Goal: Task Accomplishment & Management: Manage account settings

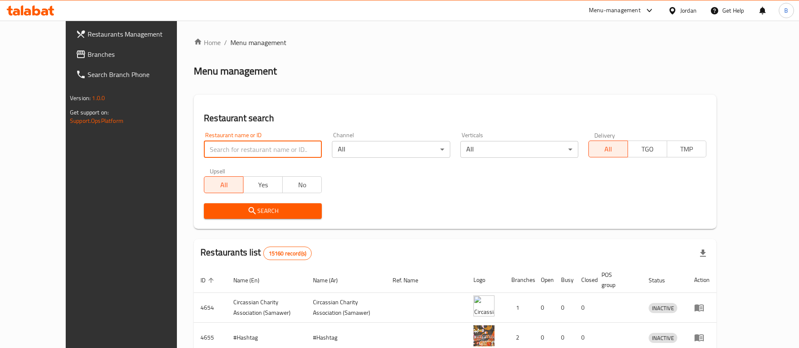
click at [266, 157] on input "search" at bounding box center [263, 149] width 118 height 17
paste input "773951"
type input "773951"
click button "Search" at bounding box center [263, 212] width 118 height 16
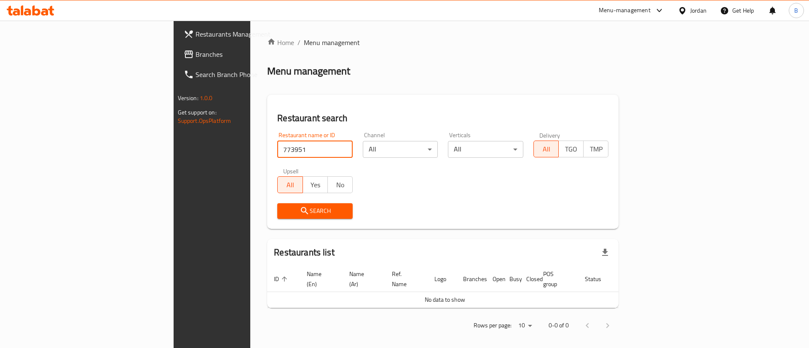
click at [196, 51] on span "Branches" at bounding box center [249, 54] width 107 height 10
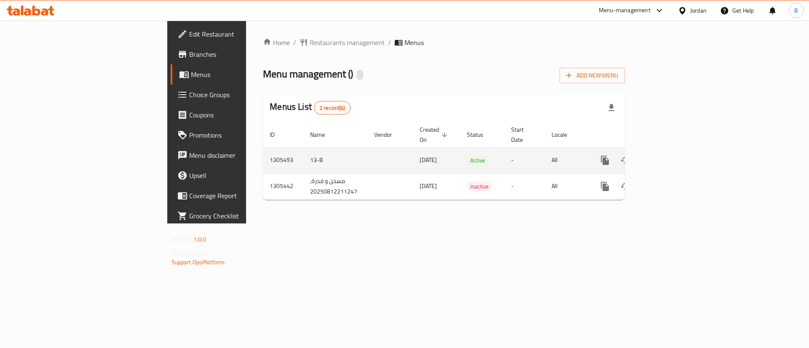
click at [670, 157] on icon "enhanced table" at bounding box center [666, 161] width 8 height 8
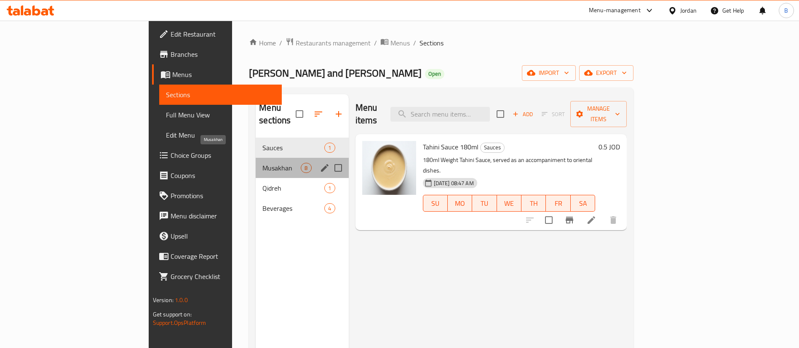
click at [263, 163] on span "Musakhan" at bounding box center [282, 168] width 38 height 10
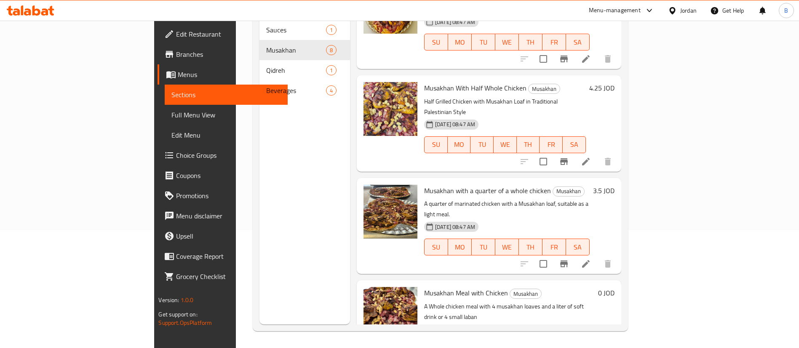
scroll to position [63, 0]
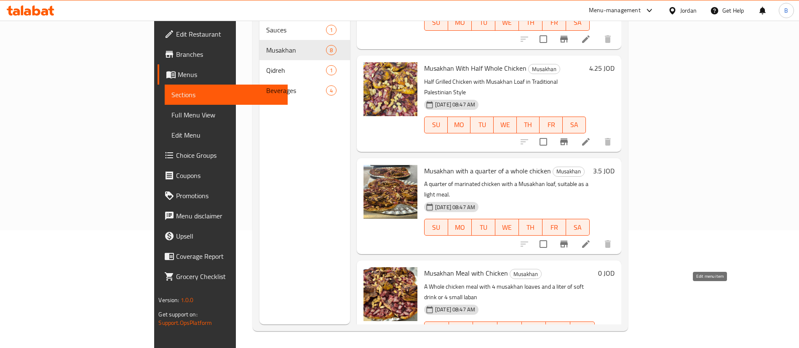
click at [571, 342] on icon at bounding box center [566, 347] width 10 height 10
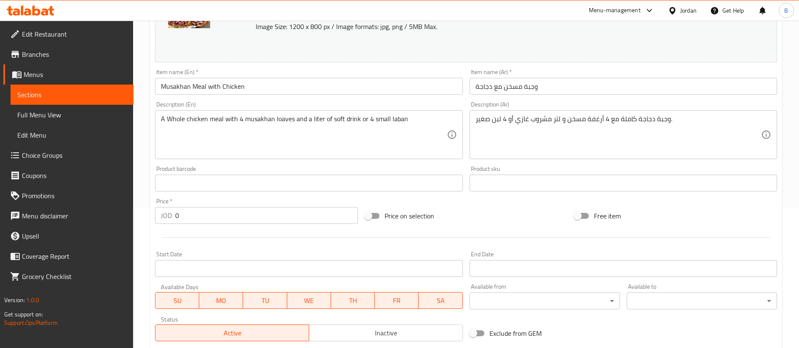
scroll to position [273, 0]
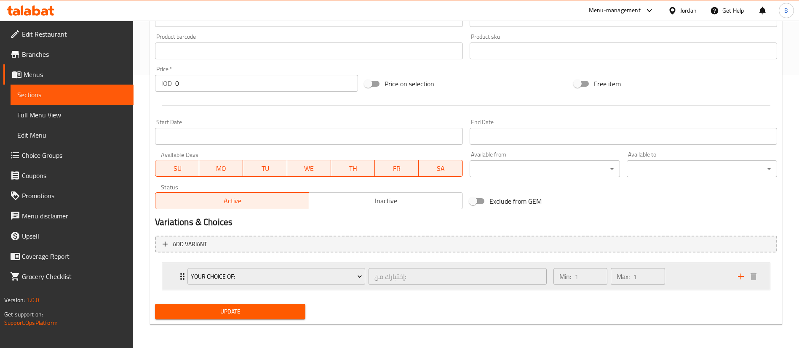
click at [673, 273] on div "Min: 1 ​ Max: 1 ​" at bounding box center [641, 276] width 185 height 27
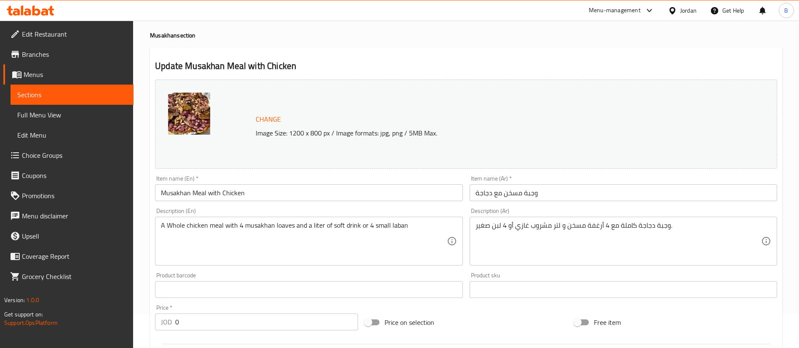
scroll to position [0, 0]
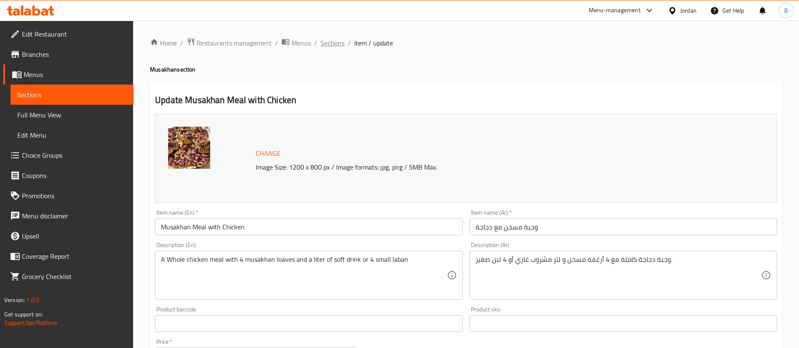
click at [336, 45] on span "Sections" at bounding box center [333, 43] width 24 height 10
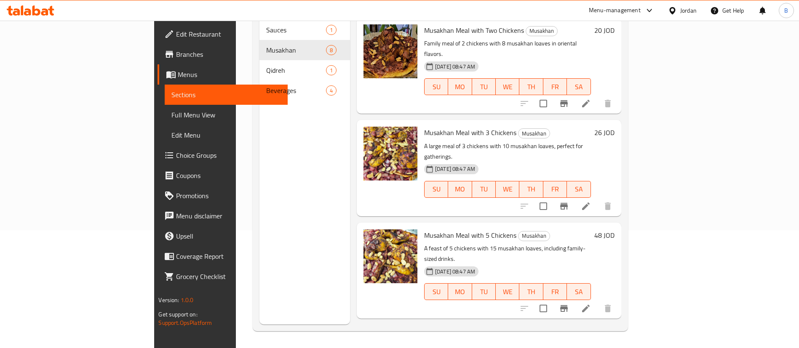
scroll to position [55, 0]
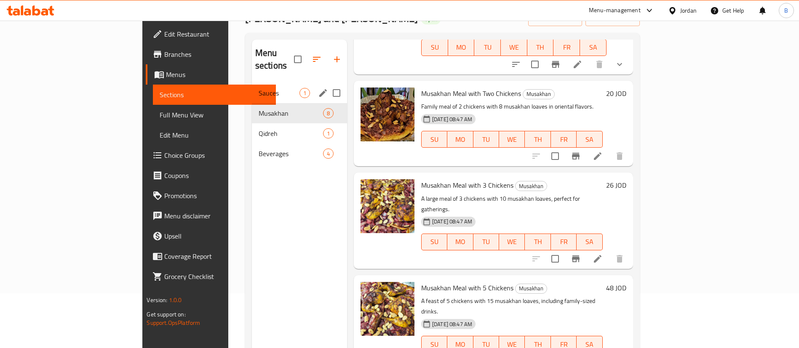
click at [259, 88] on span "Sauces" at bounding box center [279, 93] width 41 height 10
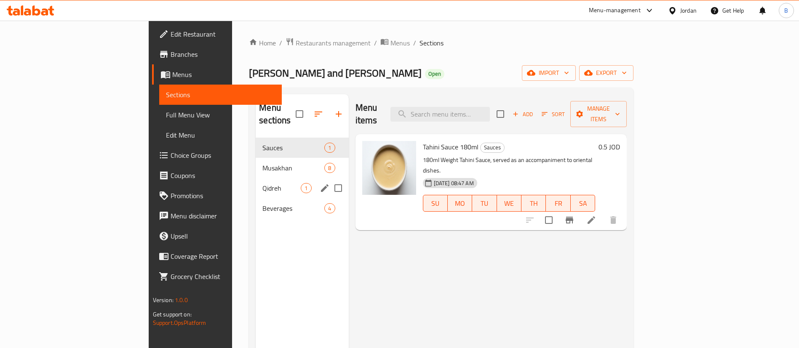
click at [256, 183] on div "Qidreh 1" at bounding box center [302, 188] width 93 height 20
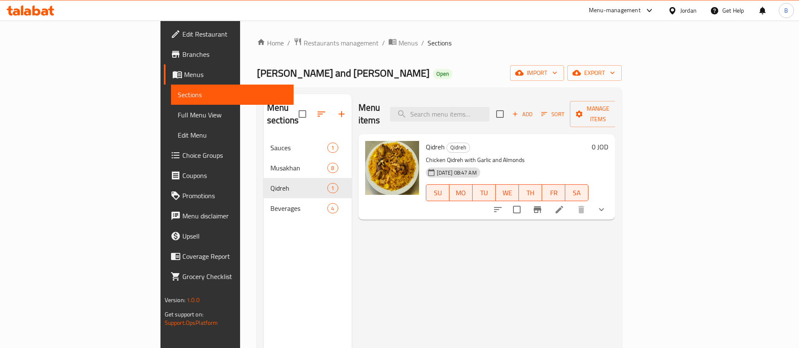
click at [565, 205] on icon at bounding box center [559, 210] width 10 height 10
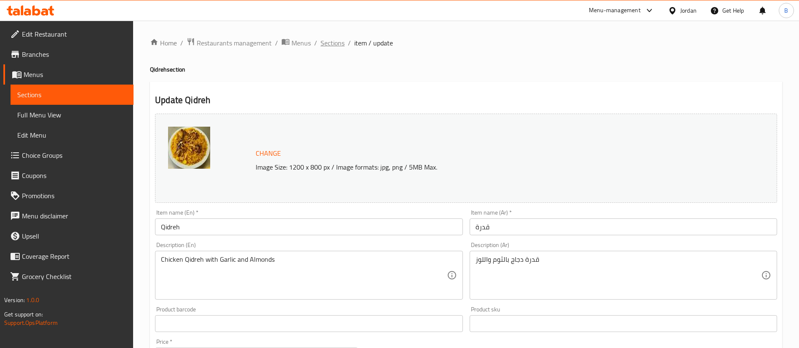
click at [330, 38] on span "Sections" at bounding box center [333, 43] width 24 height 10
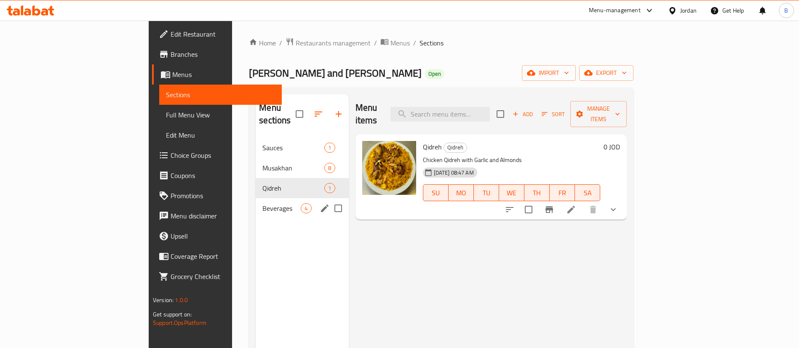
click at [256, 201] on div "Beverages 4" at bounding box center [302, 208] width 93 height 20
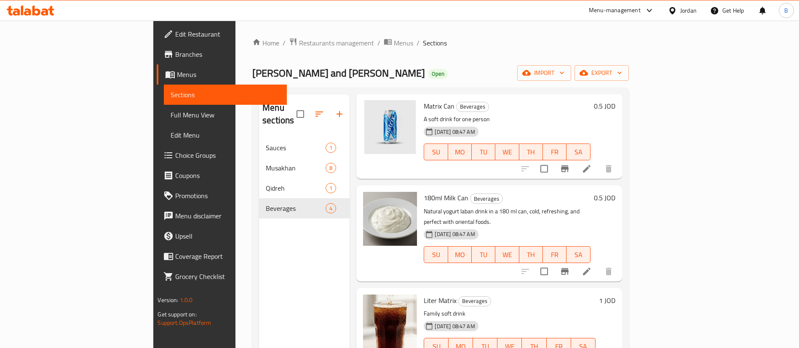
scroll to position [118, 0]
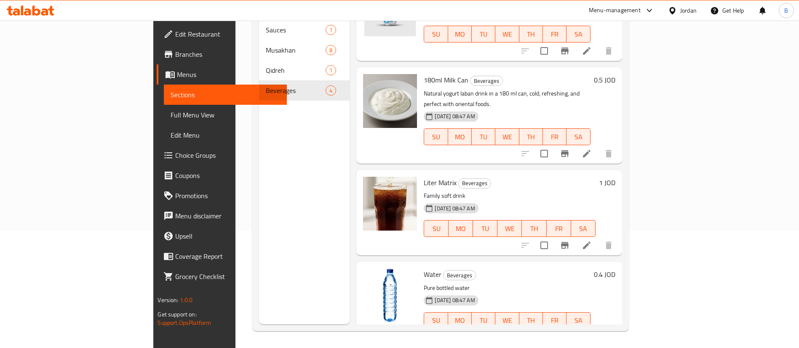
click at [31, 11] on icon at bounding box center [31, 10] width 48 height 10
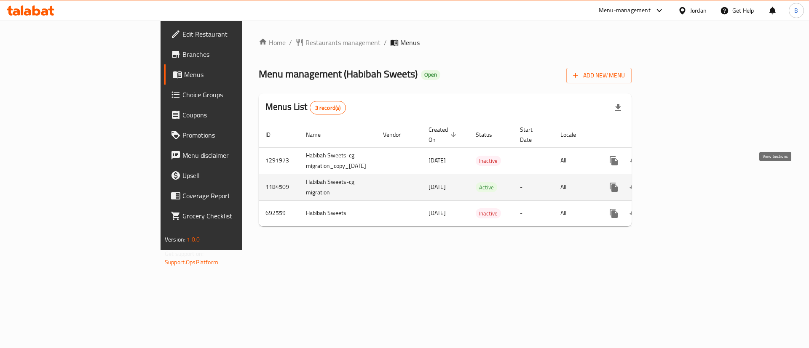
click at [678, 184] on icon "enhanced table" at bounding box center [675, 188] width 8 height 8
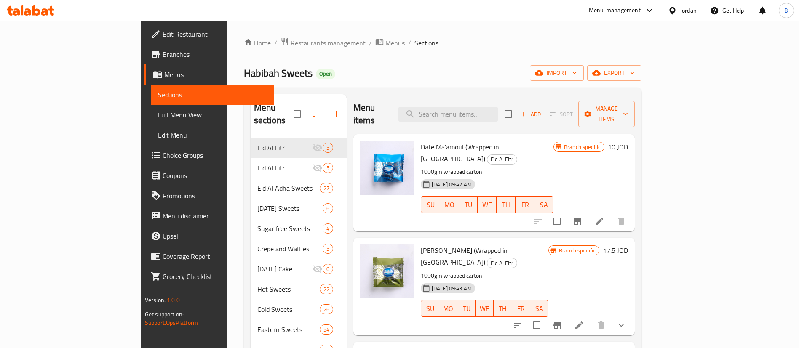
click at [29, 8] on icon at bounding box center [31, 10] width 48 height 10
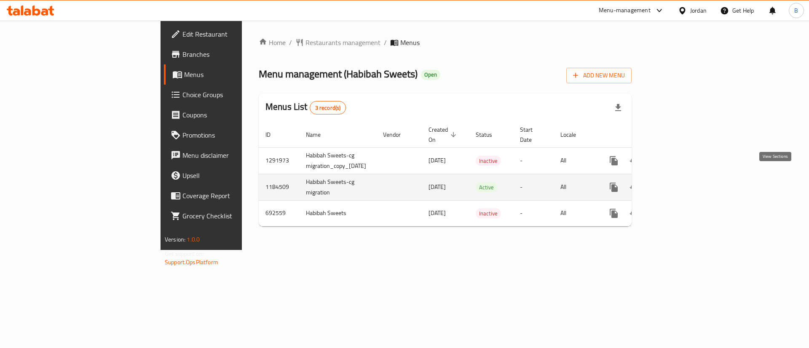
click at [685, 182] on link "enhanced table" at bounding box center [674, 187] width 20 height 20
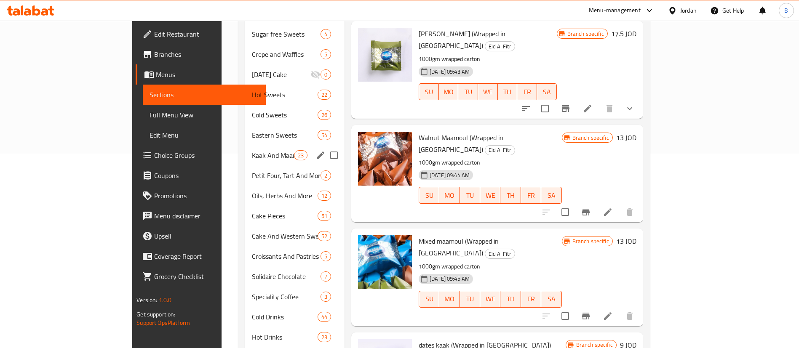
scroll to position [228, 0]
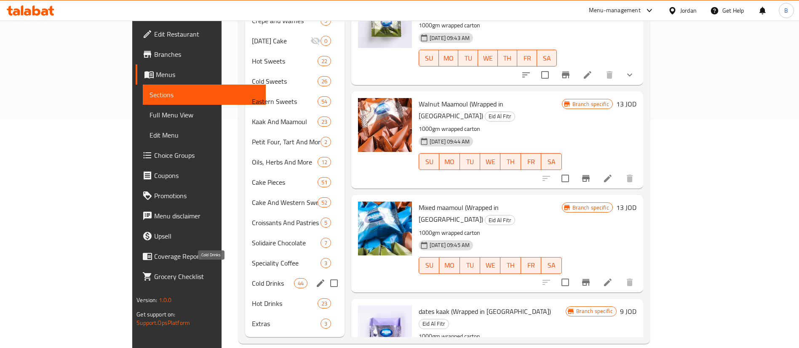
click at [252, 279] on span "Cold Drinks" at bounding box center [273, 284] width 42 height 10
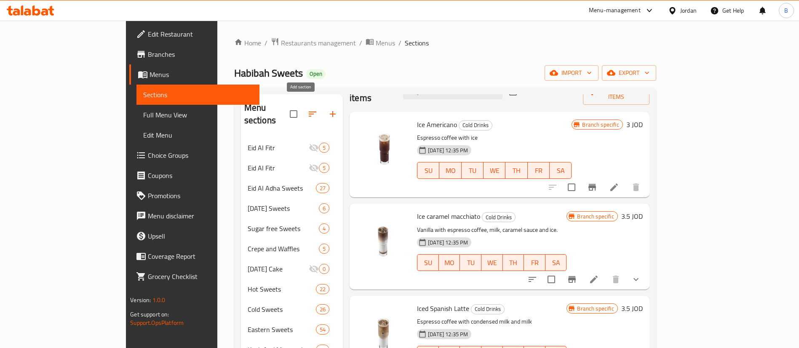
click at [323, 111] on button "button" at bounding box center [333, 114] width 20 height 20
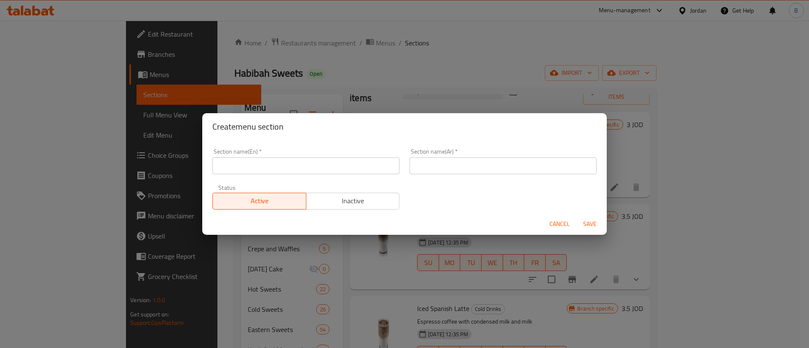
click at [283, 170] on input "text" at bounding box center [305, 166] width 187 height 17
type input "Cold Drinks"
click at [441, 173] on input "text" at bounding box center [503, 166] width 187 height 17
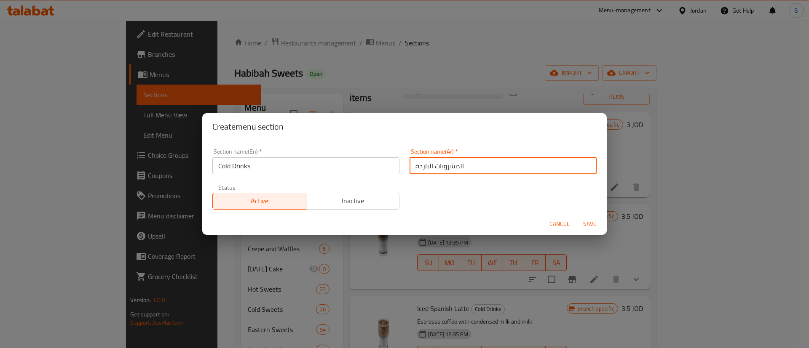
type input "المشروبات الباردة"
click at [586, 225] on span "Save" at bounding box center [590, 224] width 20 height 11
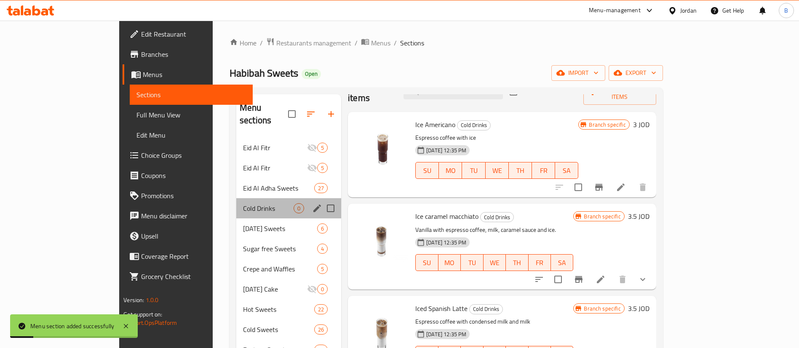
click at [236, 202] on div "Cold Drinks 0" at bounding box center [288, 208] width 105 height 20
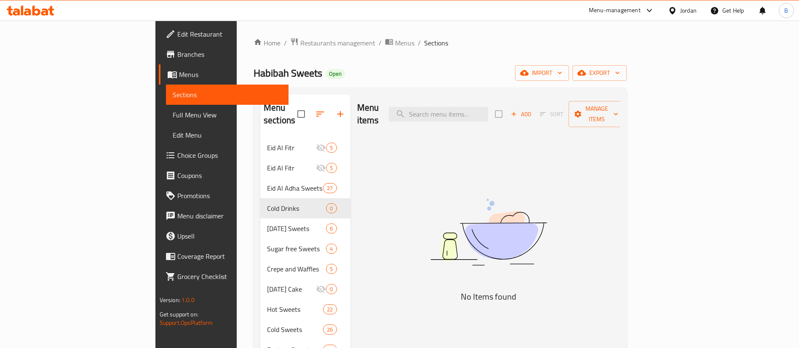
click at [533, 110] on span "Add" at bounding box center [521, 115] width 23 height 10
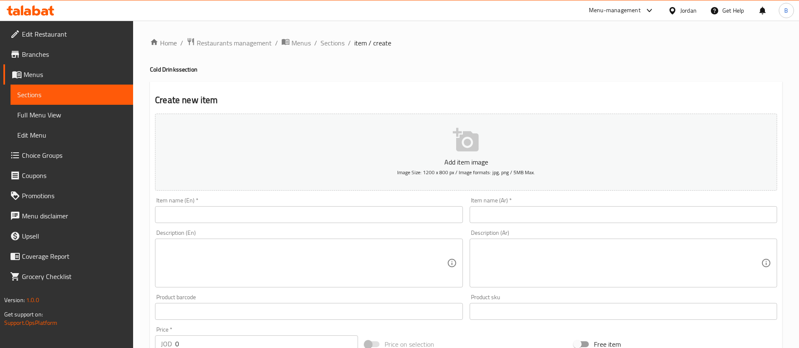
click at [337, 217] on input "text" at bounding box center [309, 214] width 308 height 17
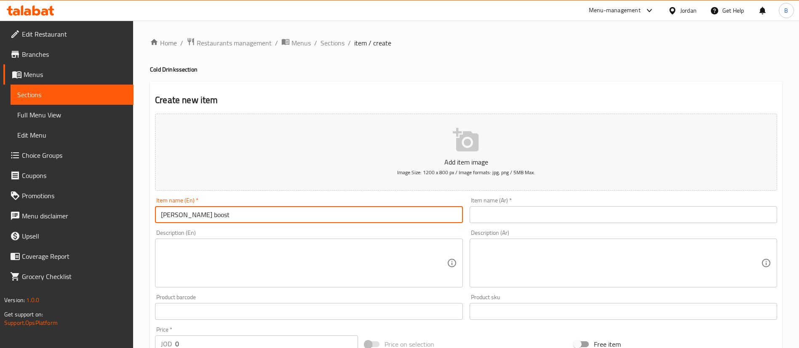
type input "Berry boost"
click at [573, 226] on div "Item name (Ar)   * Item name (Ar) *" at bounding box center [623, 210] width 314 height 32
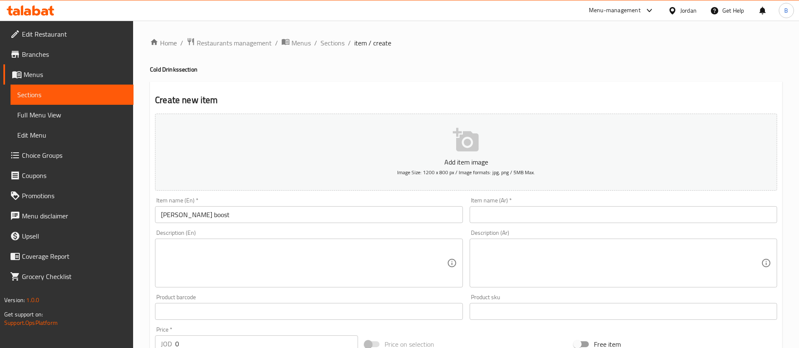
click at [576, 220] on input "text" at bounding box center [624, 214] width 308 height 17
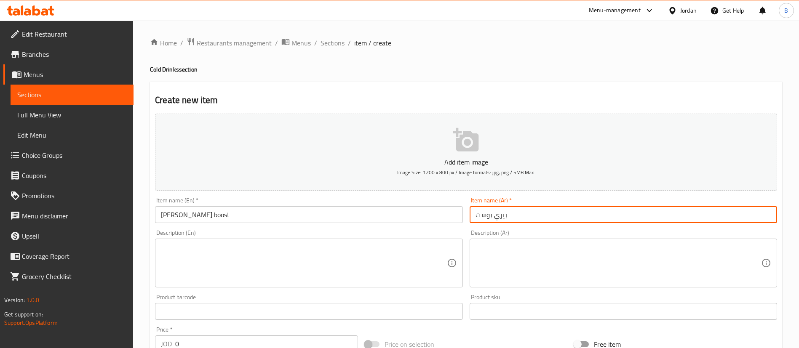
type input "بيري بوست"
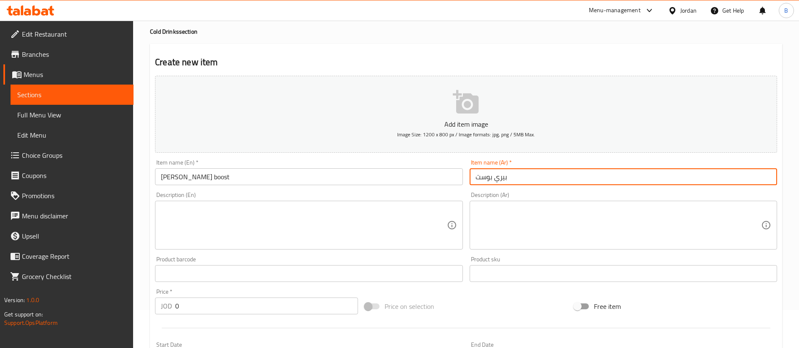
scroll to position [63, 0]
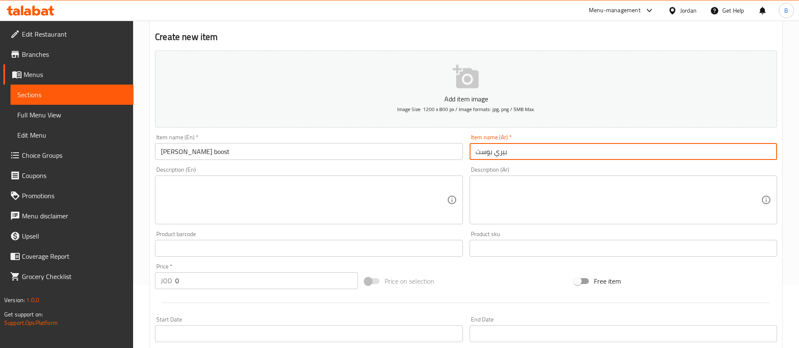
drag, startPoint x: 209, startPoint y: 282, endPoint x: 130, endPoint y: 272, distance: 80.3
click at [155, 275] on div "JOD 0 Price *" at bounding box center [256, 281] width 203 height 17
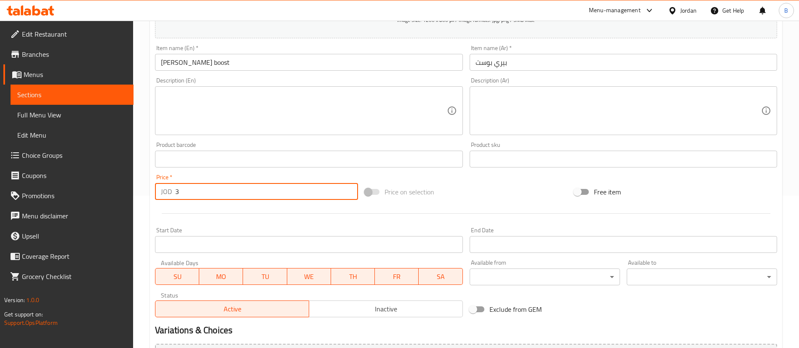
scroll to position [247, 0]
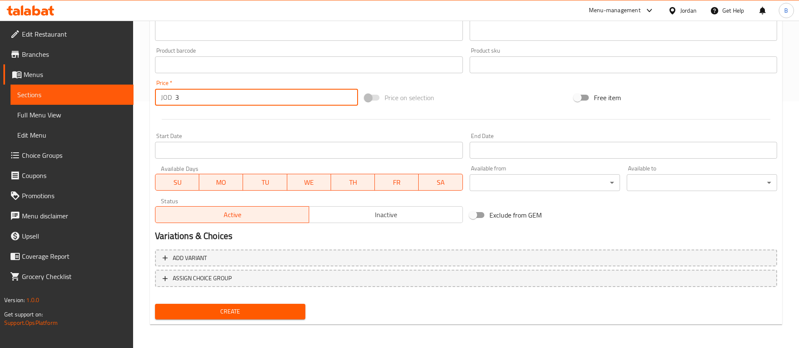
type input "3"
click at [263, 313] on span "Create" at bounding box center [230, 312] width 137 height 11
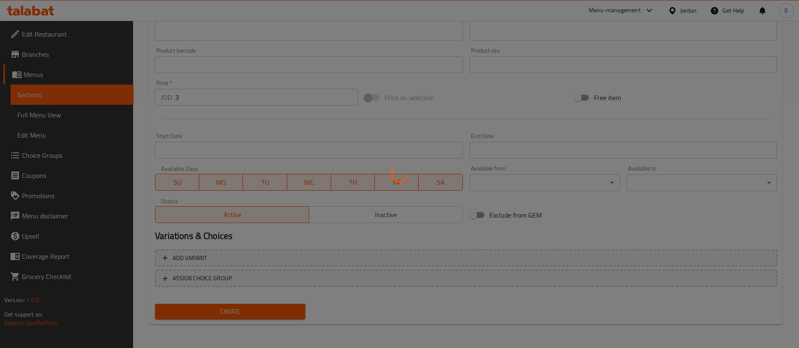
type input "0"
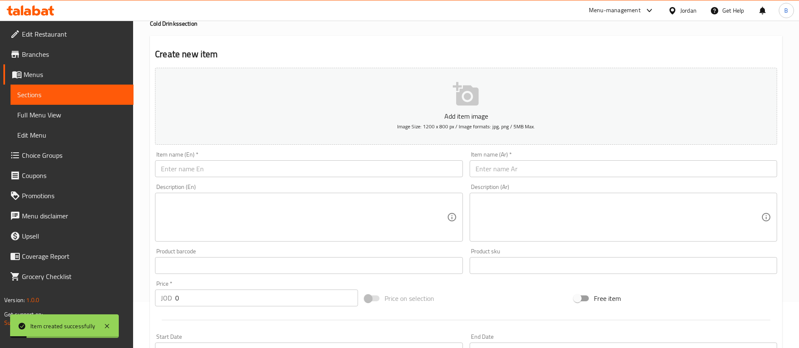
scroll to position [0, 0]
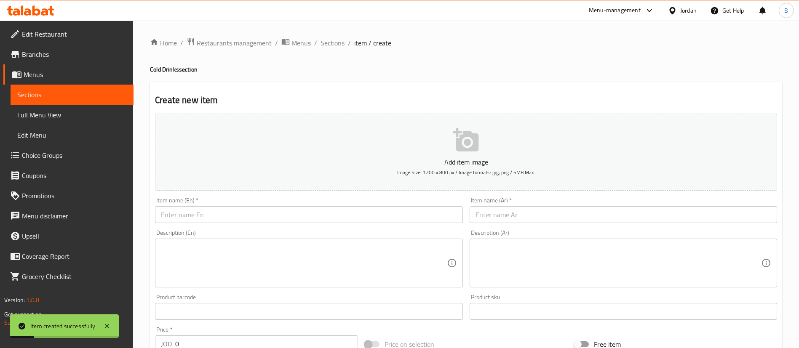
click at [321, 45] on span "Sections" at bounding box center [333, 43] width 24 height 10
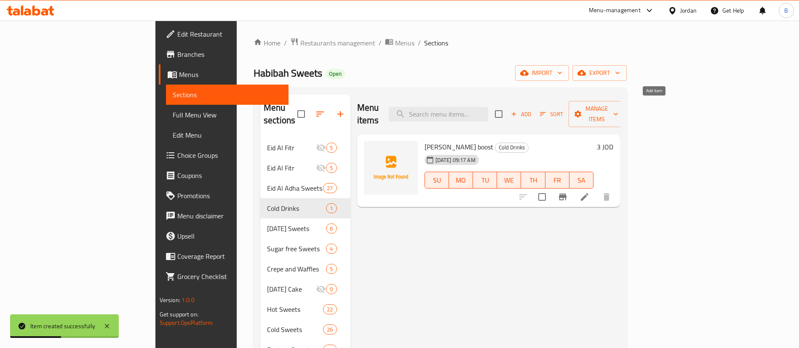
click at [533, 110] on span "Add" at bounding box center [521, 115] width 23 height 10
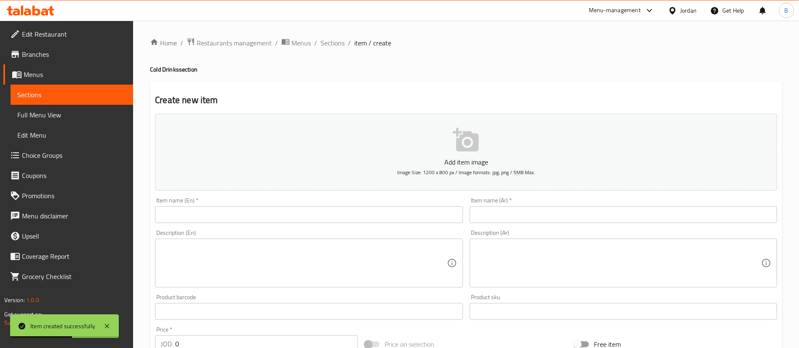
drag, startPoint x: 262, startPoint y: 214, endPoint x: 262, endPoint y: 209, distance: 4.2
click at [262, 214] on input "text" at bounding box center [309, 214] width 308 height 17
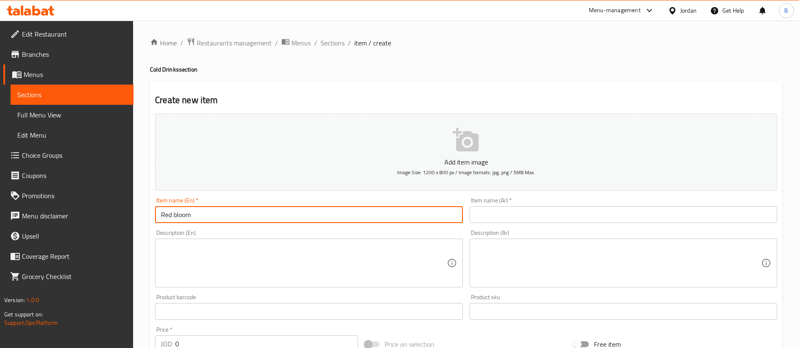
type input "Red bloom"
click at [517, 225] on div "Item name (Ar)   * Item name (Ar) *" at bounding box center [623, 210] width 314 height 32
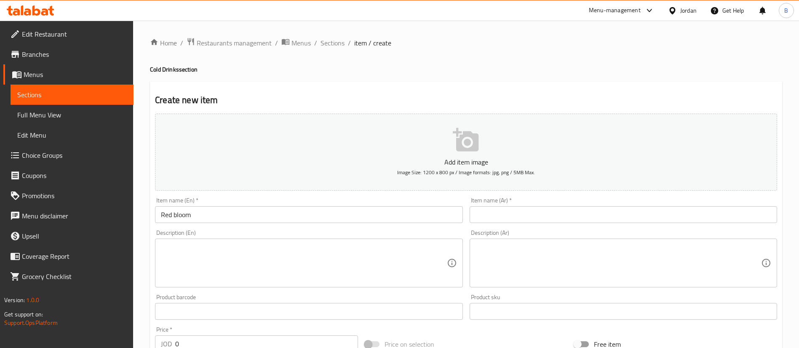
click at [522, 219] on input "text" at bounding box center [624, 214] width 308 height 17
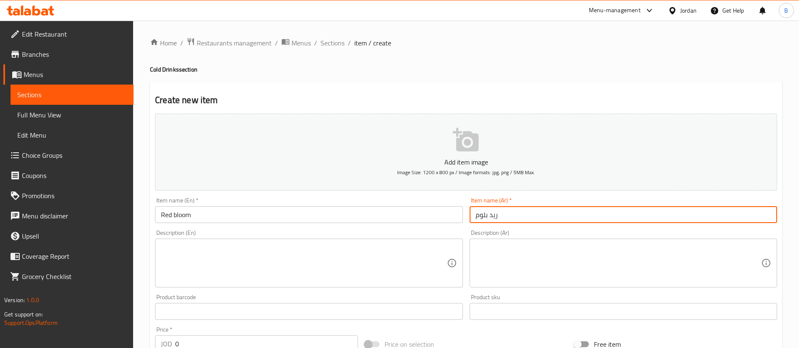
type input "ريد بلوم"
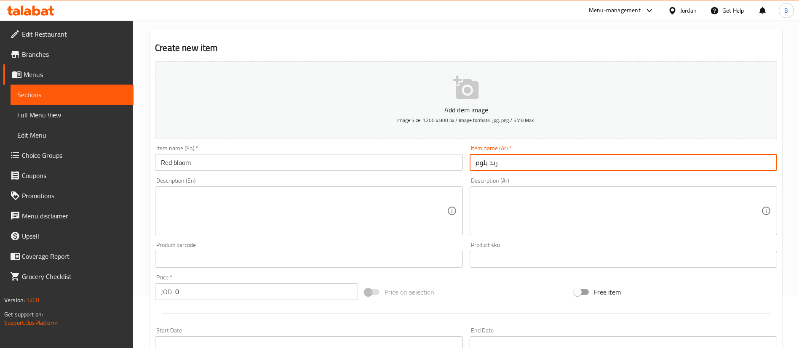
scroll to position [63, 0]
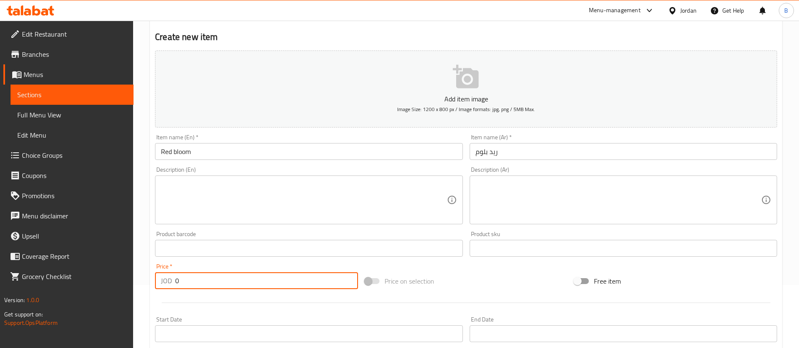
drag, startPoint x: 194, startPoint y: 285, endPoint x: 0, endPoint y: 264, distance: 195.0
click at [0, 265] on div "Edit Restaurant Branches Menus Sections Full Menu View Edit Menu Choice Groups …" at bounding box center [399, 244] width 799 height 575
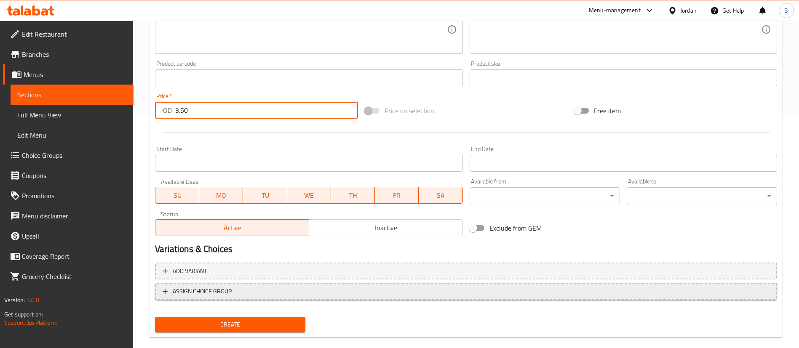
scroll to position [247, 0]
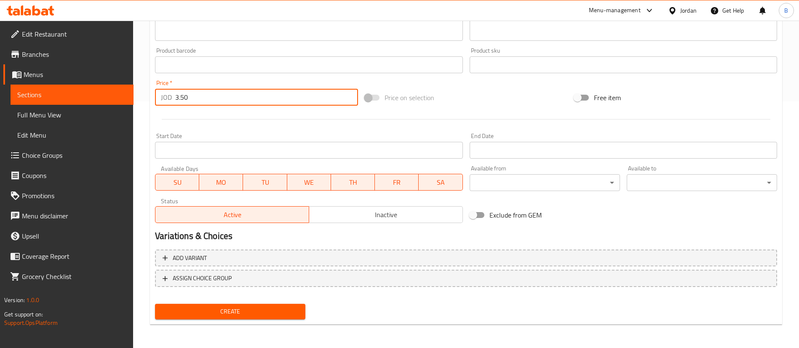
type input "3.50"
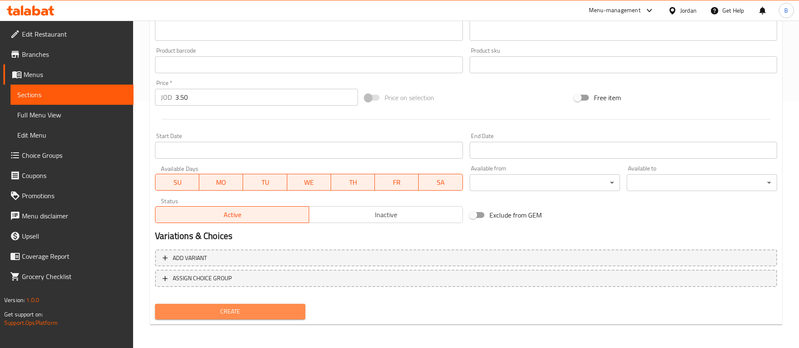
drag, startPoint x: 222, startPoint y: 310, endPoint x: 341, endPoint y: 325, distance: 119.4
click at [224, 310] on span "Create" at bounding box center [230, 312] width 137 height 11
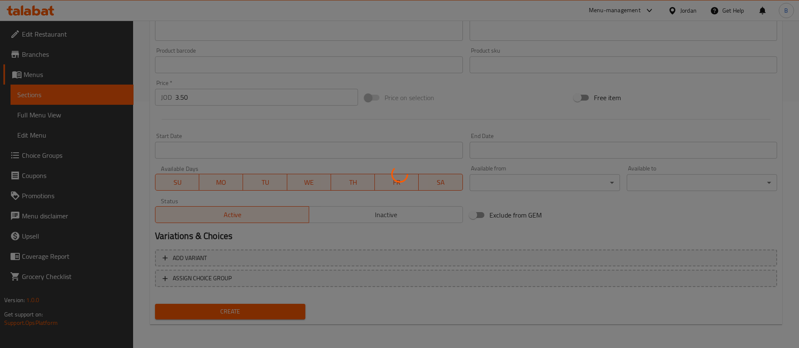
type input "0"
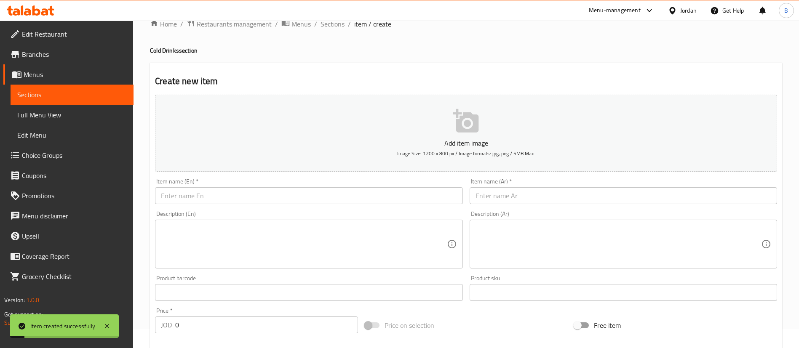
scroll to position [0, 0]
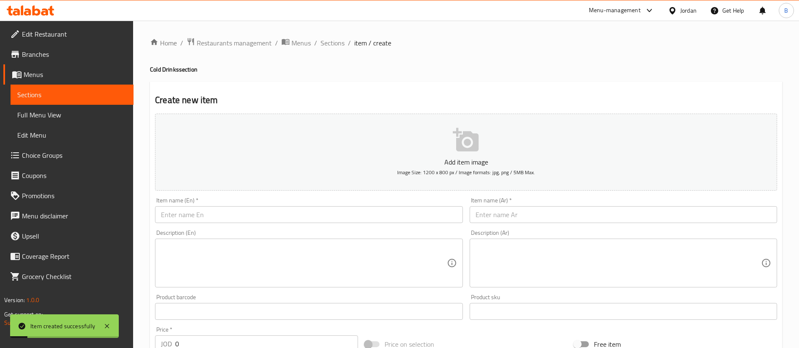
click at [256, 215] on input "text" at bounding box center [309, 214] width 308 height 17
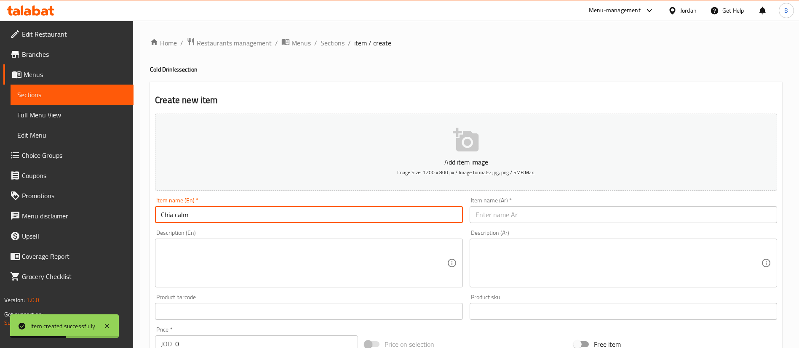
type input "Chia calm"
click at [528, 218] on input "text" at bounding box center [624, 214] width 308 height 17
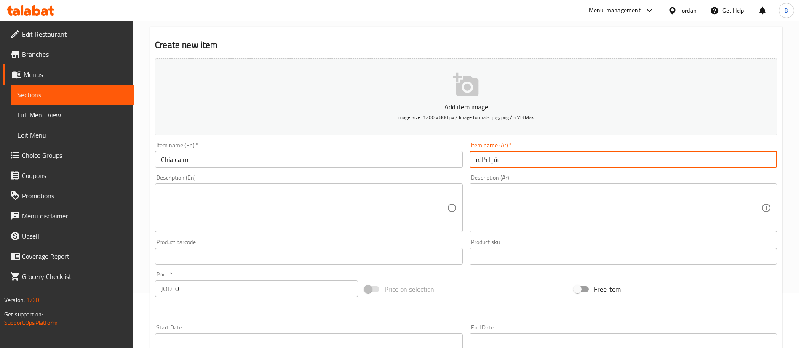
scroll to position [190, 0]
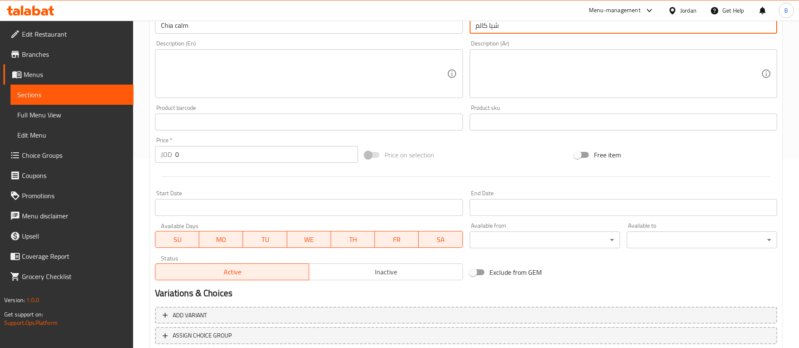
type input "شيا كالم"
drag, startPoint x: 230, startPoint y: 160, endPoint x: 74, endPoint y: 140, distance: 157.6
click at [82, 140] on div "Edit Restaurant Branches Menus Sections Full Menu View Edit Menu Choice Groups …" at bounding box center [399, 118] width 799 height 575
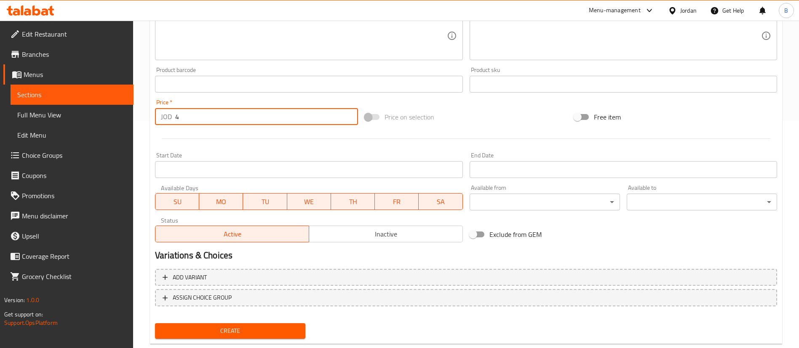
scroll to position [247, 0]
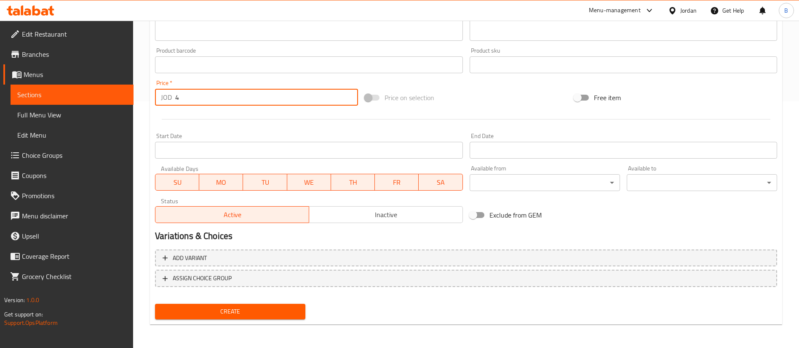
type input "4"
click at [236, 310] on span "Create" at bounding box center [230, 312] width 137 height 11
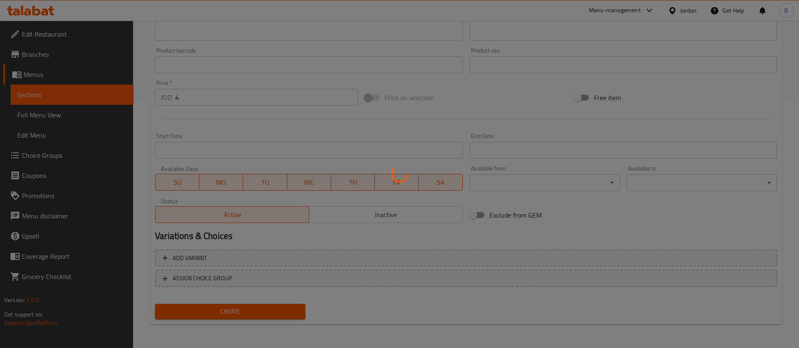
type input "0"
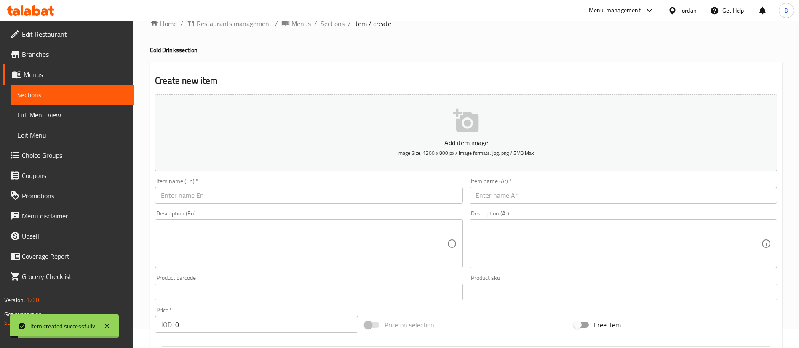
scroll to position [0, 0]
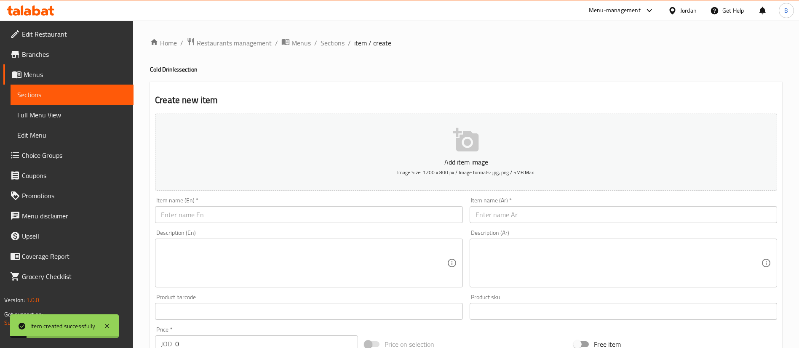
click at [250, 220] on input "text" at bounding box center [309, 214] width 308 height 17
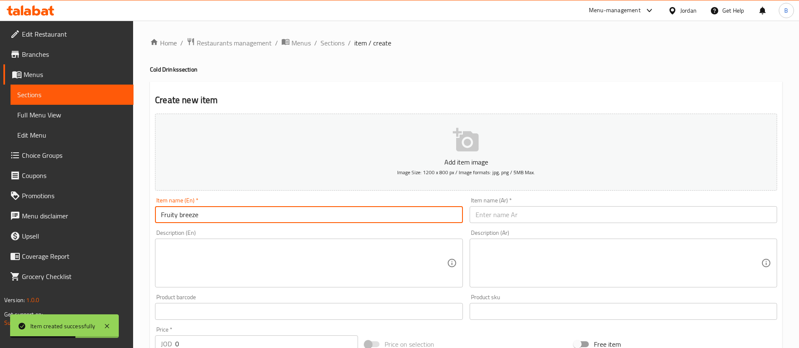
type input "Fruity breeze"
drag, startPoint x: 614, startPoint y: 216, endPoint x: 604, endPoint y: 213, distance: 10.0
click at [613, 216] on input "text" at bounding box center [624, 214] width 308 height 17
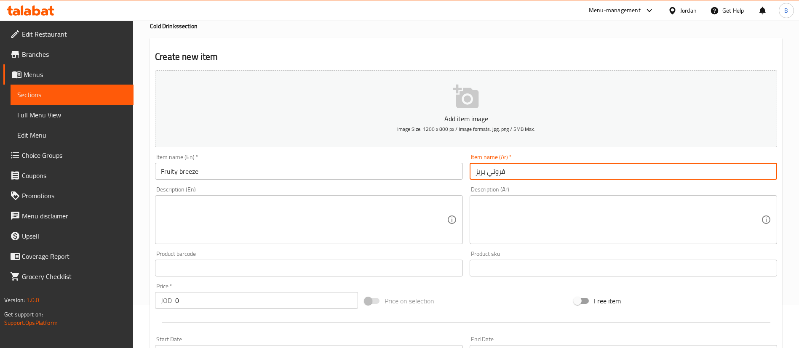
scroll to position [63, 0]
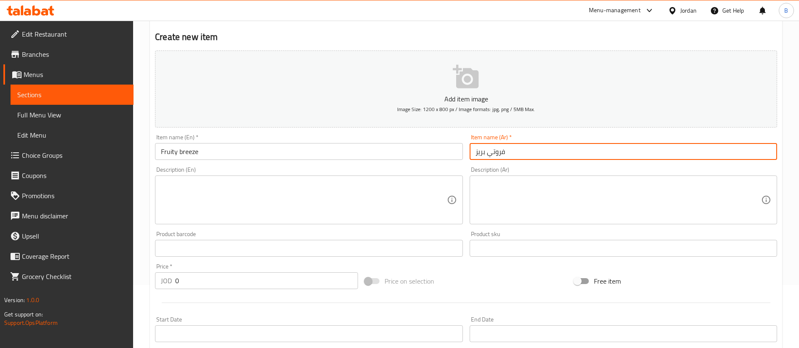
type input "فروتي بريز"
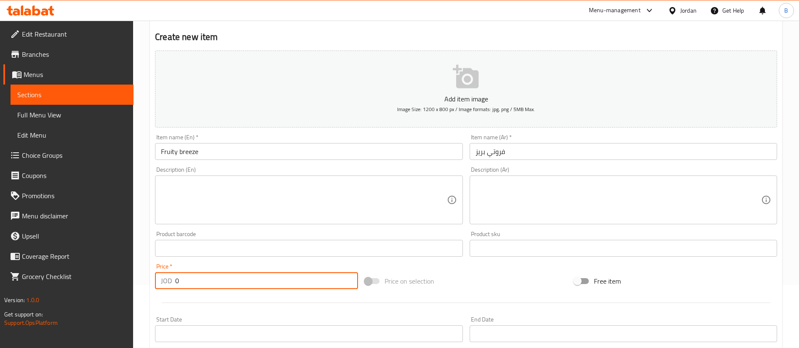
drag, startPoint x: 228, startPoint y: 285, endPoint x: 120, endPoint y: 271, distance: 108.8
click at [146, 272] on div "Home / Restaurants management / Menus / Sections / item / create Cold Drinks se…" at bounding box center [466, 244] width 666 height 575
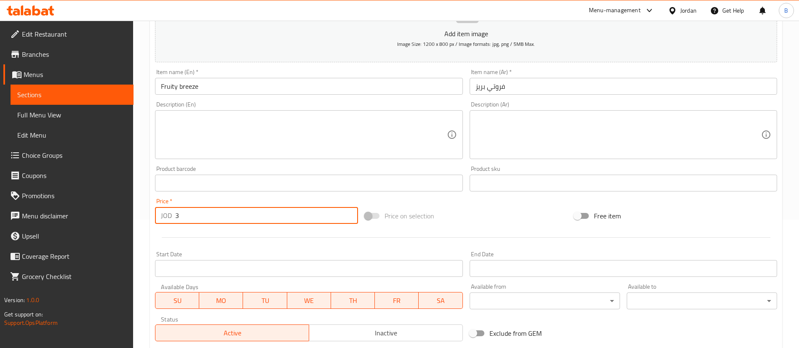
scroll to position [247, 0]
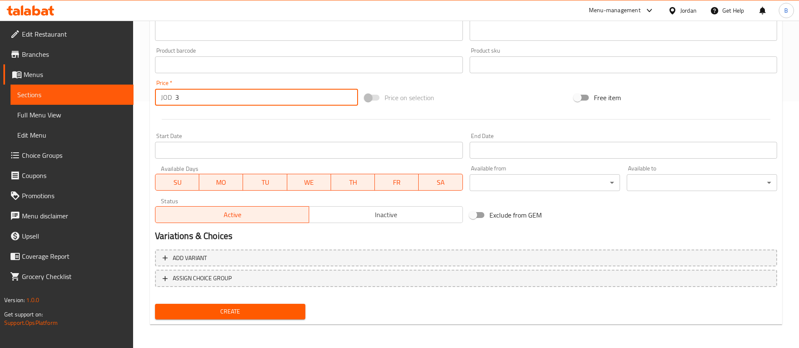
type input "3"
click at [231, 308] on span "Create" at bounding box center [230, 312] width 137 height 11
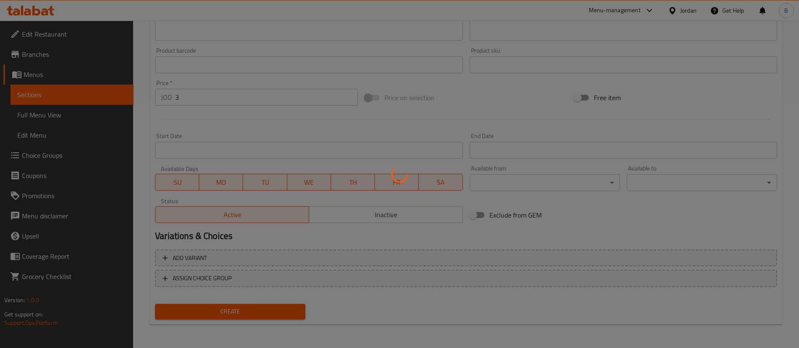
type input "0"
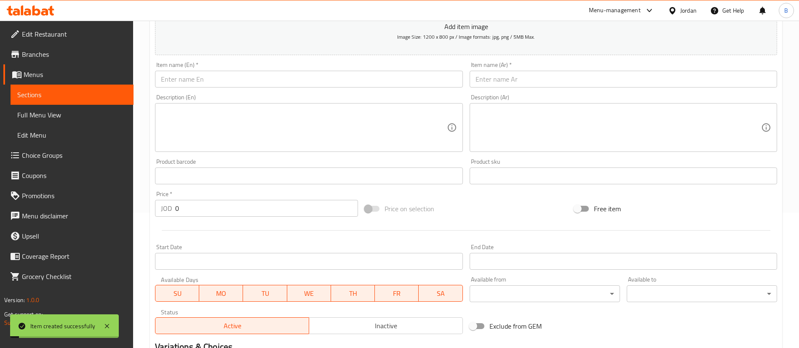
scroll to position [57, 0]
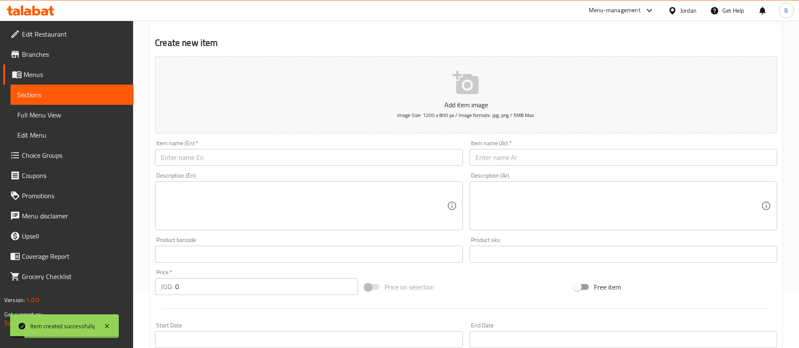
click at [266, 164] on input "text" at bounding box center [309, 157] width 308 height 17
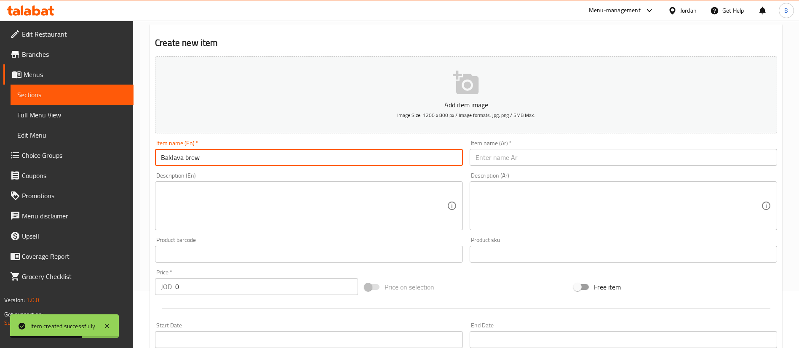
type input "Baklava brew"
click at [518, 151] on input "text" at bounding box center [624, 157] width 308 height 17
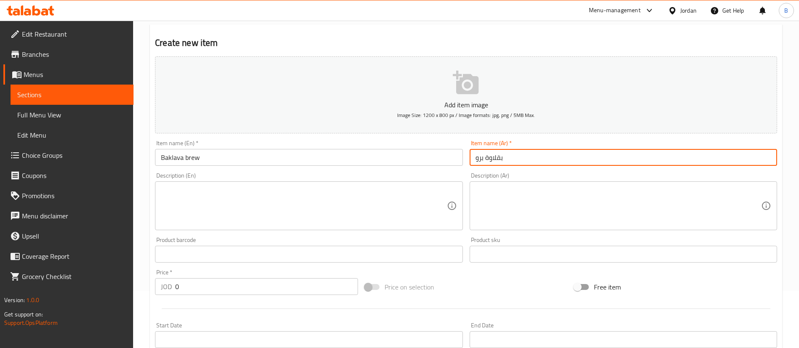
type input "بقلاوة برو"
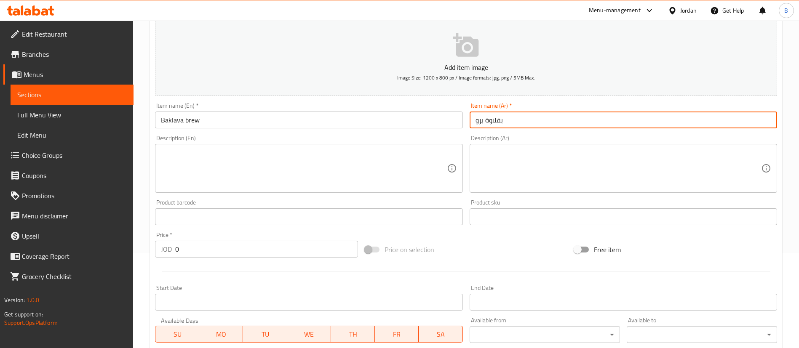
scroll to position [121, 0]
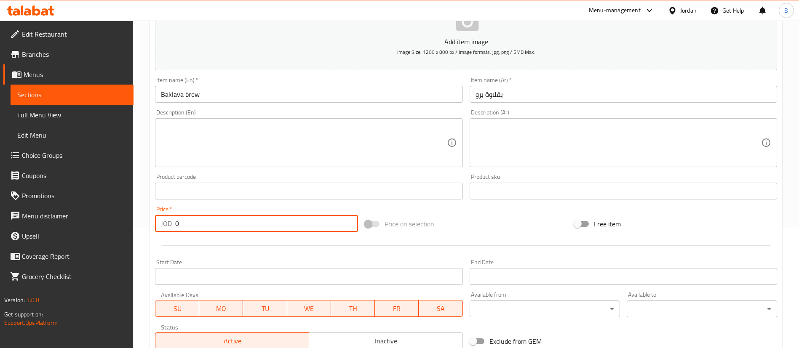
drag, startPoint x: 204, startPoint y: 228, endPoint x: 145, endPoint y: 223, distance: 59.1
click at [152, 224] on div "Price   * JOD 0 Price *" at bounding box center [257, 219] width 210 height 32
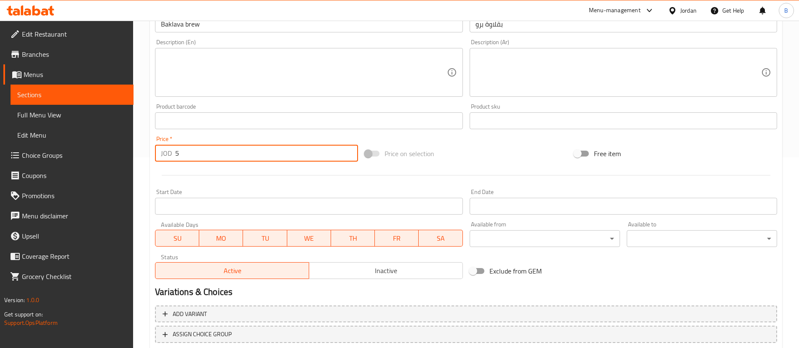
scroll to position [247, 0]
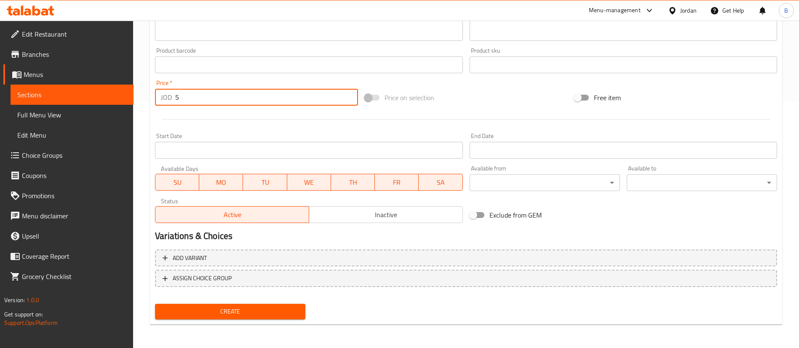
type input "5"
click at [257, 305] on button "Create" at bounding box center [230, 312] width 150 height 16
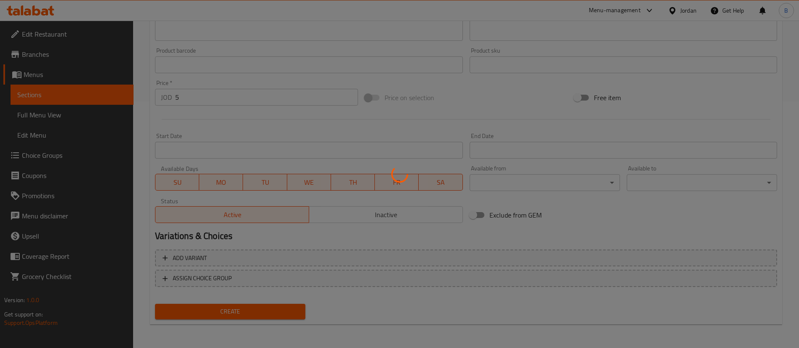
type input "0"
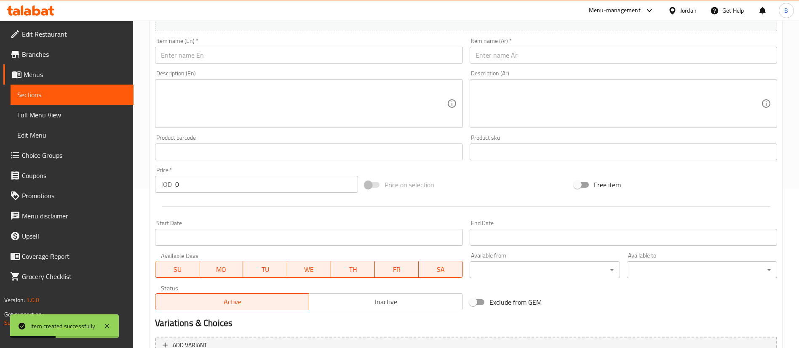
scroll to position [57, 0]
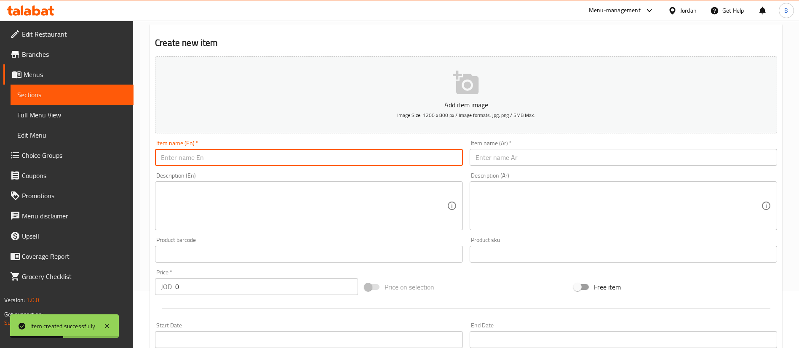
click at [294, 161] on input "text" at bounding box center [309, 157] width 308 height 17
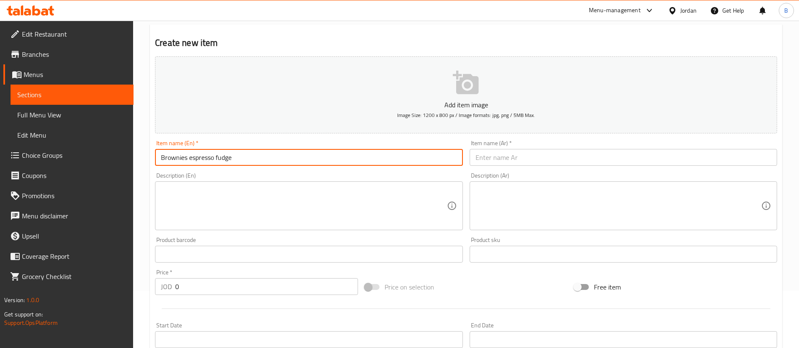
type input "Brownies espresso fudge"
click at [546, 154] on input "text" at bounding box center [624, 157] width 308 height 17
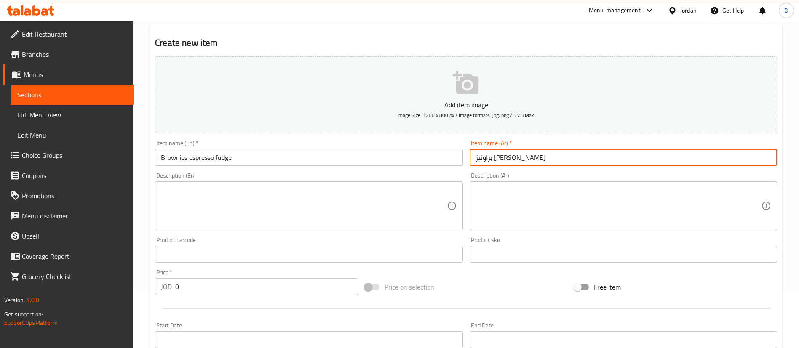
type input "براونيز اسبريسو فدج"
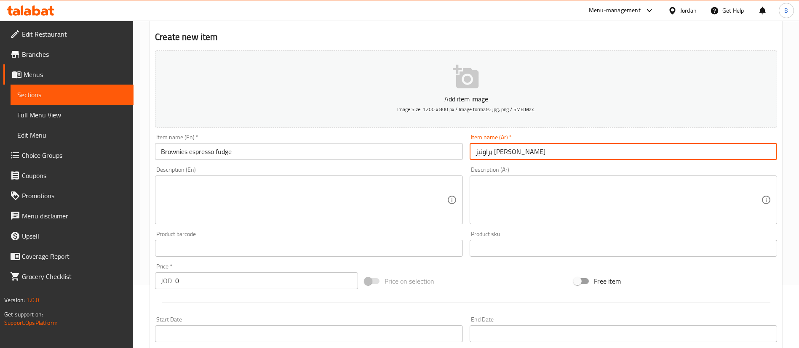
drag, startPoint x: 191, startPoint y: 276, endPoint x: 155, endPoint y: 279, distance: 35.5
click at [156, 279] on div "JOD 0 Price *" at bounding box center [256, 281] width 203 height 17
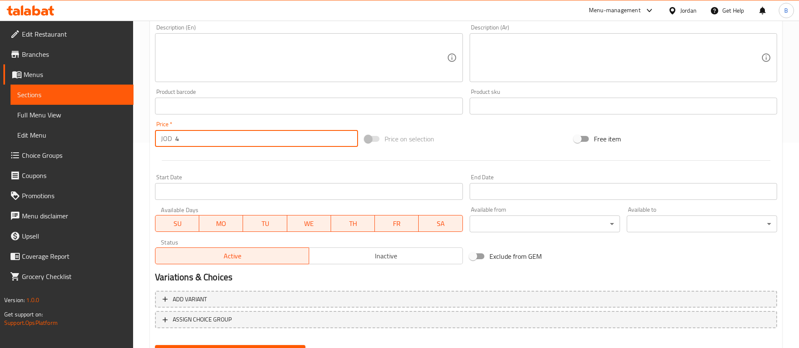
scroll to position [247, 0]
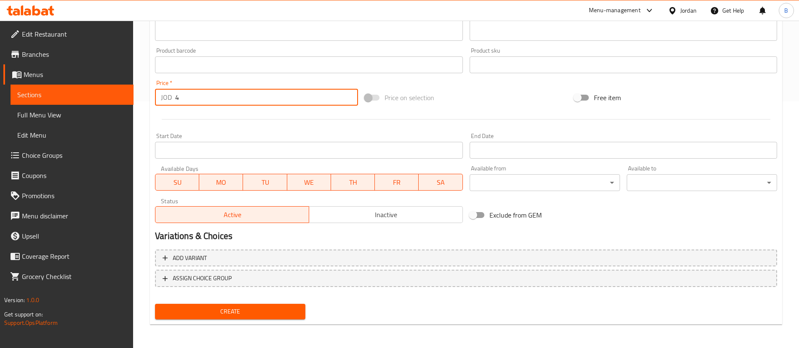
type input "4"
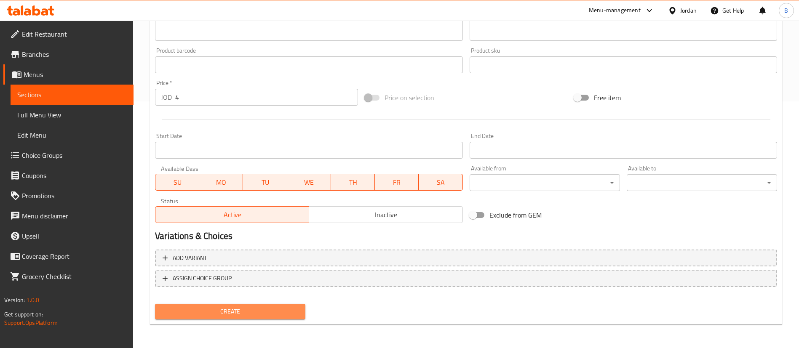
click at [252, 307] on span "Create" at bounding box center [230, 312] width 137 height 11
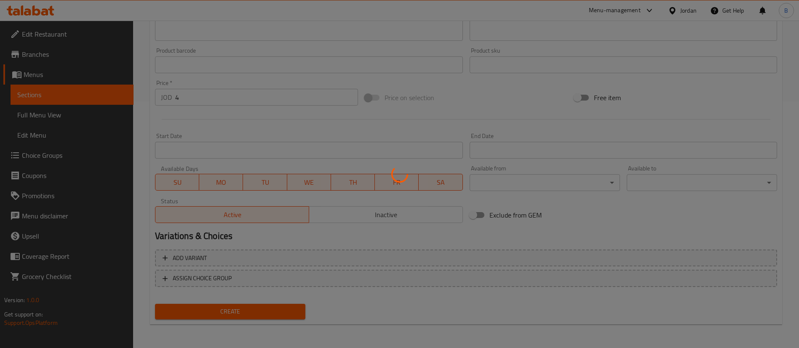
type input "0"
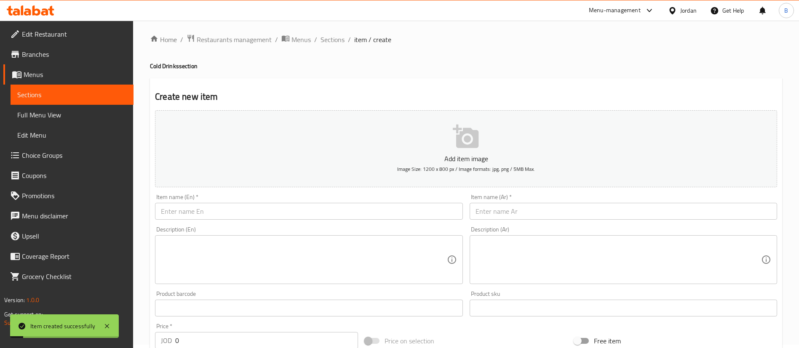
scroll to position [0, 0]
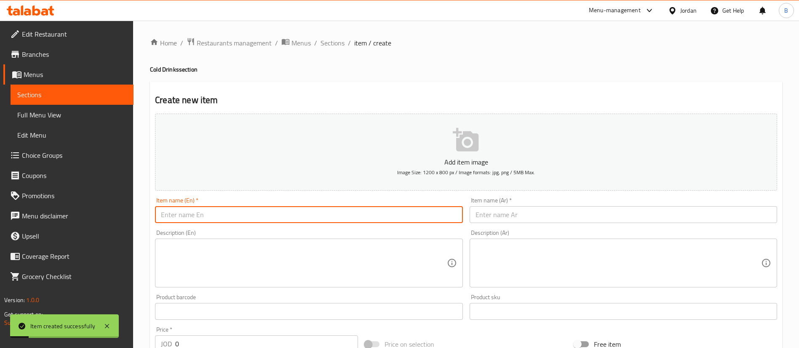
click at [238, 214] on input "text" at bounding box center [309, 214] width 308 height 17
type input "Summer boost"
click at [514, 215] on input "text" at bounding box center [624, 214] width 308 height 17
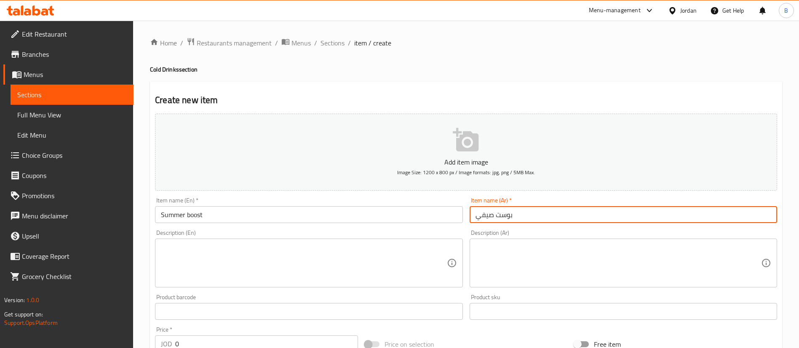
drag, startPoint x: 494, startPoint y: 214, endPoint x: 432, endPoint y: 213, distance: 62.0
click at [432, 213] on div "Add item image Image Size: 1200 x 800 px / Image formats: jpg, png / 5MB Max. I…" at bounding box center [466, 291] width 629 height 363
type input "بوست الصيف"
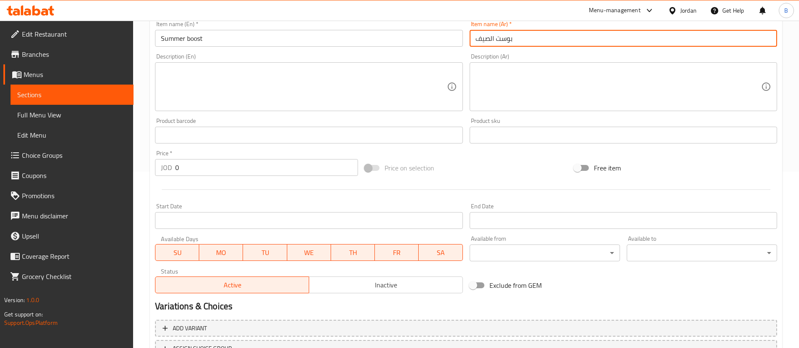
scroll to position [190, 0]
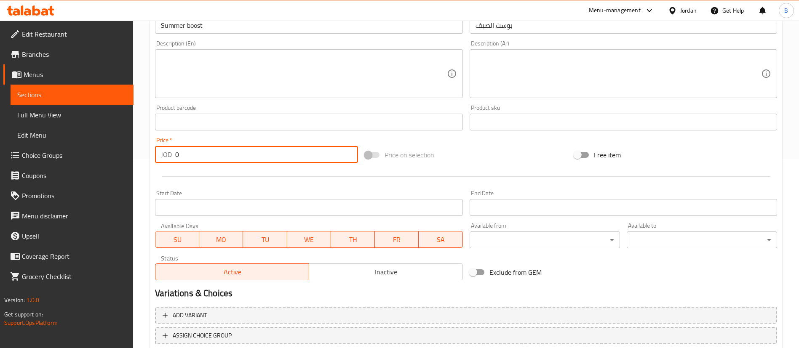
drag, startPoint x: 198, startPoint y: 154, endPoint x: 41, endPoint y: 155, distance: 156.7
click at [69, 155] on div "Edit Restaurant Branches Menus Sections Full Menu View Edit Menu Choice Groups …" at bounding box center [399, 118] width 799 height 575
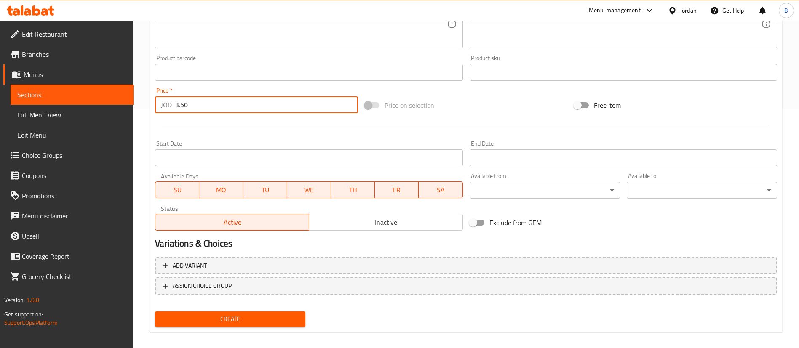
scroll to position [247, 0]
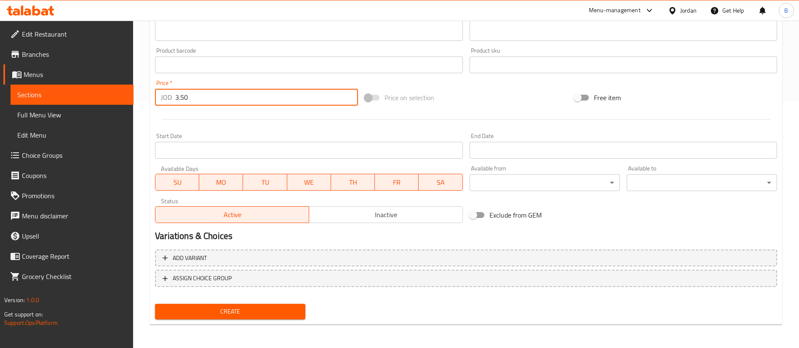
type input "3.50"
drag, startPoint x: 272, startPoint y: 311, endPoint x: 280, endPoint y: 313, distance: 8.5
click at [272, 311] on span "Create" at bounding box center [230, 312] width 137 height 11
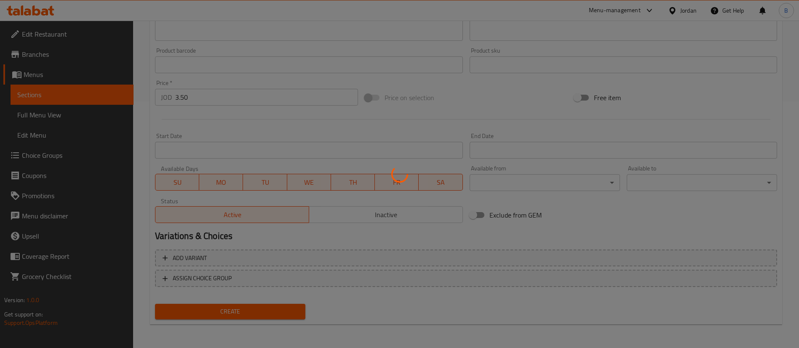
type input "0"
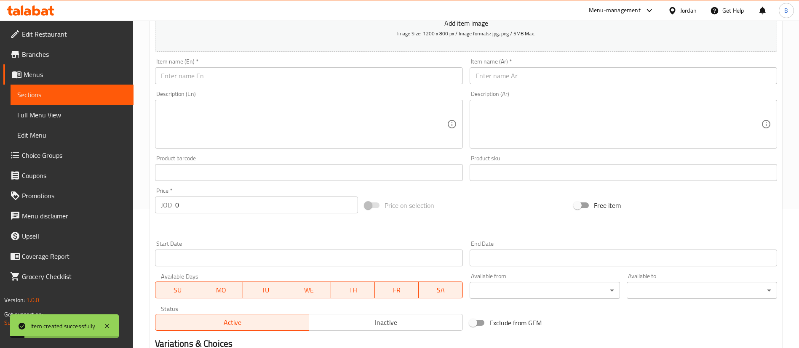
scroll to position [0, 0]
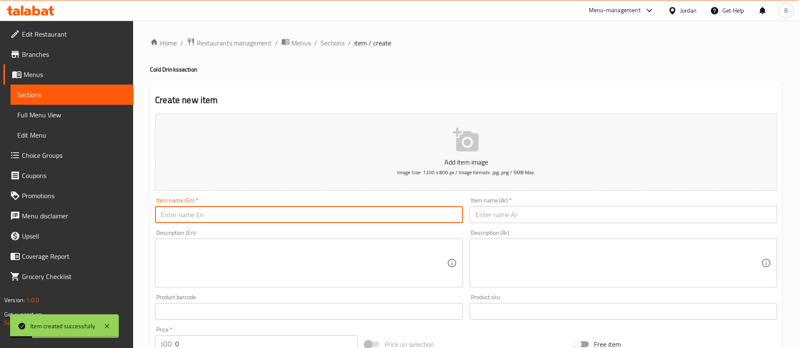
click at [241, 218] on input "text" at bounding box center [309, 214] width 308 height 17
type input "Strawberry cream pop"
click at [541, 215] on input "text" at bounding box center [624, 214] width 308 height 17
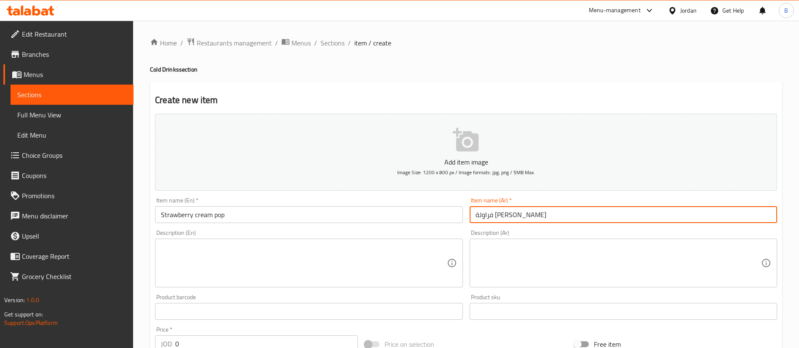
type input "فراولة كريمة بوب"
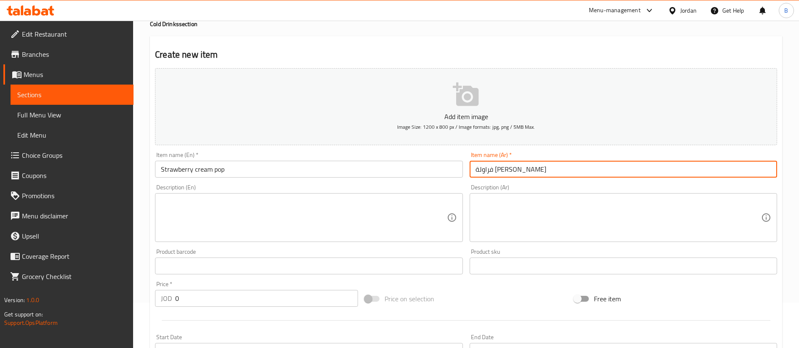
scroll to position [63, 0]
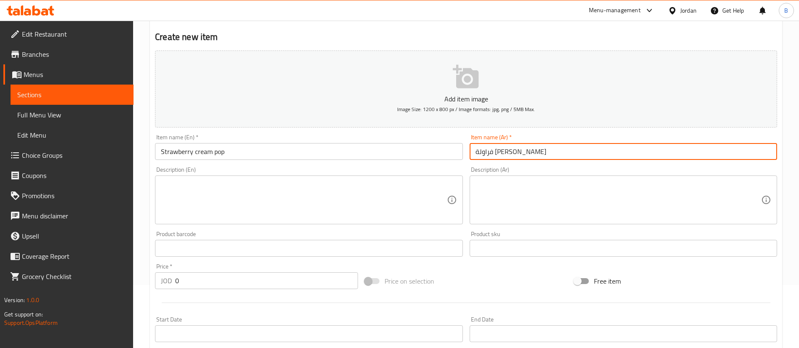
drag, startPoint x: 214, startPoint y: 281, endPoint x: 58, endPoint y: 276, distance: 156.4
click at [78, 276] on div "Edit Restaurant Branches Menus Sections Full Menu View Edit Menu Choice Groups …" at bounding box center [399, 244] width 799 height 575
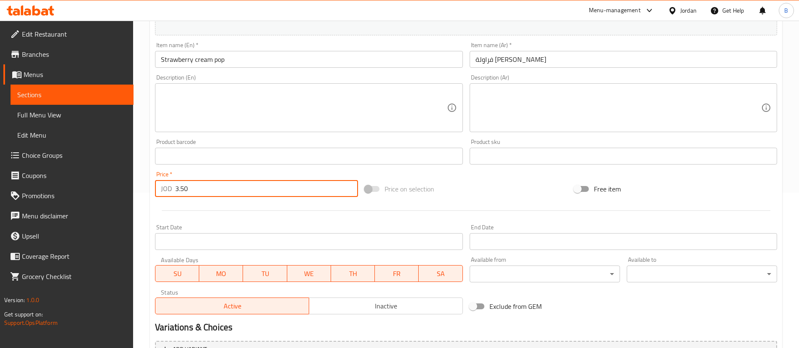
scroll to position [247, 0]
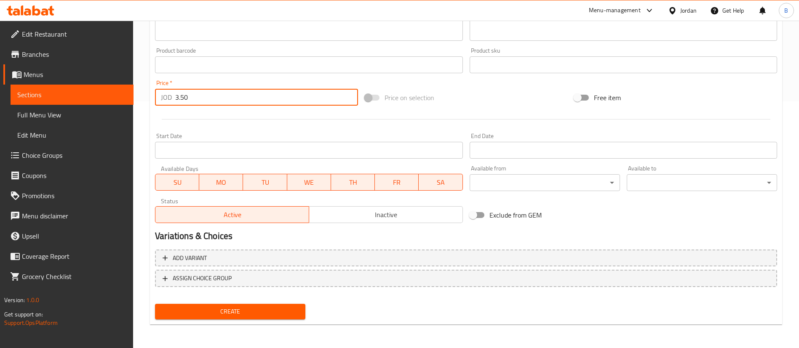
type input "3.50"
click at [216, 304] on div "Create" at bounding box center [230, 312] width 157 height 22
click at [217, 312] on span "Create" at bounding box center [230, 312] width 137 height 11
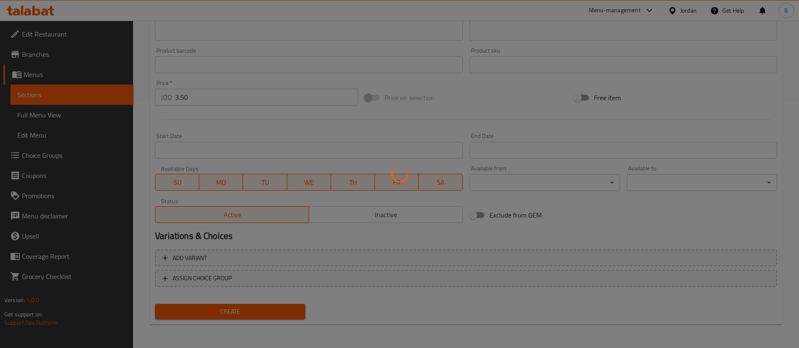
type input "0"
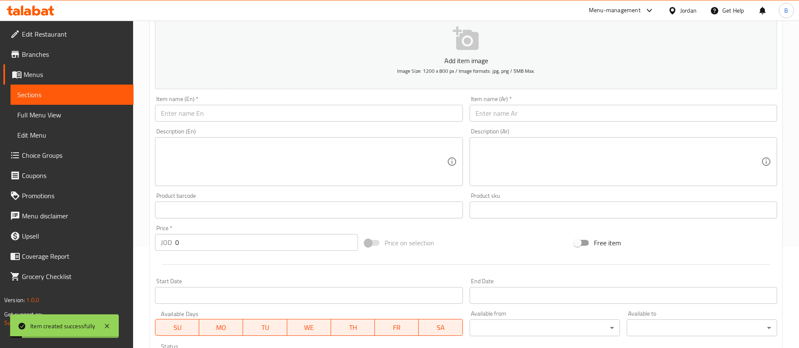
scroll to position [0, 0]
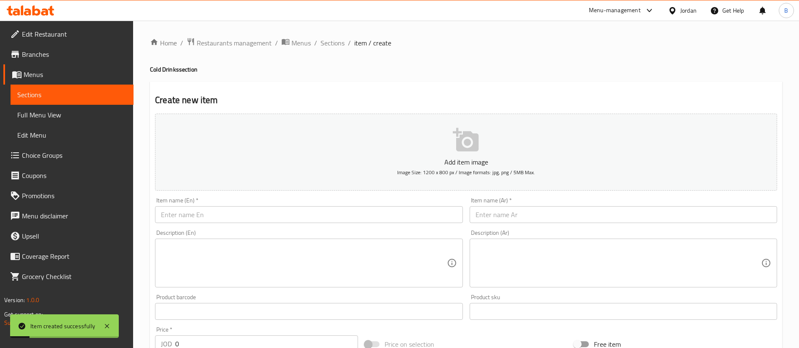
click at [231, 215] on input "text" at bounding box center [309, 214] width 308 height 17
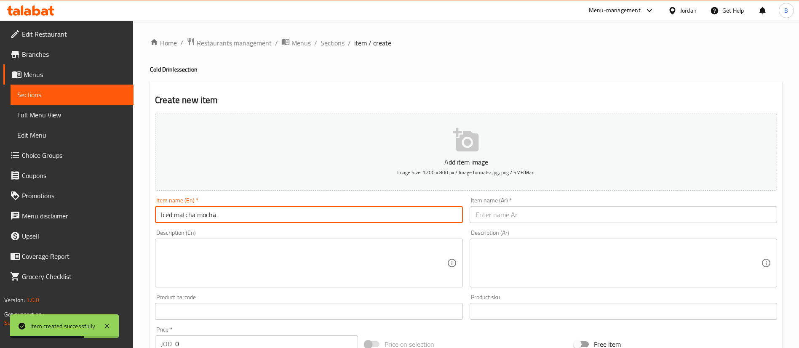
type input "Iced matcha mocha"
click at [522, 214] on input "text" at bounding box center [624, 214] width 308 height 17
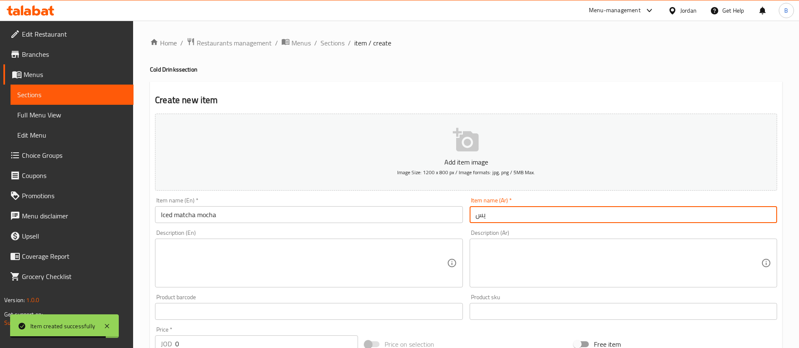
type input "ي"
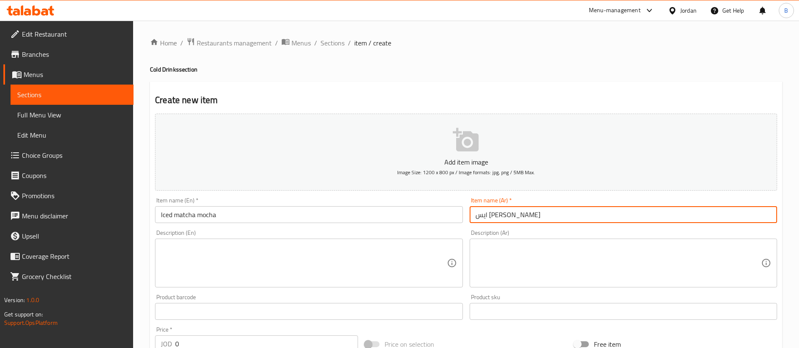
type input "ايس ماتشا موكا"
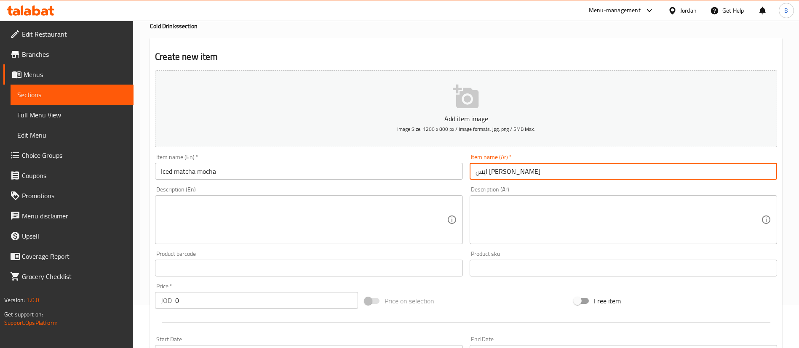
scroll to position [63, 0]
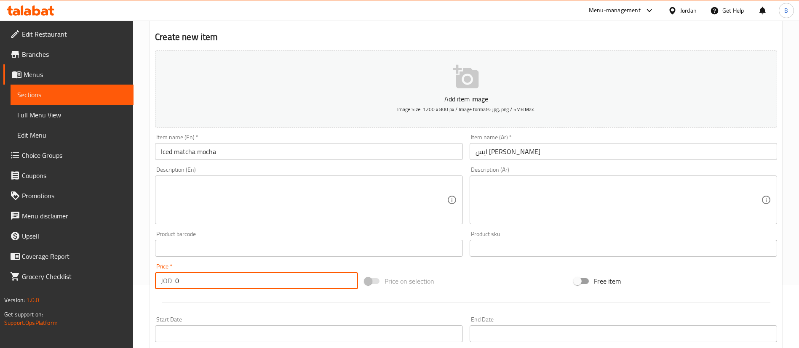
drag, startPoint x: 212, startPoint y: 280, endPoint x: 71, endPoint y: 279, distance: 140.7
click at [81, 279] on div "Edit Restaurant Branches Menus Sections Full Menu View Edit Menu Choice Groups …" at bounding box center [399, 244] width 799 height 575
type input "3.5"
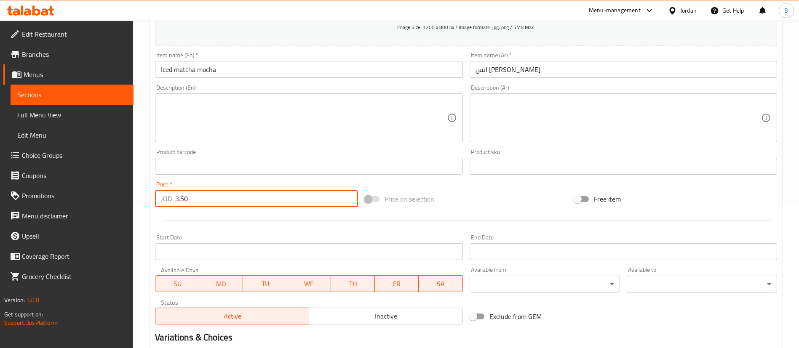
scroll to position [247, 0]
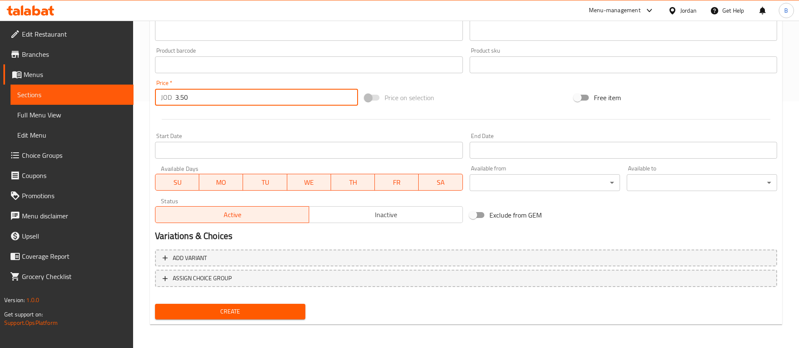
type input "3.50"
click at [261, 315] on span "Create" at bounding box center [230, 312] width 137 height 11
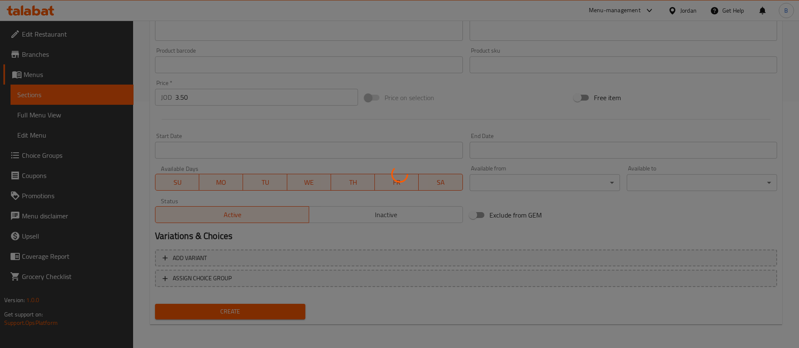
type input "0"
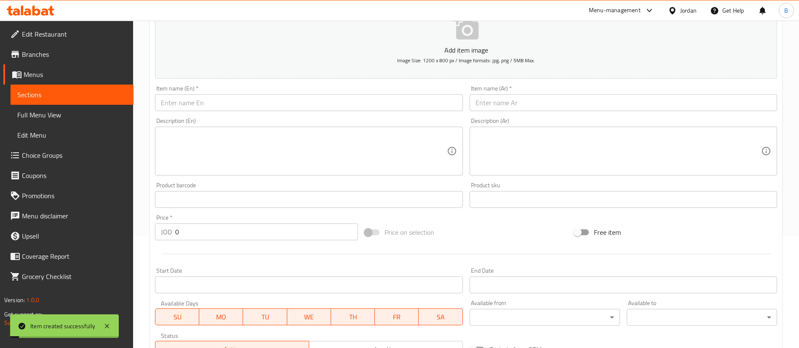
scroll to position [0, 0]
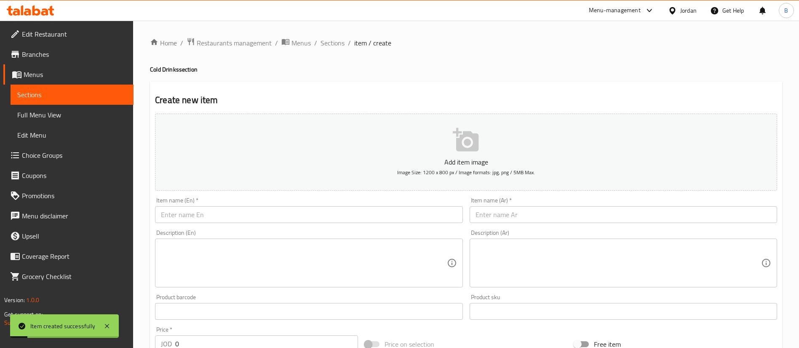
click at [249, 212] on input "text" at bounding box center [309, 214] width 308 height 17
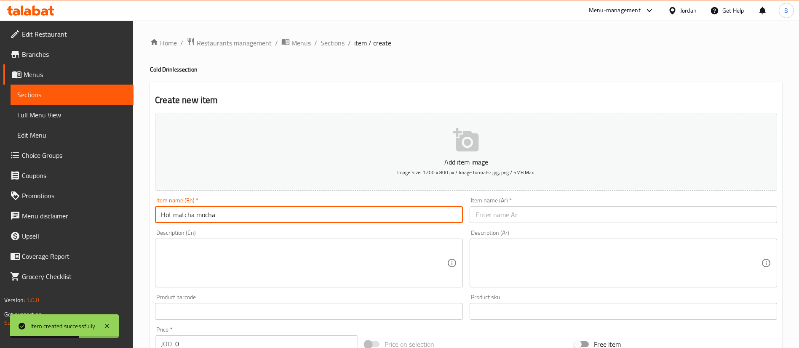
type input "Hot matcha mocha"
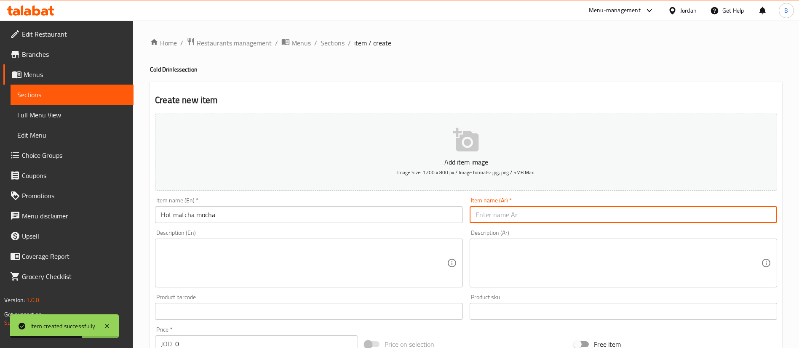
click at [552, 220] on input "text" at bounding box center [624, 214] width 308 height 17
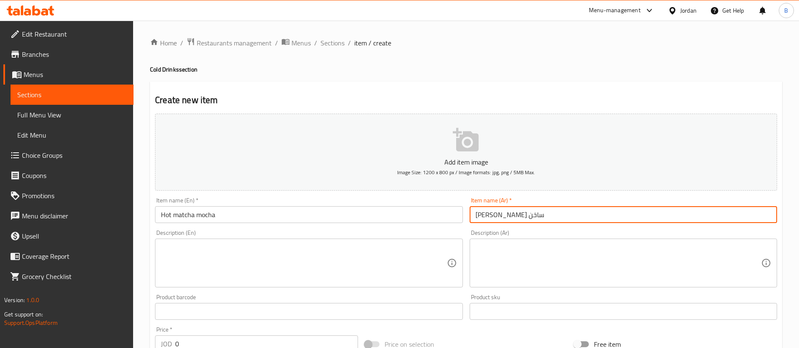
type input "ماتشا موكا ساخن"
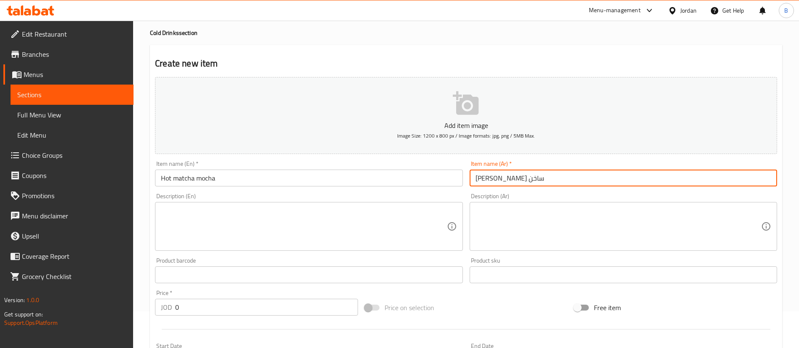
scroll to position [63, 0]
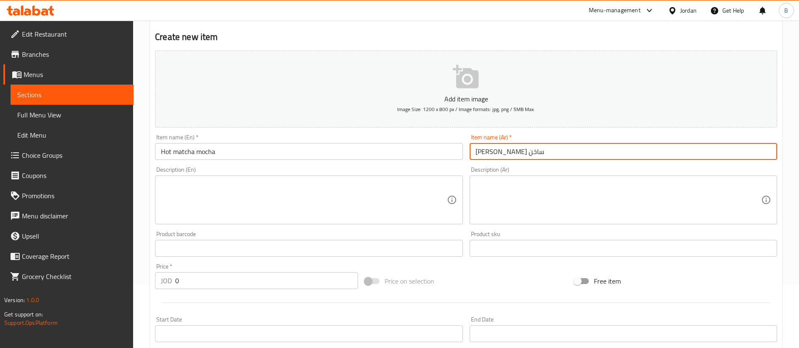
drag, startPoint x: 239, startPoint y: 288, endPoint x: 25, endPoint y: 280, distance: 214.6
click at [40, 281] on div "Edit Restaurant Branches Menus Sections Full Menu View Edit Menu Choice Groups …" at bounding box center [399, 244] width 799 height 575
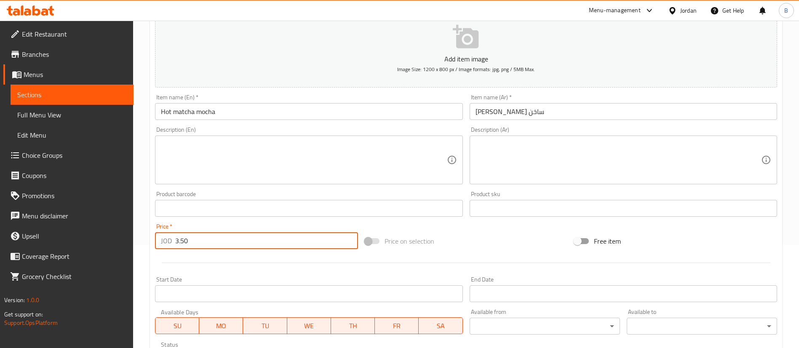
scroll to position [247, 0]
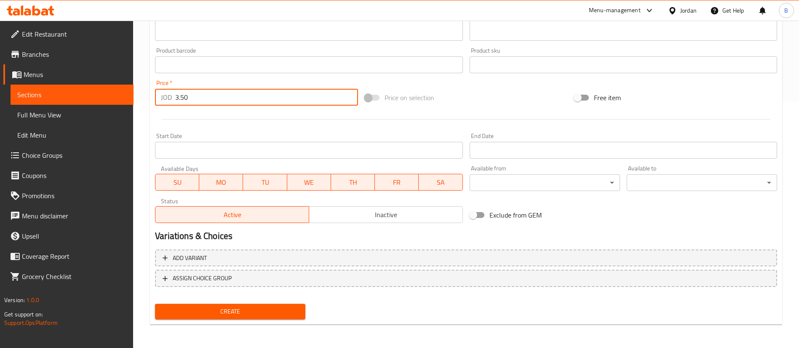
type input "3.50"
click at [282, 309] on span "Create" at bounding box center [230, 312] width 137 height 11
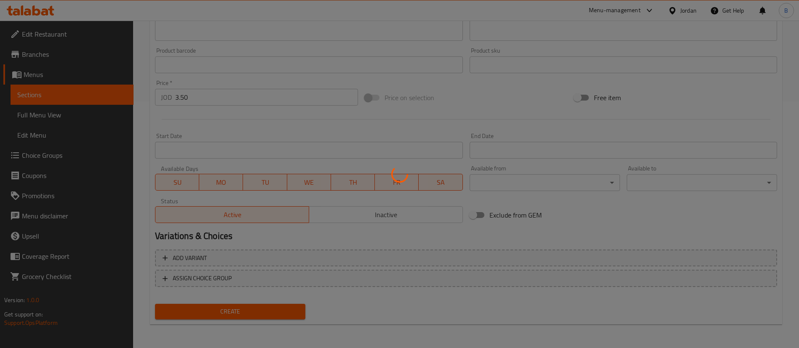
type input "0"
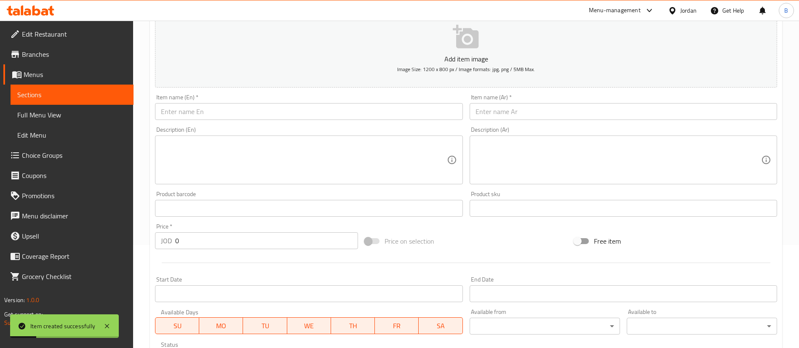
scroll to position [0, 0]
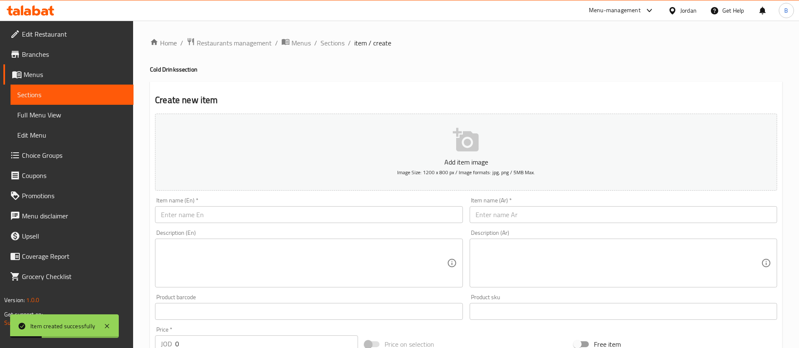
click at [271, 222] on input "text" at bounding box center [309, 214] width 308 height 17
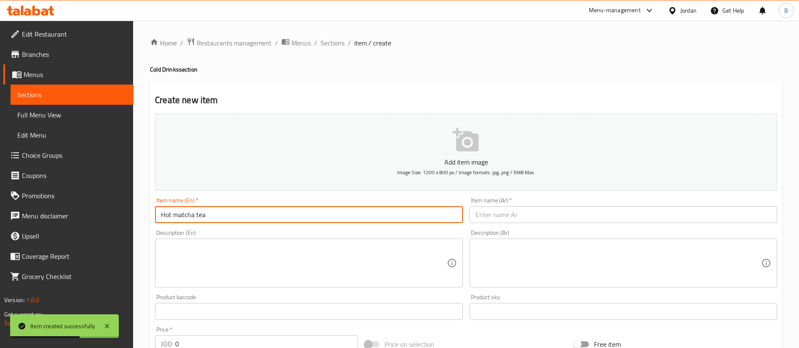
type input "Hot matcha tea"
click at [559, 216] on input "text" at bounding box center [624, 214] width 308 height 17
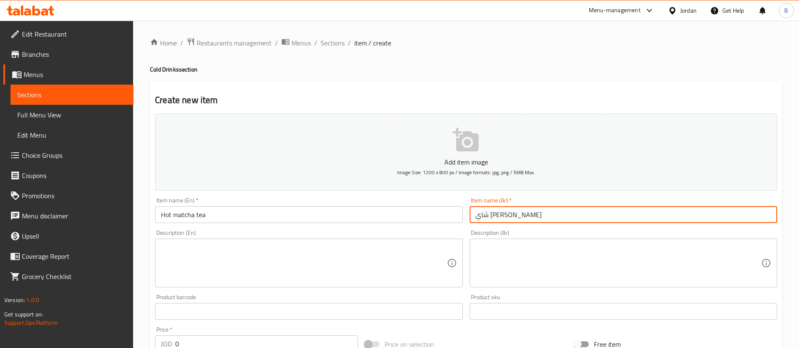
type input "شاي ماشا ساخن"
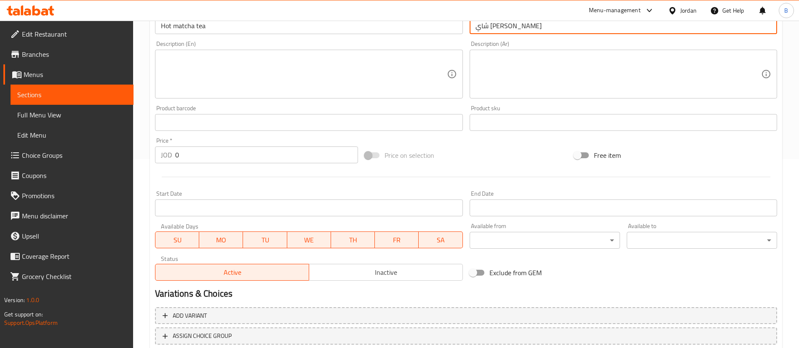
scroll to position [190, 0]
drag, startPoint x: 167, startPoint y: 151, endPoint x: 116, endPoint y: 150, distance: 51.0
click at [123, 151] on div "Edit Restaurant Branches Menus Sections Full Menu View Edit Menu Choice Groups …" at bounding box center [399, 118] width 799 height 575
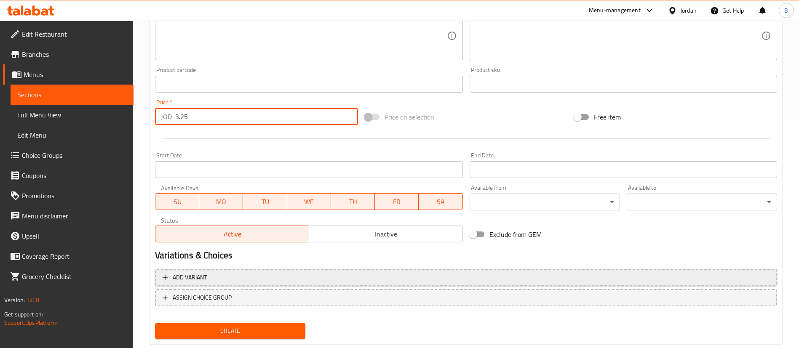
scroll to position [247, 0]
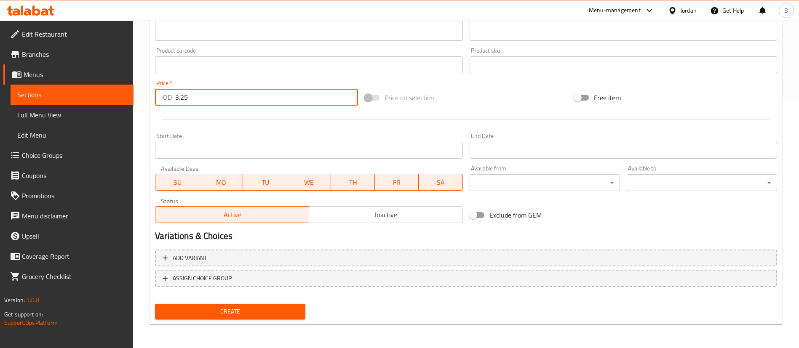
type input "3.25"
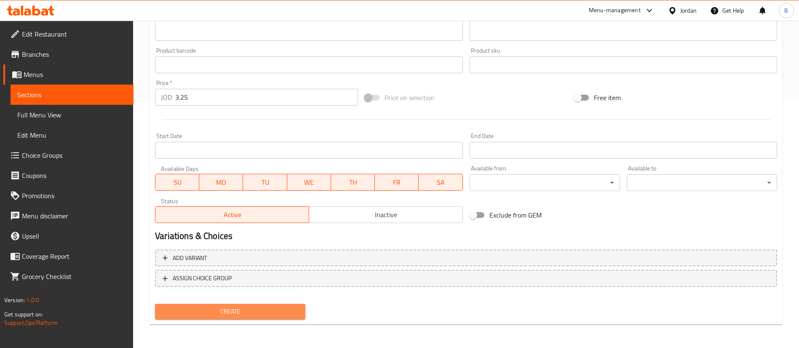
drag, startPoint x: 283, startPoint y: 308, endPoint x: 325, endPoint y: 321, distance: 43.8
click at [284, 310] on span "Create" at bounding box center [230, 312] width 137 height 11
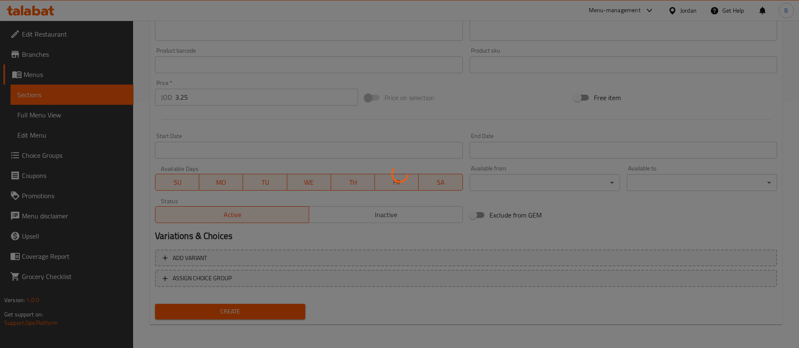
type input "0"
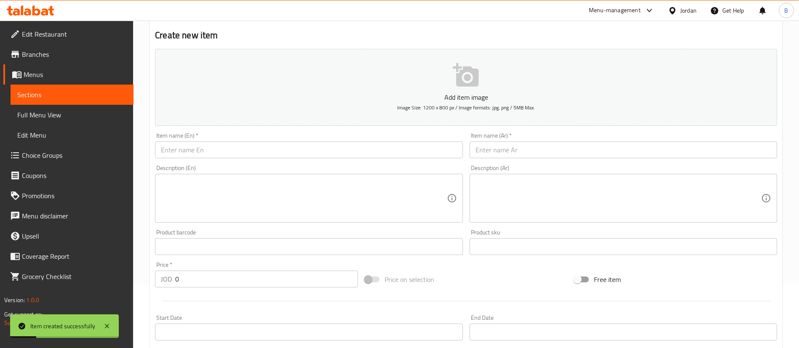
scroll to position [0, 0]
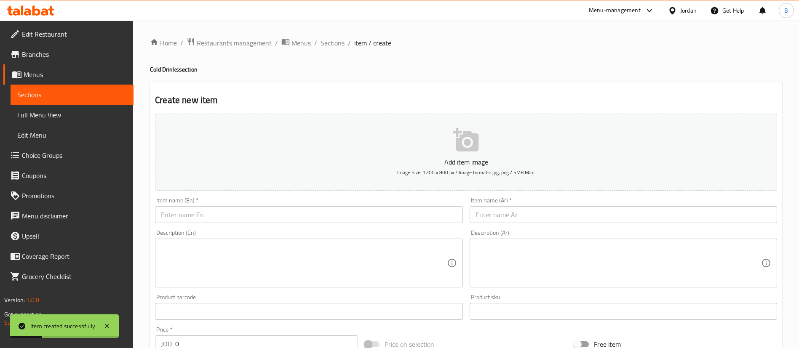
click at [284, 222] on input "text" at bounding box center [309, 214] width 308 height 17
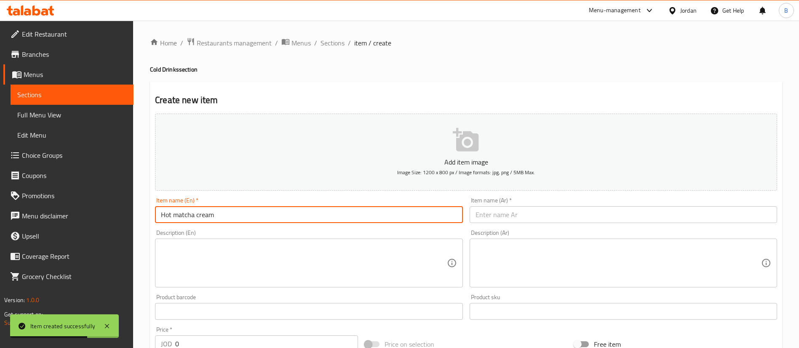
type input "Hot matcha cream"
click at [509, 220] on input "text" at bounding box center [624, 214] width 308 height 17
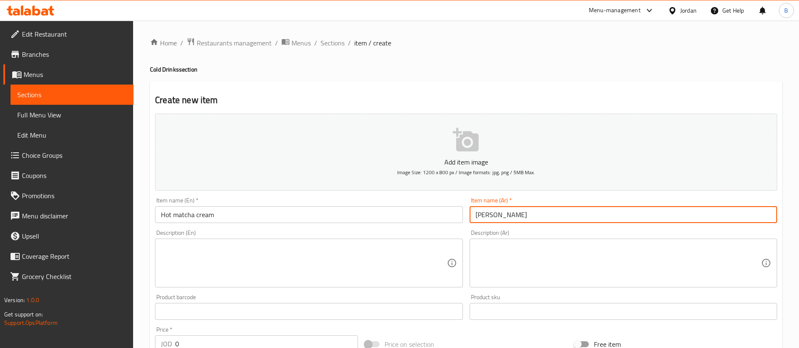
type input "ماتشا كريمة ساخنة"
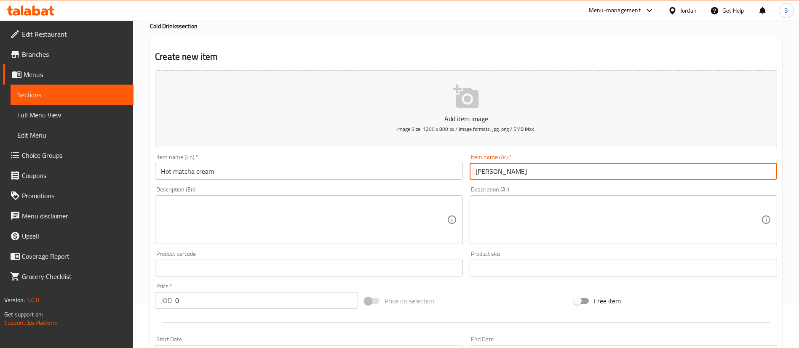
scroll to position [63, 0]
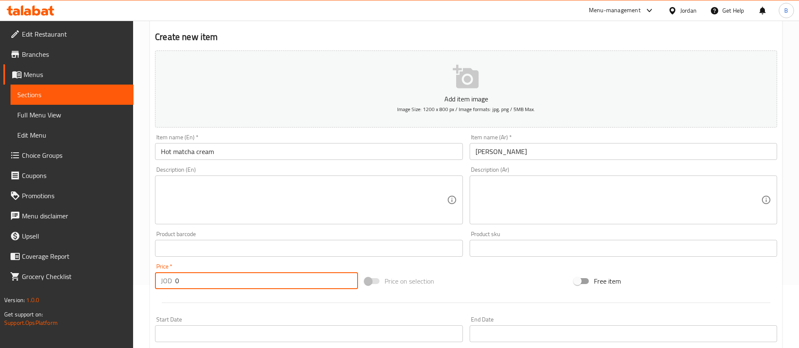
drag, startPoint x: 212, startPoint y: 286, endPoint x: 34, endPoint y: 284, distance: 178.2
click at [57, 284] on div "Edit Restaurant Branches Menus Sections Full Menu View Edit Menu Choice Groups …" at bounding box center [399, 244] width 799 height 575
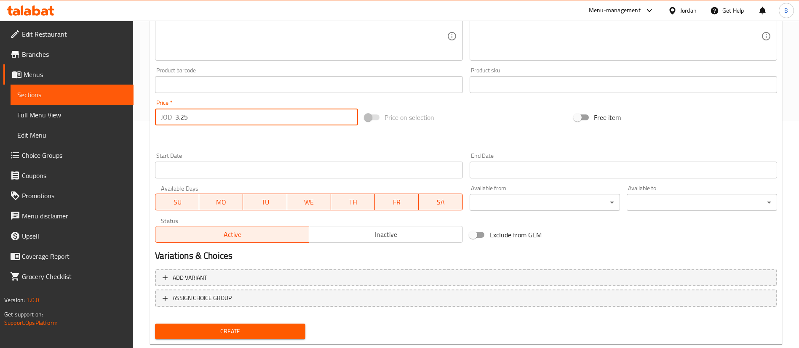
scroll to position [247, 0]
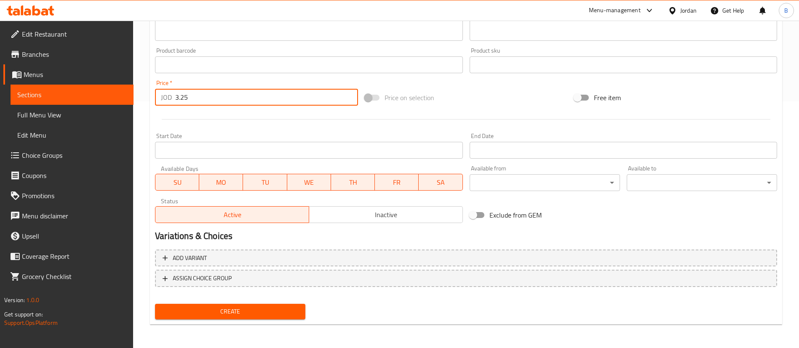
type input "3.25"
click at [227, 309] on span "Create" at bounding box center [230, 312] width 137 height 11
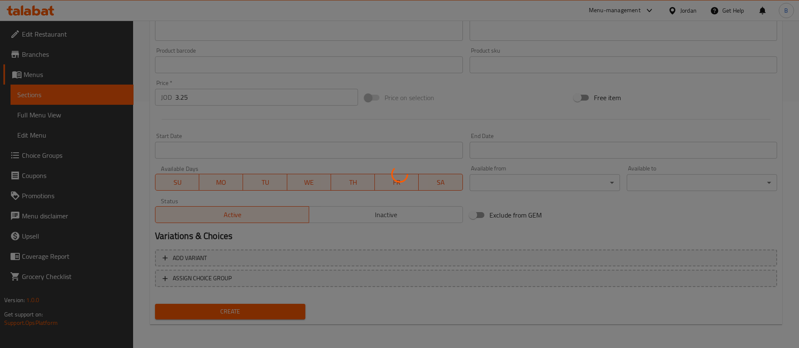
type input "0"
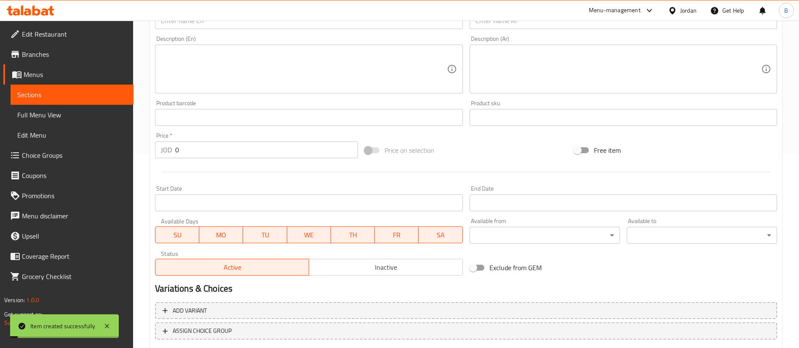
scroll to position [57, 0]
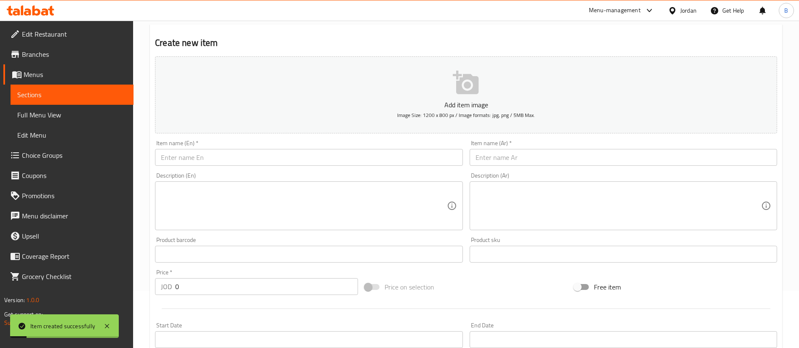
click at [266, 155] on input "text" at bounding box center [309, 157] width 308 height 17
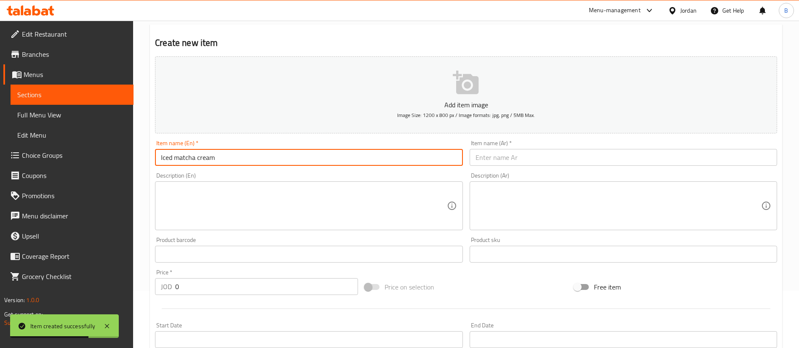
type input "Iced matcha cream"
click at [520, 166] on input "text" at bounding box center [624, 157] width 308 height 17
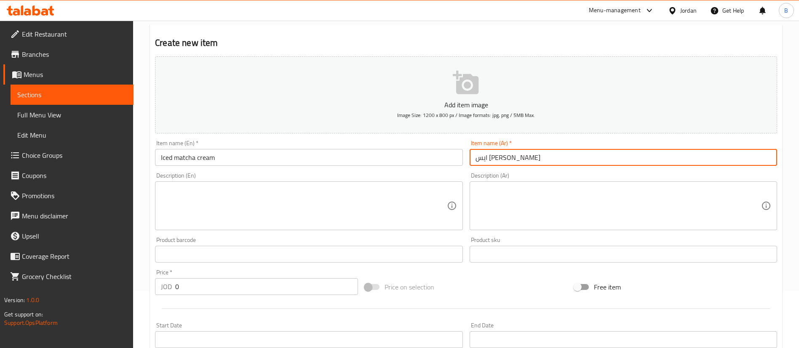
type input "ايس ماتشا كريم"
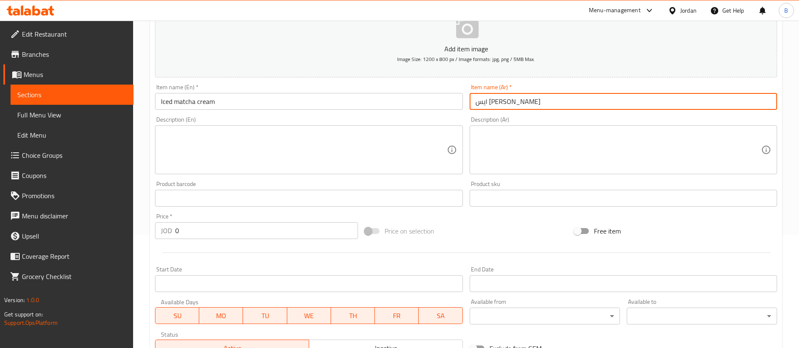
scroll to position [184, 0]
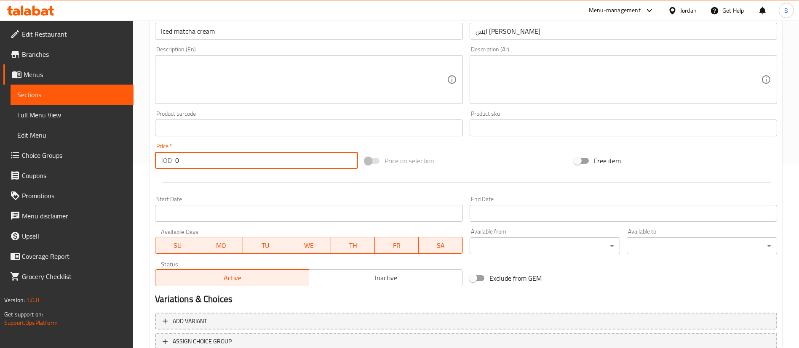
drag, startPoint x: 191, startPoint y: 164, endPoint x: 56, endPoint y: 144, distance: 136.4
click at [64, 145] on div "Edit Restaurant Branches Menus Sections Full Menu View Edit Menu Choice Groups …" at bounding box center [399, 124] width 799 height 575
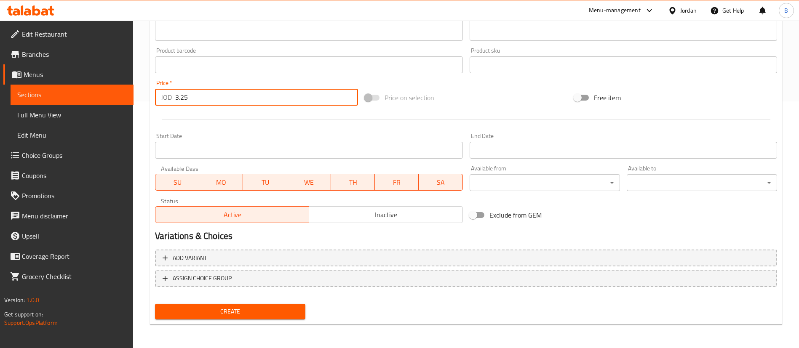
type input "3.25"
click at [250, 303] on div "Create" at bounding box center [230, 312] width 157 height 22
click at [244, 309] on span "Create" at bounding box center [230, 312] width 137 height 11
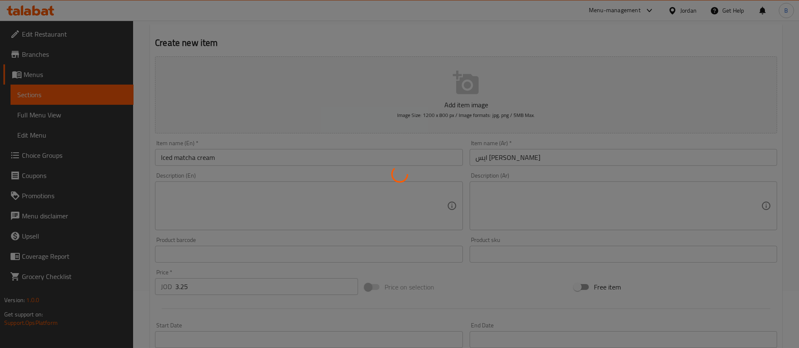
scroll to position [19, 0]
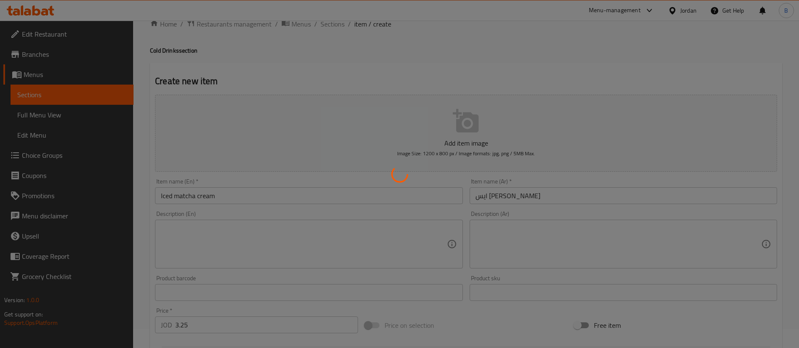
type input "0"
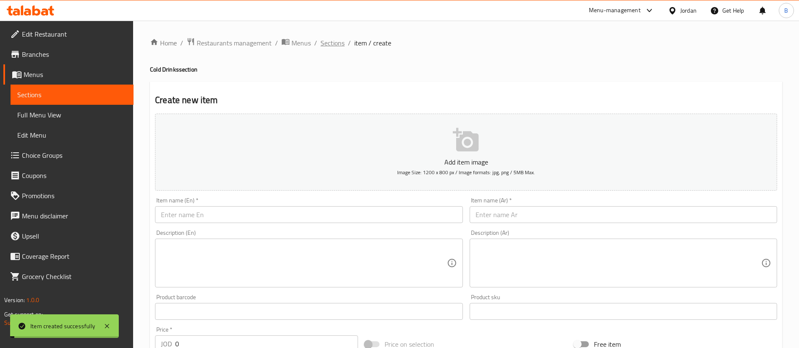
click at [325, 44] on span "Sections" at bounding box center [333, 43] width 24 height 10
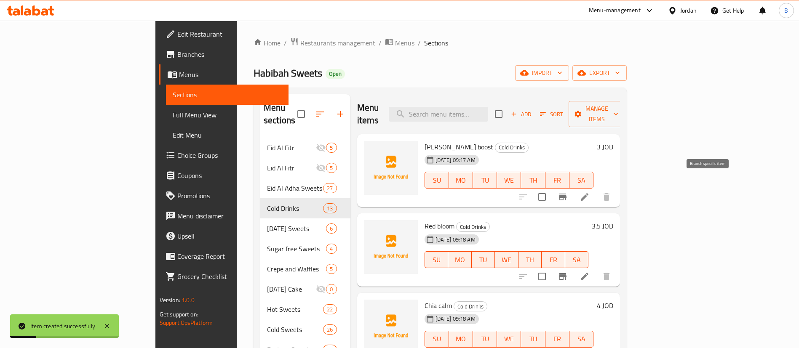
click at [567, 194] on icon "Branch-specific-item" at bounding box center [563, 197] width 8 height 7
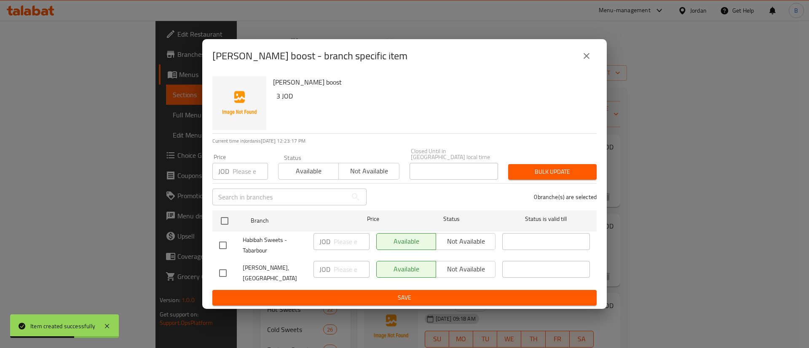
click at [588, 58] on icon "close" at bounding box center [587, 56] width 6 height 6
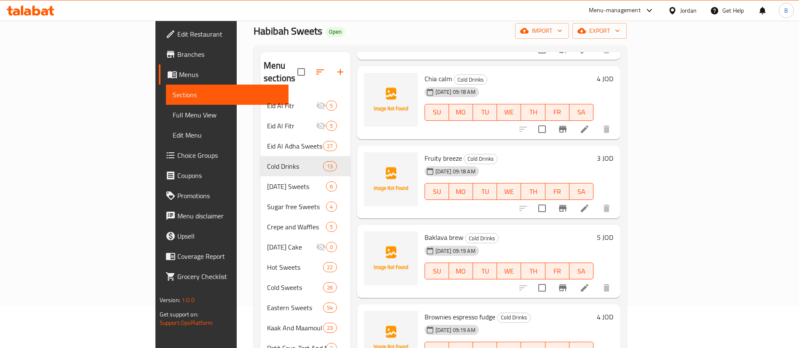
scroll to position [253, 0]
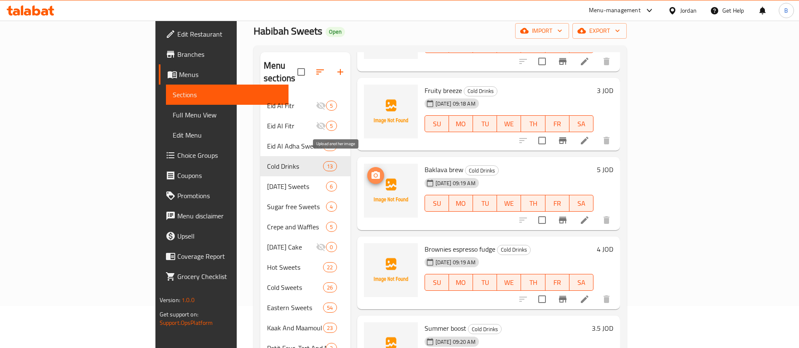
click at [371, 171] on icon "upload picture" at bounding box center [376, 176] width 10 height 10
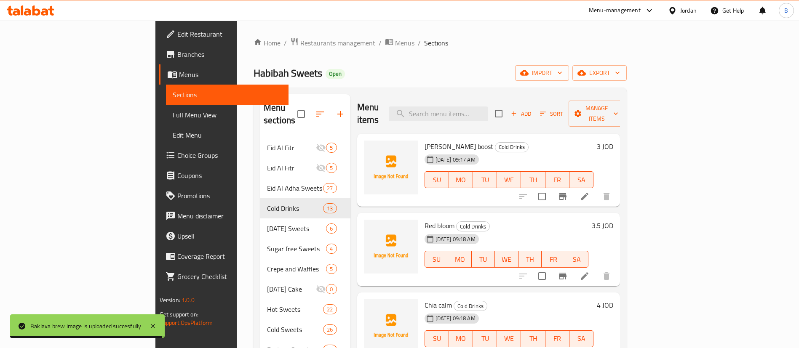
scroll to position [0, 0]
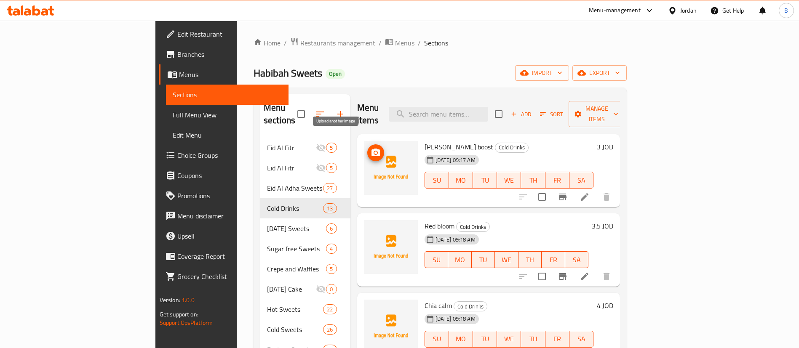
click at [367, 148] on span "upload picture" at bounding box center [375, 153] width 17 height 10
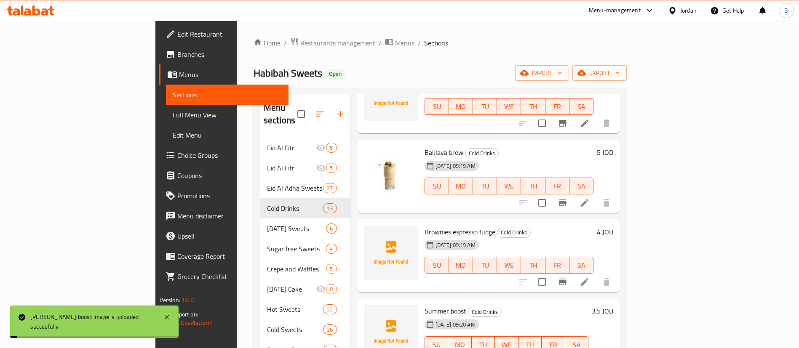
scroll to position [379, 0]
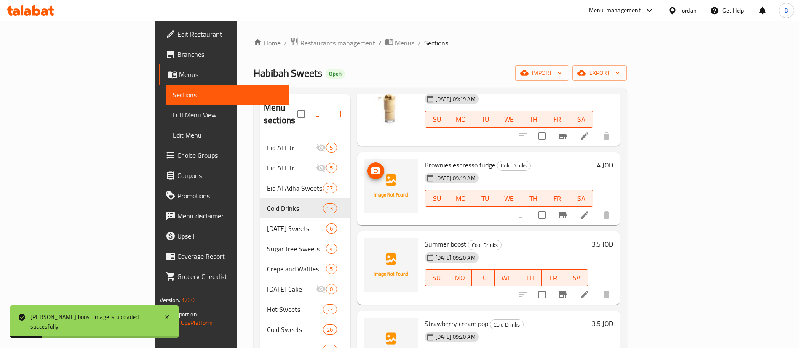
click at [367, 166] on span "upload picture" at bounding box center [375, 171] width 17 height 10
click at [364, 242] on img at bounding box center [391, 265] width 54 height 54
click at [371, 245] on icon "upload picture" at bounding box center [376, 250] width 10 height 10
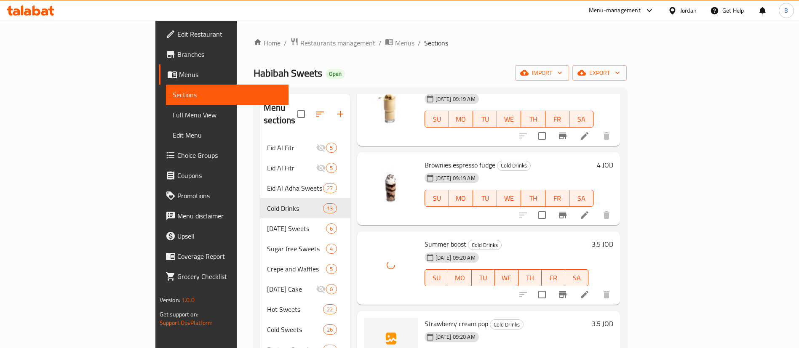
scroll to position [442, 0]
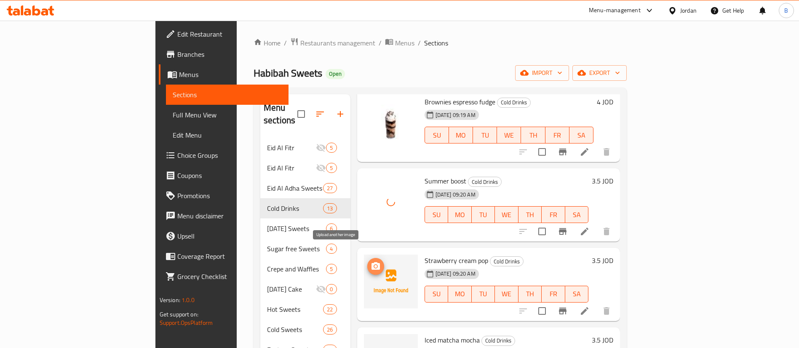
click at [367, 262] on span "upload picture" at bounding box center [375, 267] width 17 height 10
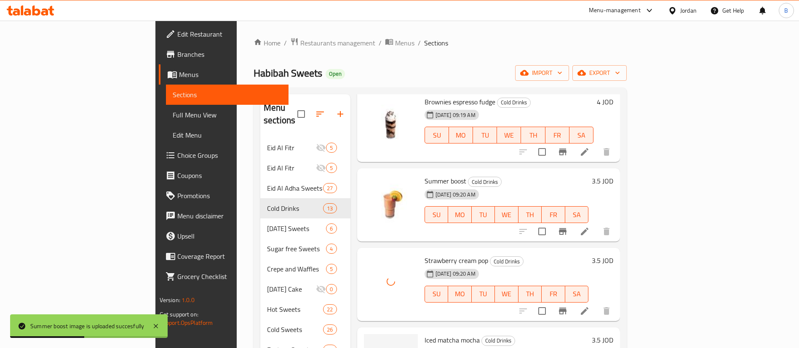
scroll to position [506, 0]
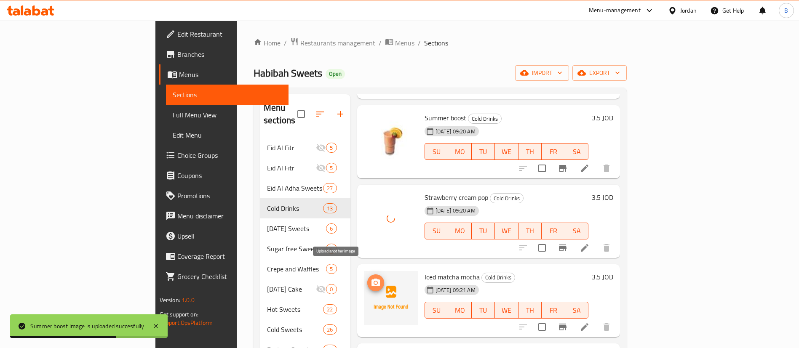
click at [367, 278] on span "upload picture" at bounding box center [375, 283] width 17 height 10
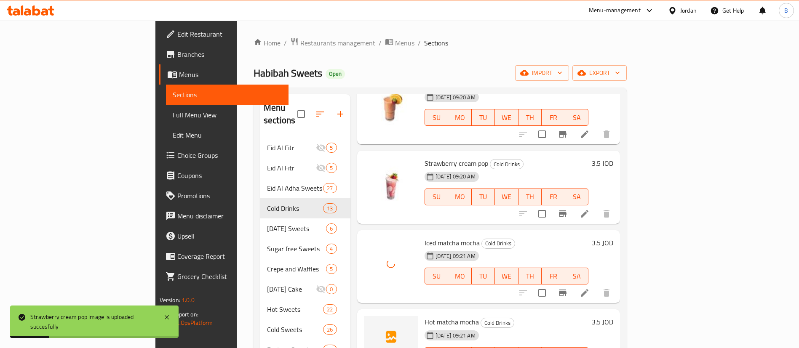
scroll to position [569, 0]
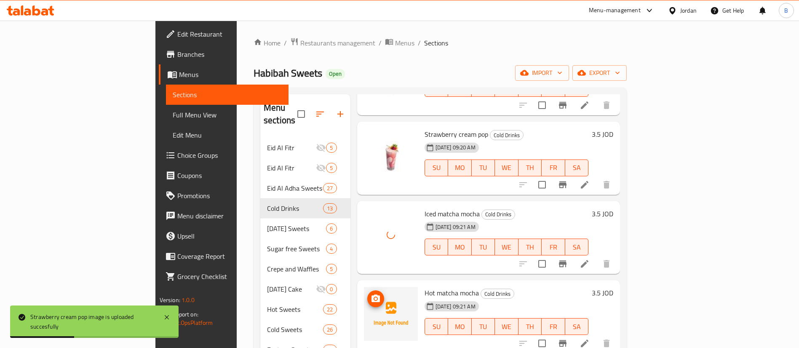
click at [372, 295] on icon "upload picture" at bounding box center [376, 299] width 8 height 8
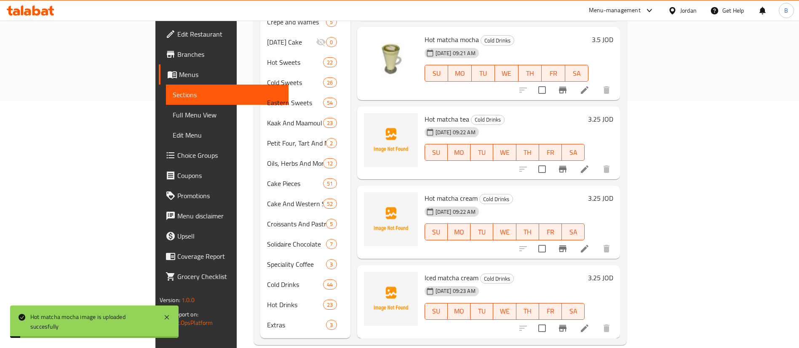
scroll to position [249, 0]
click at [367, 117] on button "upload picture" at bounding box center [375, 123] width 17 height 17
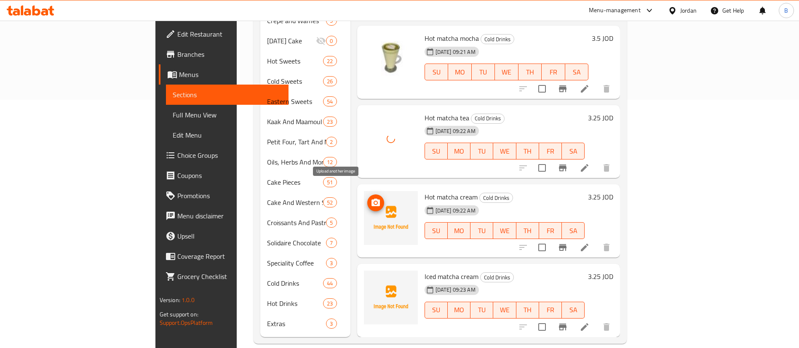
click at [371, 198] on icon "upload picture" at bounding box center [376, 203] width 10 height 10
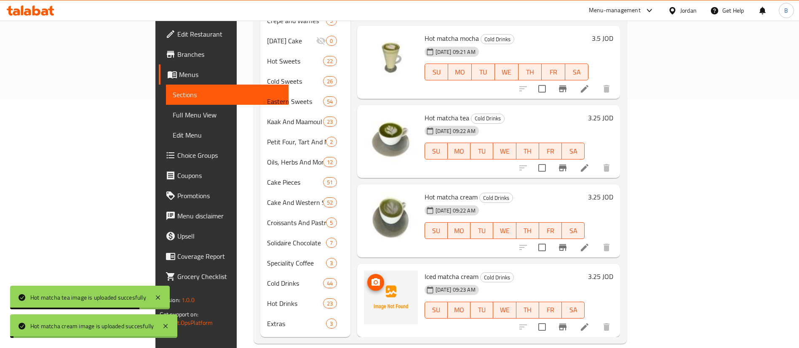
click at [371, 278] on icon "upload picture" at bounding box center [376, 283] width 10 height 10
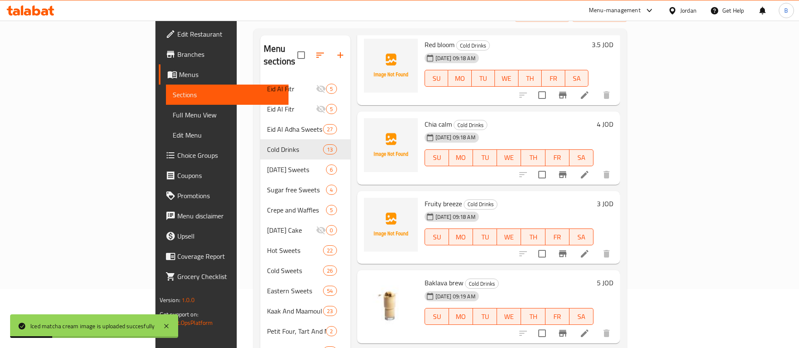
scroll to position [126, 0]
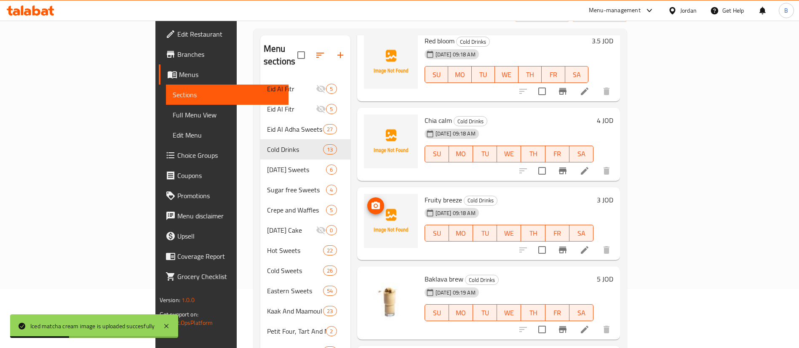
click at [371, 201] on icon "upload picture" at bounding box center [376, 206] width 10 height 10
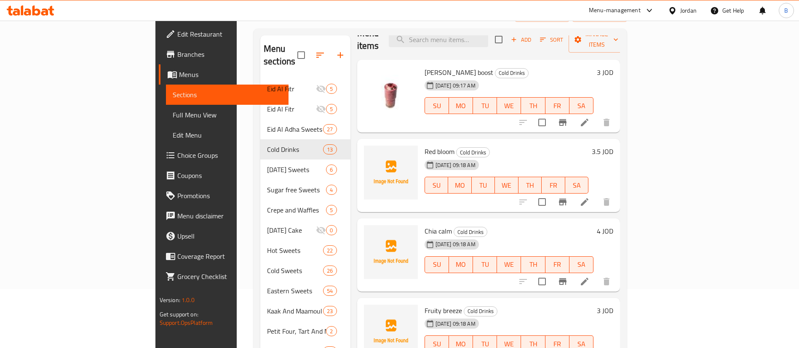
scroll to position [0, 0]
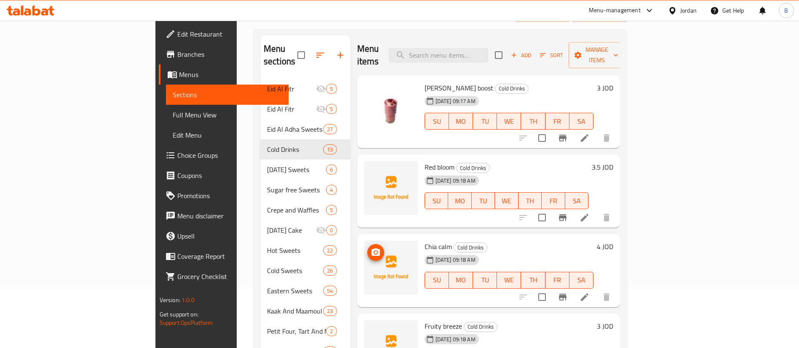
click at [367, 247] on button "upload picture" at bounding box center [375, 252] width 17 height 17
click at [371, 248] on icon "upload picture" at bounding box center [376, 253] width 10 height 10
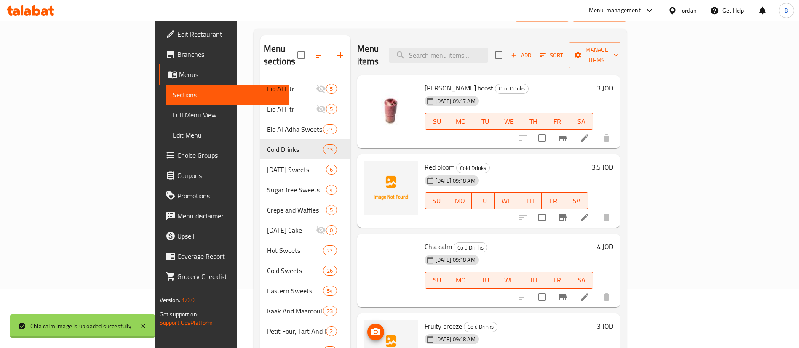
click at [367, 325] on button "upload picture" at bounding box center [375, 332] width 17 height 17
click at [371, 168] on icon "upload picture" at bounding box center [376, 173] width 10 height 10
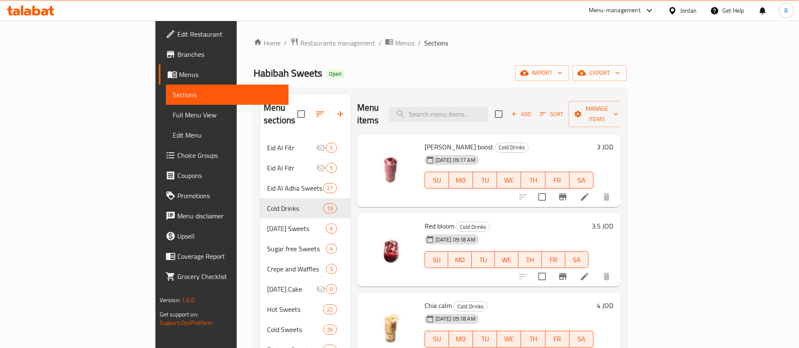
click at [34, 11] on icon at bounding box center [36, 10] width 8 height 10
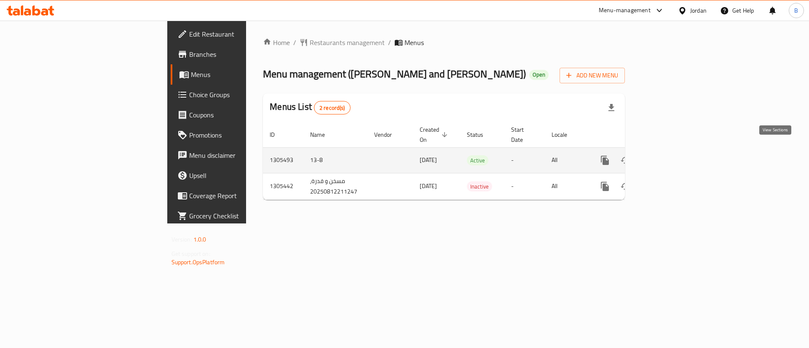
click at [676, 152] on link "enhanced table" at bounding box center [666, 160] width 20 height 20
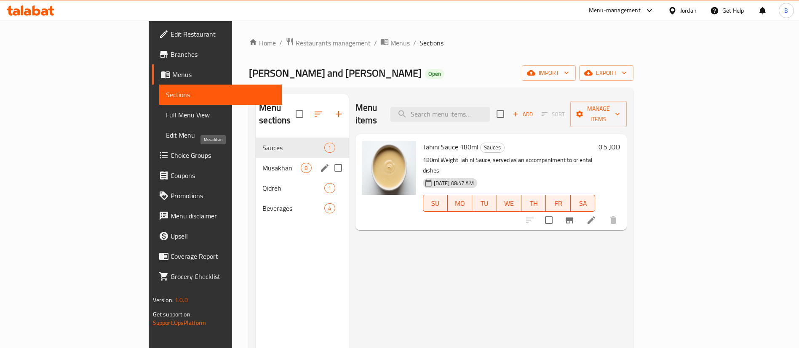
click at [256, 178] on div "Qidreh 1" at bounding box center [302, 188] width 93 height 20
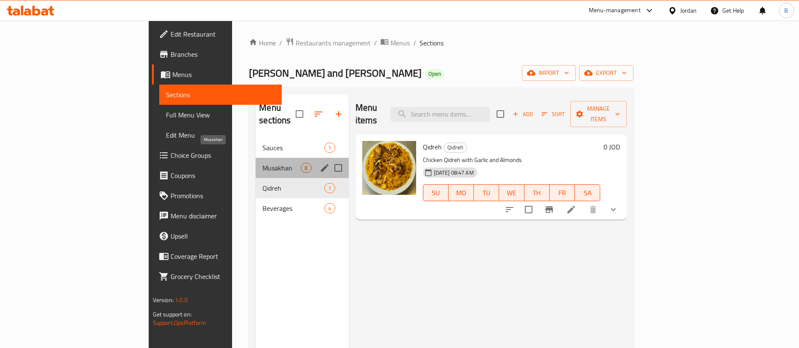
click at [263, 163] on span "Musakhan" at bounding box center [282, 168] width 38 height 10
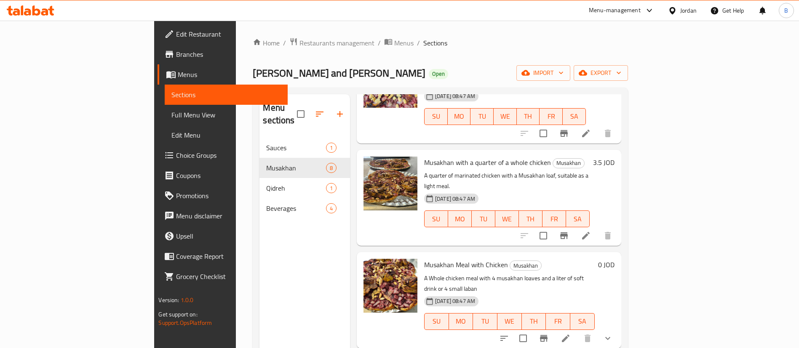
scroll to position [253, 0]
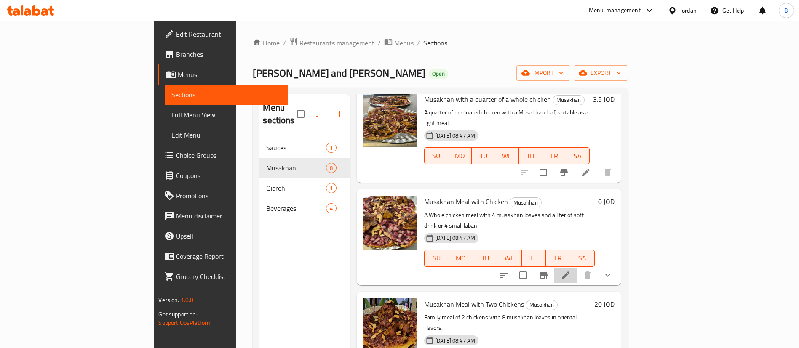
click at [578, 268] on li at bounding box center [566, 275] width 24 height 15
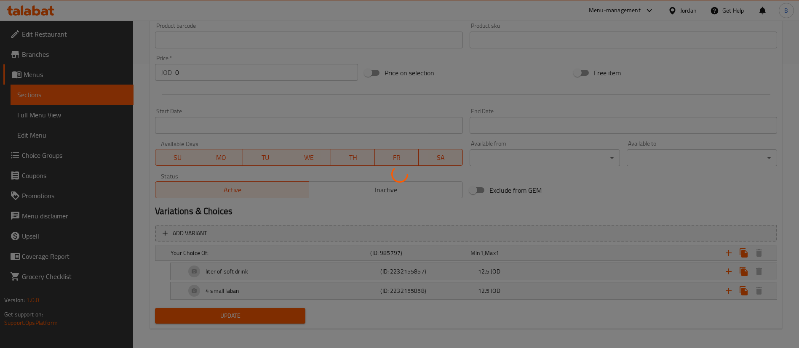
scroll to position [273, 0]
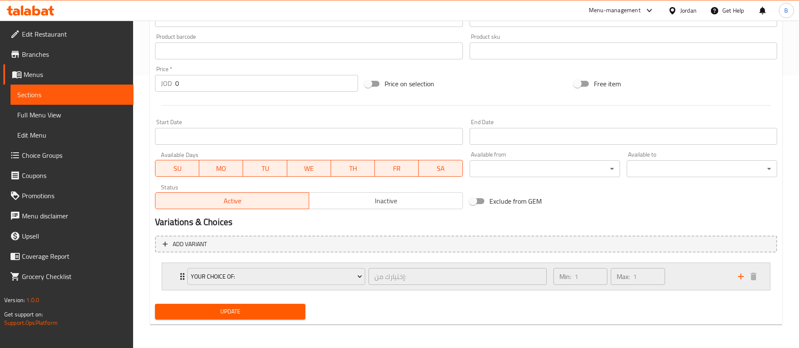
click at [709, 280] on div "Min: 1 ​ Max: 1 ​" at bounding box center [641, 276] width 185 height 27
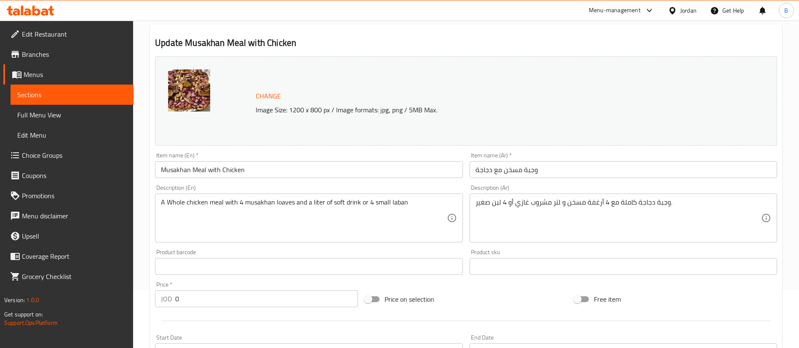
scroll to position [0, 0]
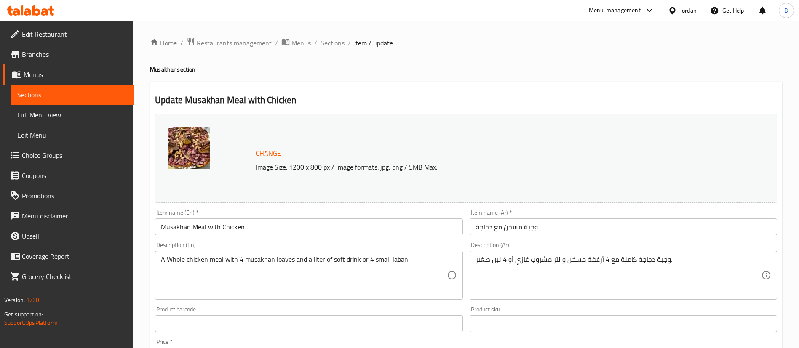
click at [338, 40] on span "Sections" at bounding box center [333, 43] width 24 height 10
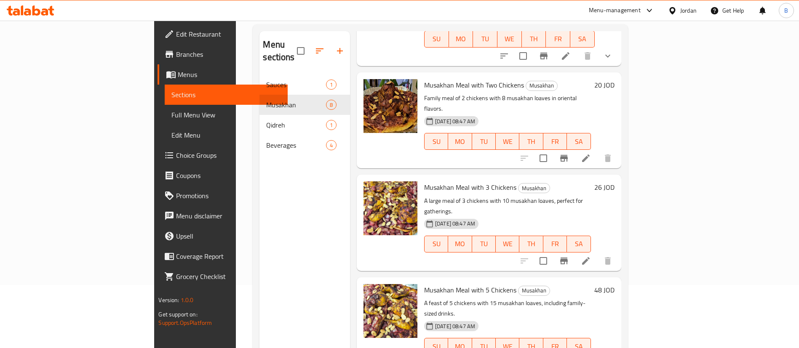
scroll to position [118, 0]
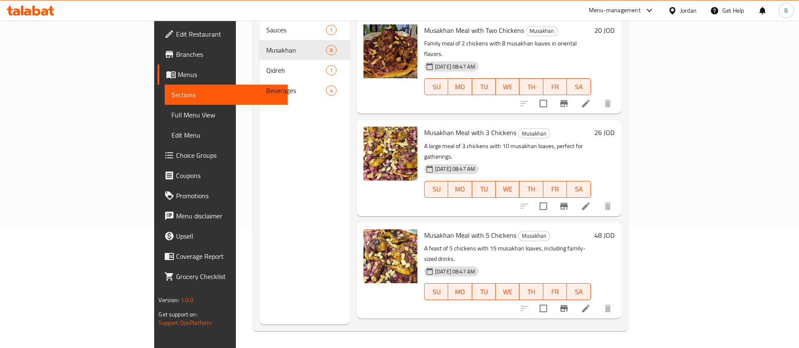
click at [598, 301] on li at bounding box center [586, 308] width 24 height 15
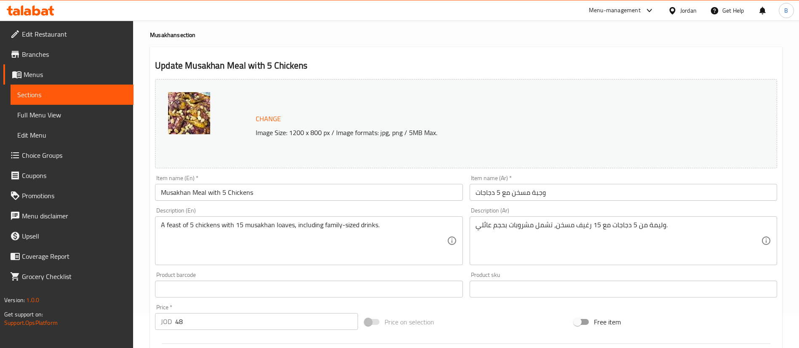
scroll to position [63, 0]
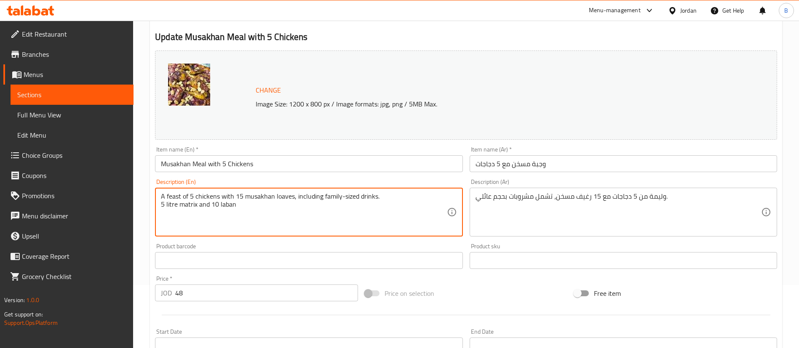
type textarea "A feast of 5 chickens with 15 musakhan loaves, including family-sized drinks. 5…"
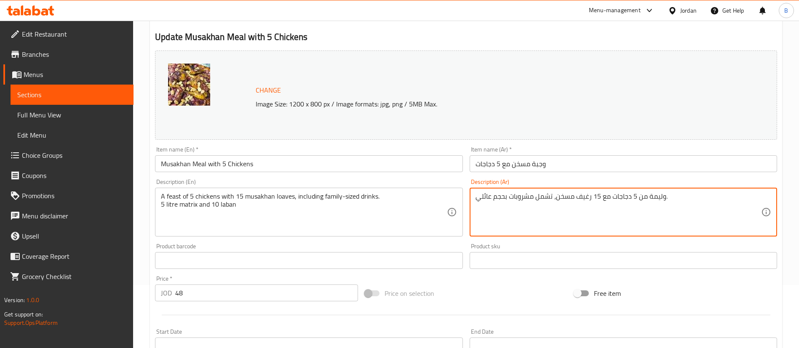
type textarea "وليمة من 5 دجاجات مع 15 رغيف مسخن، تشمل مشروبات بحجم عائلي."
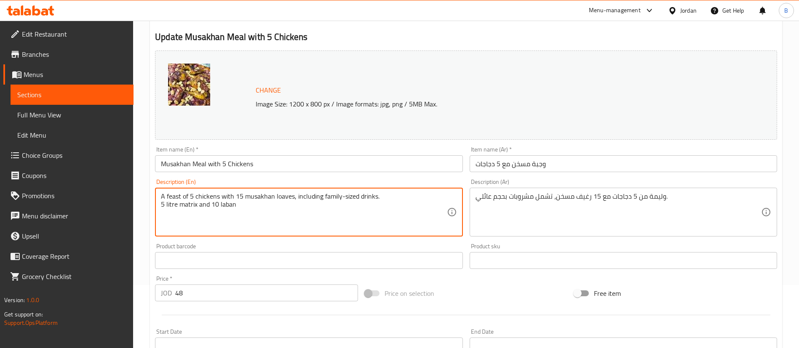
drag, startPoint x: 271, startPoint y: 213, endPoint x: 158, endPoint y: 214, distance: 112.9
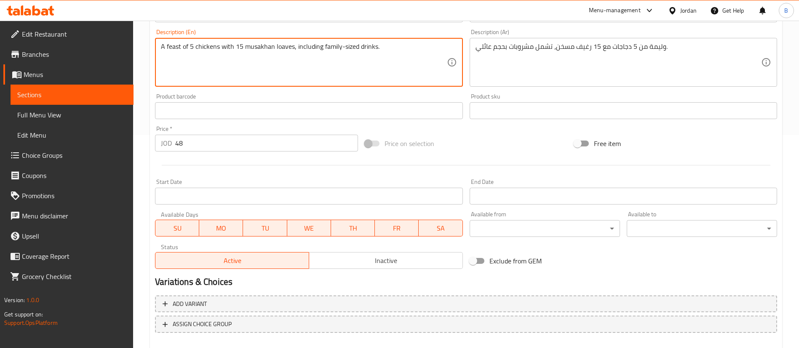
scroll to position [259, 0]
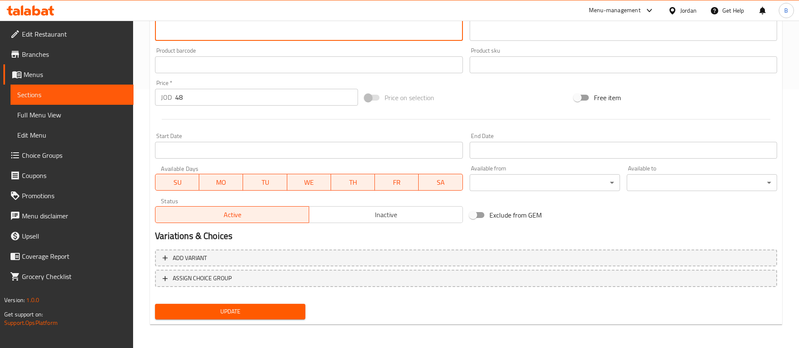
type textarea "A feast of 5 chickens with 15 musakhan loaves, including family-sized drinks."
click at [222, 311] on span "Update" at bounding box center [230, 312] width 137 height 11
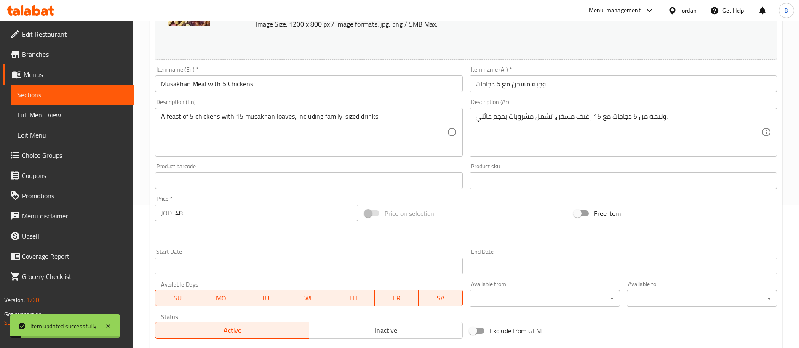
scroll to position [133, 0]
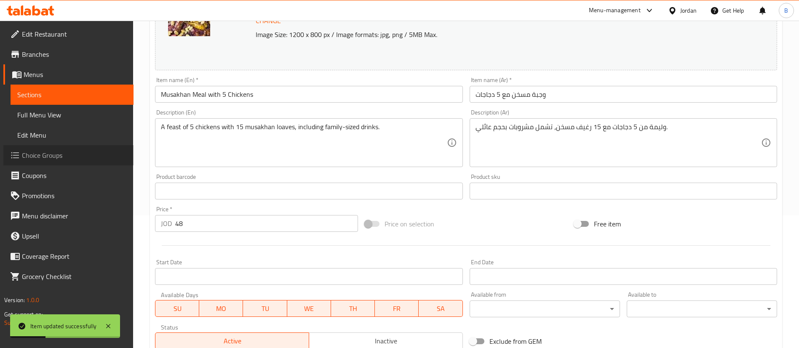
click at [64, 158] on span "Choice Groups" at bounding box center [74, 155] width 105 height 10
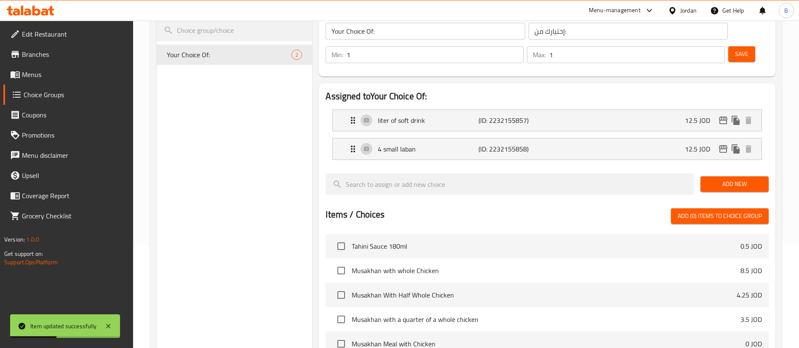
scroll to position [56, 0]
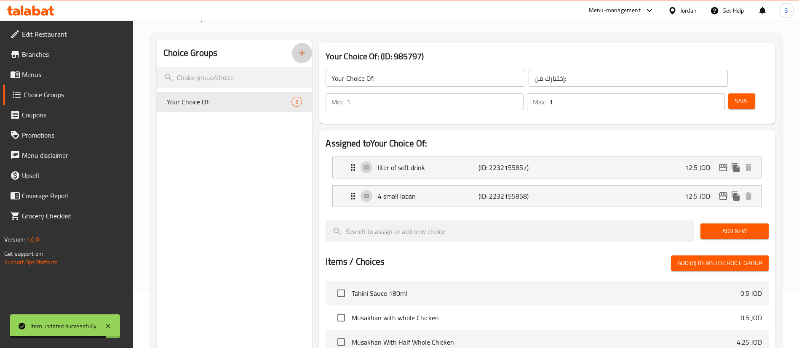
click at [305, 52] on icon "button" at bounding box center [302, 53] width 10 height 10
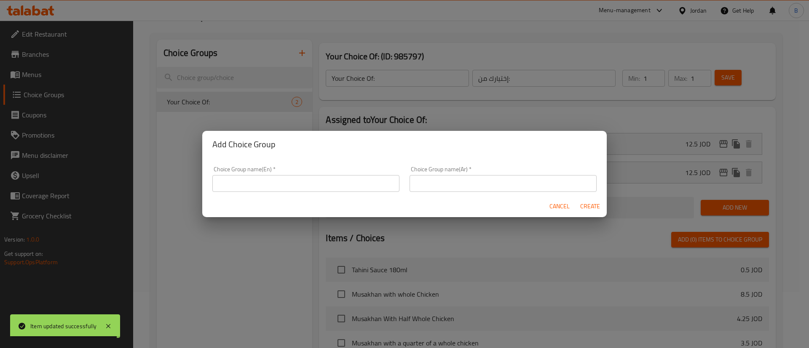
drag, startPoint x: 279, startPoint y: 177, endPoint x: 277, endPoint y: 185, distance: 7.3
click at [279, 177] on input "text" at bounding box center [305, 183] width 187 height 17
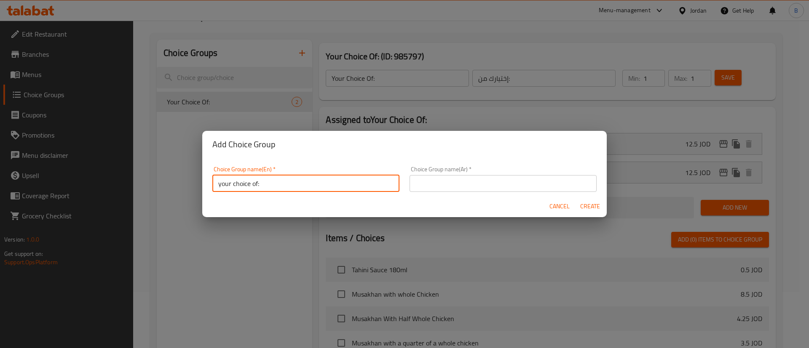
type input "your choice of:"
click at [458, 190] on input "text" at bounding box center [503, 183] width 187 height 17
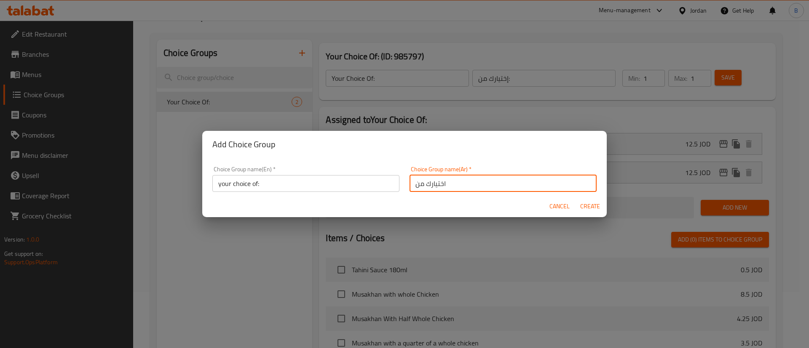
type input "اختيارك من"
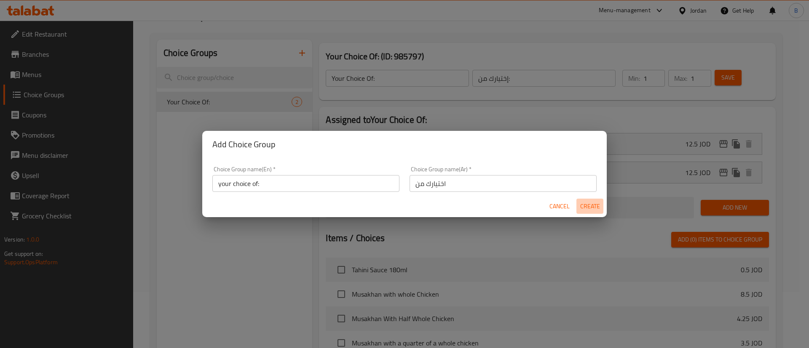
click at [598, 207] on span "Create" at bounding box center [590, 206] width 20 height 11
type input "your choice of:"
type input "اختيارك من"
type input "0"
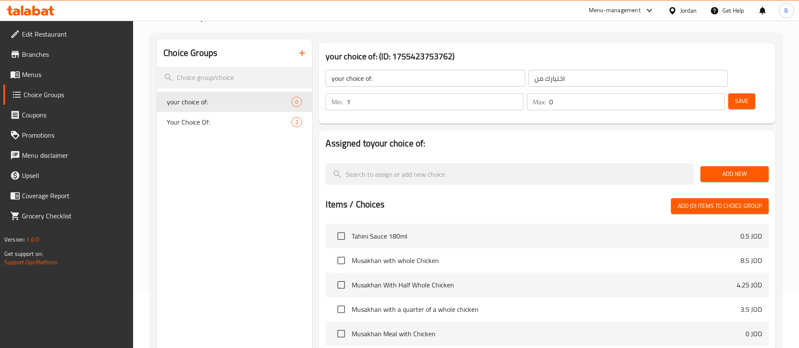
type input "1"
click at [524, 94] on input "1" at bounding box center [435, 102] width 177 height 17
type input "1"
click at [702, 94] on input "1" at bounding box center [637, 102] width 176 height 17
click at [735, 96] on span "Save" at bounding box center [741, 101] width 13 height 11
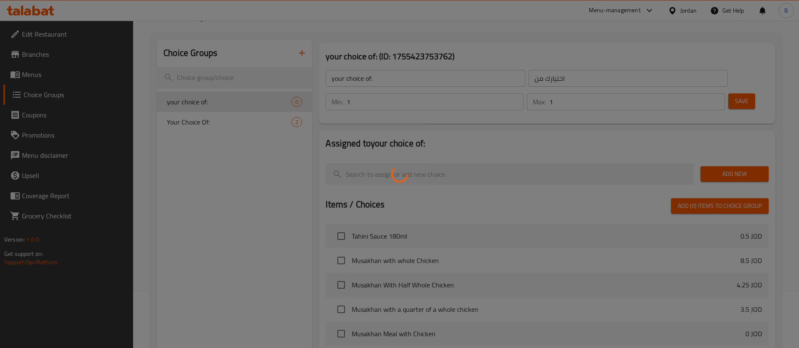
click at [729, 151] on div at bounding box center [399, 174] width 799 height 348
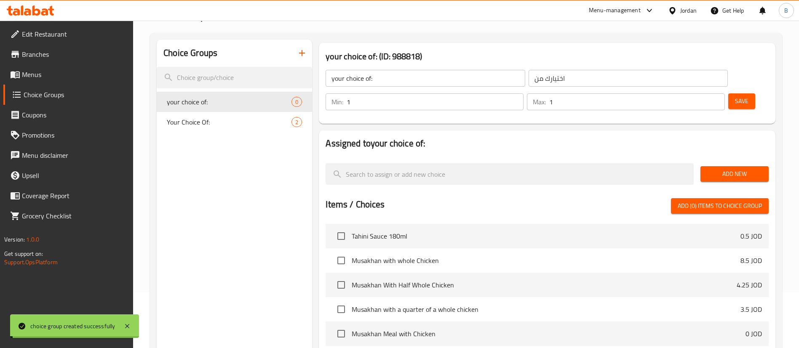
click at [729, 169] on span "Add New" at bounding box center [734, 174] width 55 height 11
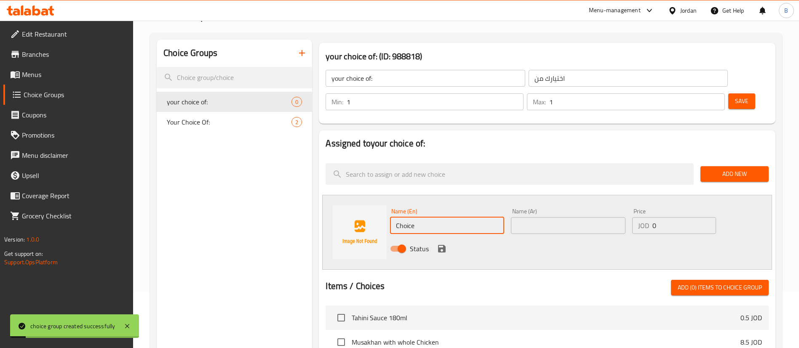
drag, startPoint x: 458, startPoint y: 200, endPoint x: 121, endPoint y: 201, distance: 336.7
click at [121, 201] on div "Edit Restaurant Branches Menus Choice Groups Coupons Promotions Menu disclaimer…" at bounding box center [399, 285] width 799 height 640
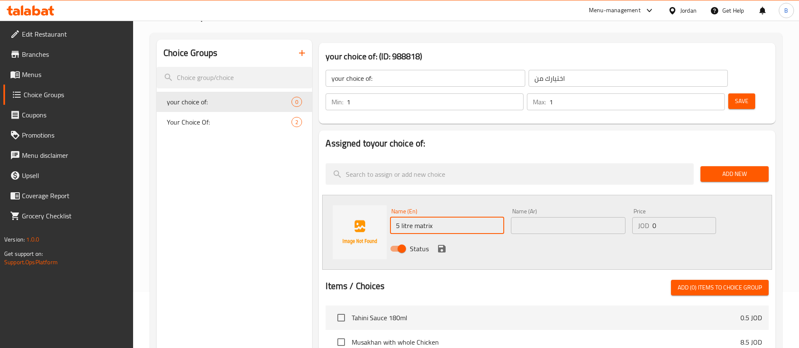
type input "5 litre matrix"
click at [522, 217] on input "text" at bounding box center [568, 225] width 114 height 17
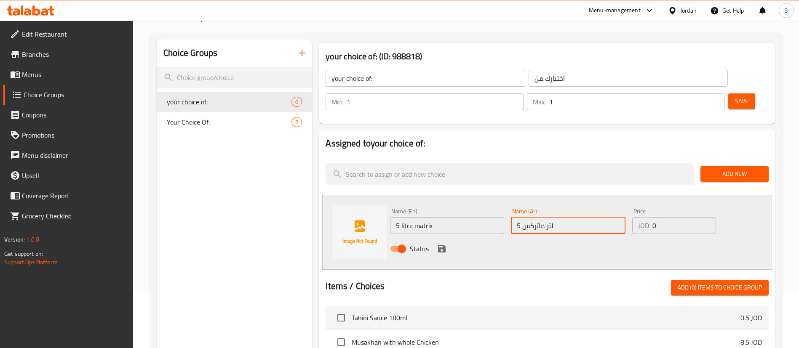
type input "5 لتر ماتركس"
click at [438, 244] on icon "save" at bounding box center [442, 249] width 10 height 10
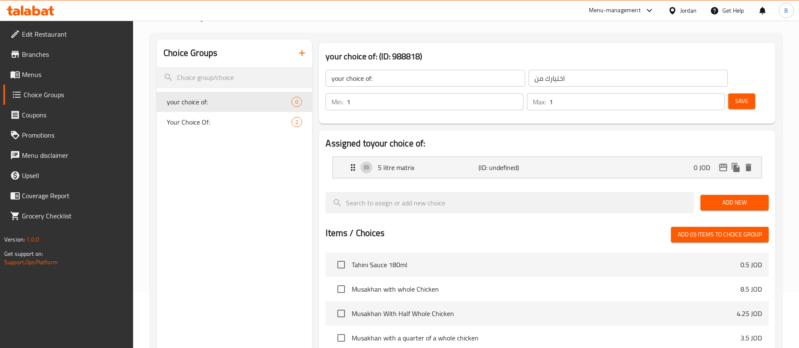
click at [760, 198] on span "Add New" at bounding box center [734, 203] width 55 height 11
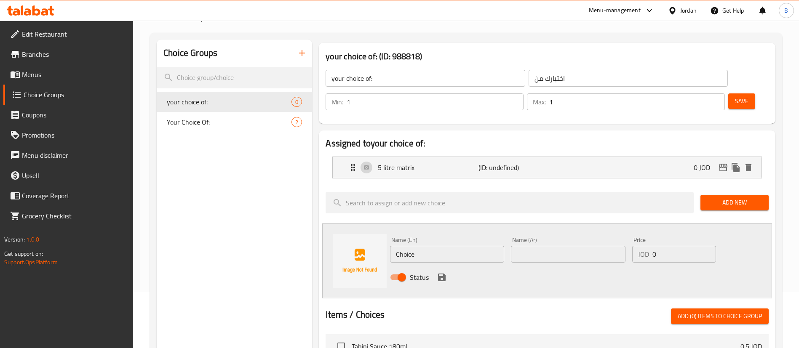
drag, startPoint x: 429, startPoint y: 235, endPoint x: 183, endPoint y: 240, distance: 246.1
click at [188, 239] on div "Choice Groups your choice of: 0 Your Choice Of: 2 your choice of: (ID: 988818) …" at bounding box center [468, 325] width 622 height 570
type input "10 laban 180 ml"
click at [564, 246] on input "text" at bounding box center [568, 254] width 114 height 17
type input "10 لبن 180 مل"
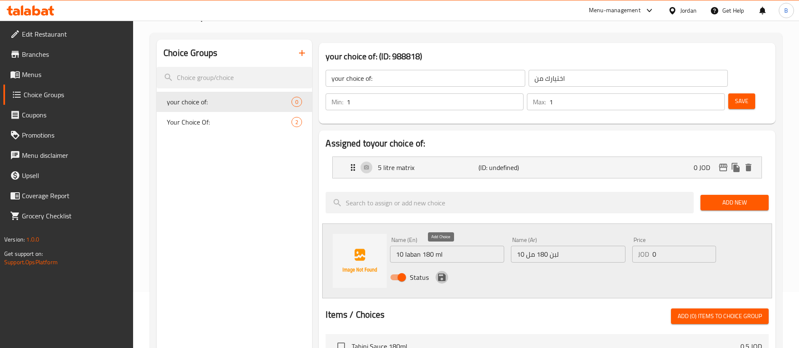
click at [438, 274] on icon "save" at bounding box center [442, 278] width 8 height 8
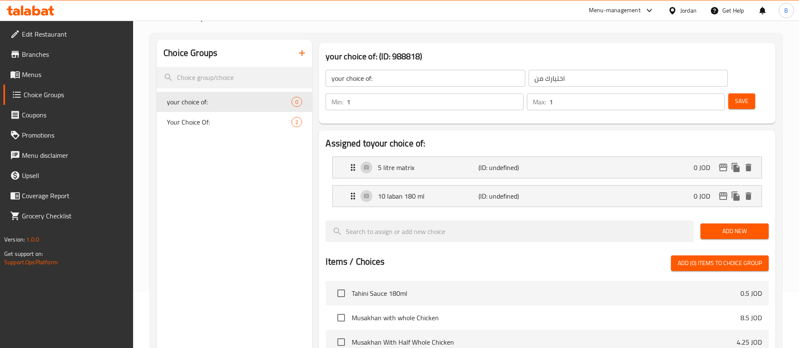
click at [735, 96] on span "Save" at bounding box center [741, 101] width 13 height 11
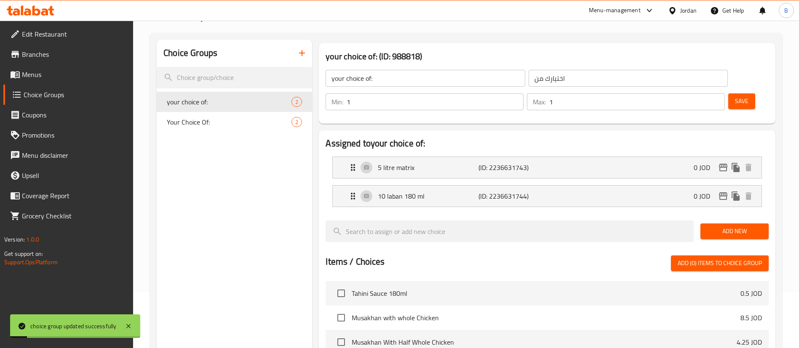
click at [48, 76] on span "Menus" at bounding box center [74, 75] width 105 height 10
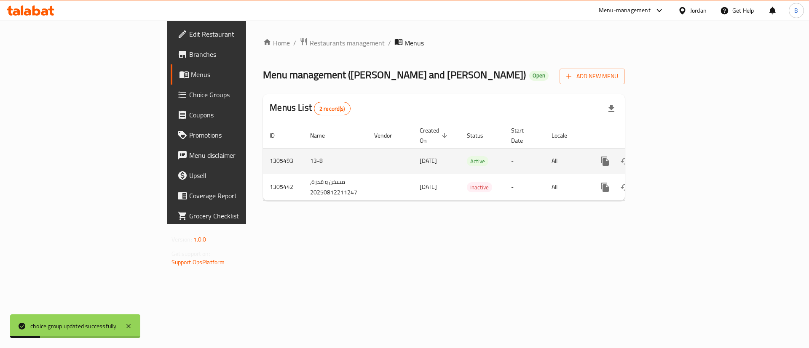
click at [676, 157] on div "enhanced table" at bounding box center [635, 161] width 81 height 20
click at [670, 158] on icon "enhanced table" at bounding box center [666, 162] width 8 height 8
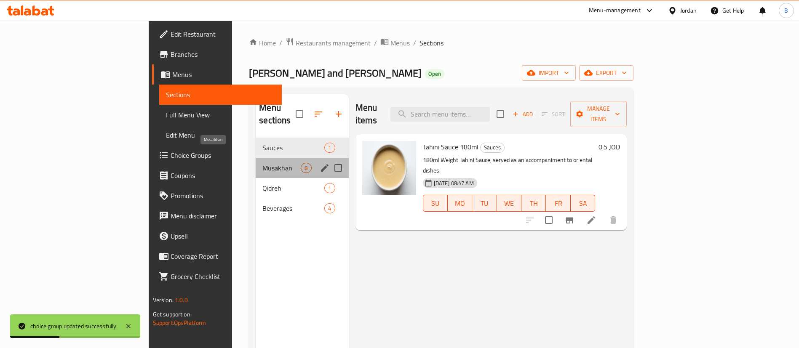
click at [263, 163] on span "Musakhan" at bounding box center [282, 168] width 38 height 10
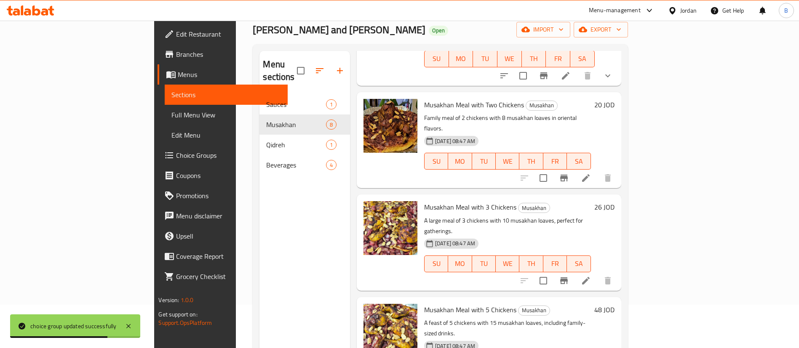
scroll to position [63, 0]
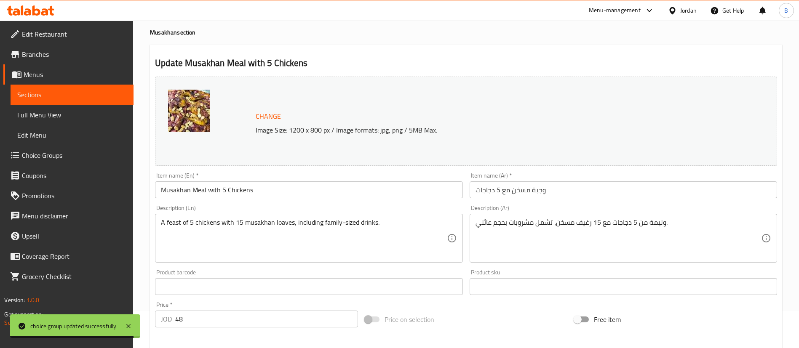
scroll to position [259, 0]
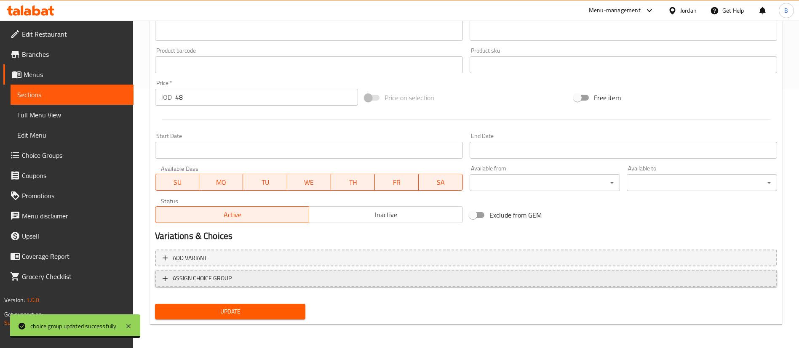
click at [234, 283] on span "ASSIGN CHOICE GROUP" at bounding box center [466, 278] width 607 height 11
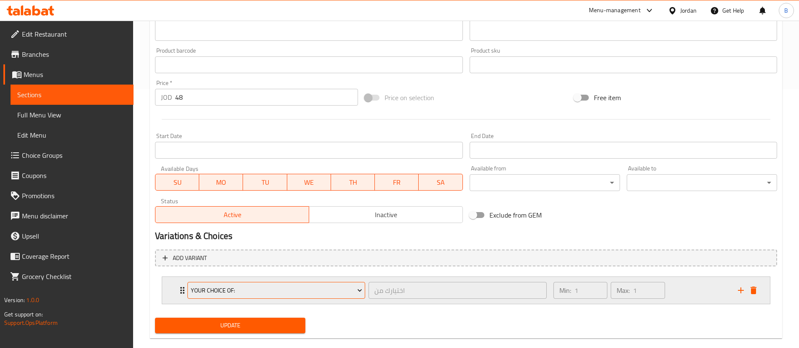
click at [284, 288] on span "your choice of:" at bounding box center [276, 291] width 171 height 11
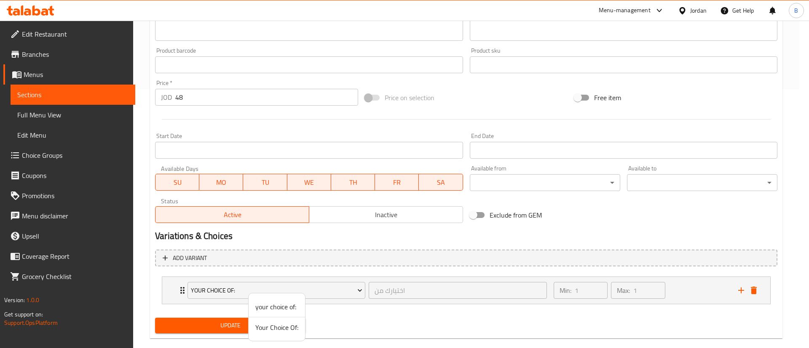
click at [283, 309] on span "your choice of:" at bounding box center [276, 307] width 43 height 10
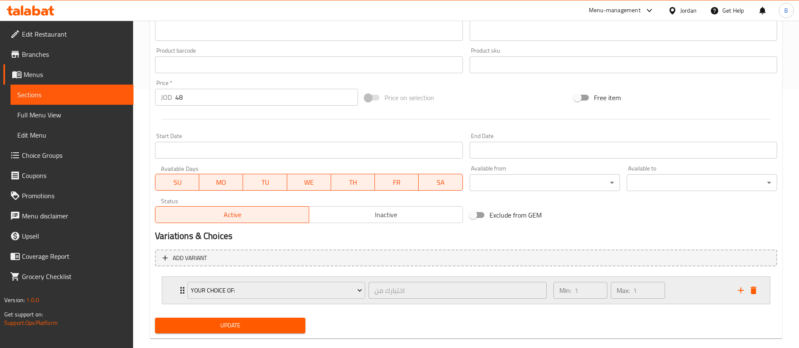
click at [681, 293] on div "Min: 1 ​ Max: 1 ​" at bounding box center [641, 290] width 185 height 27
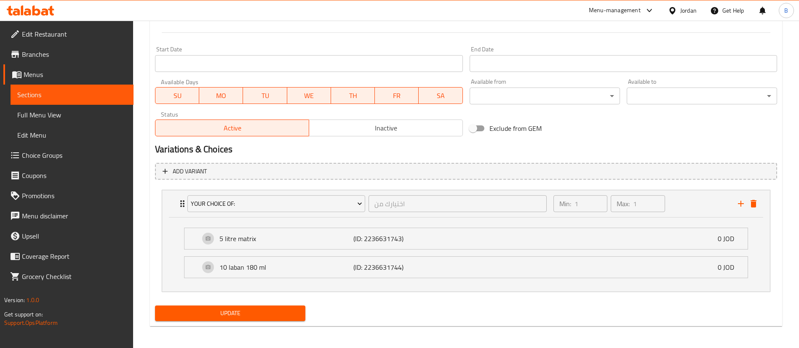
scroll to position [347, 0]
click at [278, 312] on span "Update" at bounding box center [230, 313] width 137 height 11
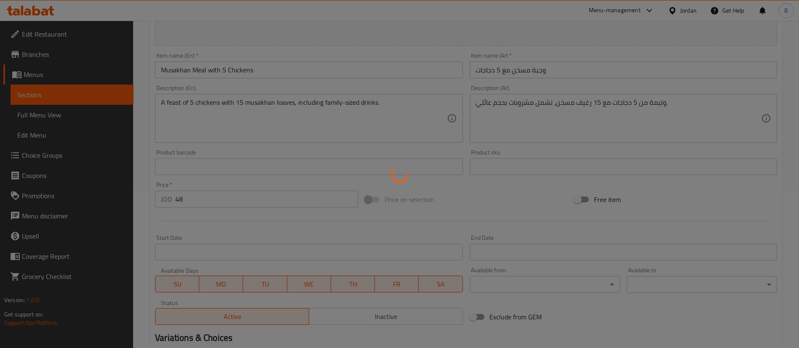
scroll to position [0, 0]
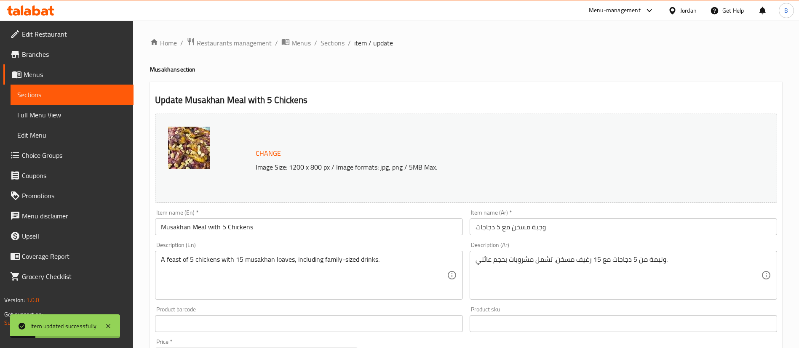
click at [339, 43] on span "Sections" at bounding box center [333, 43] width 24 height 10
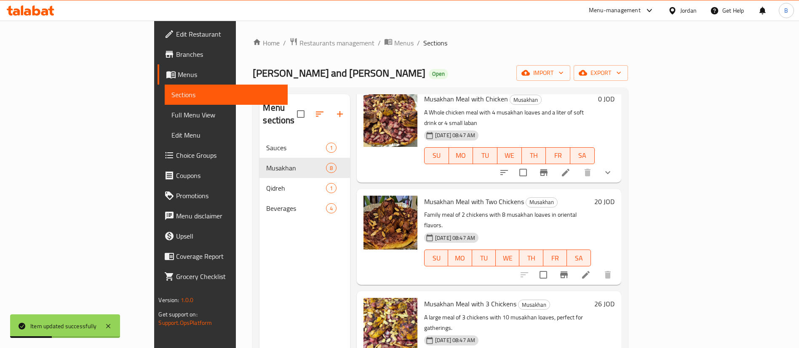
scroll to position [379, 0]
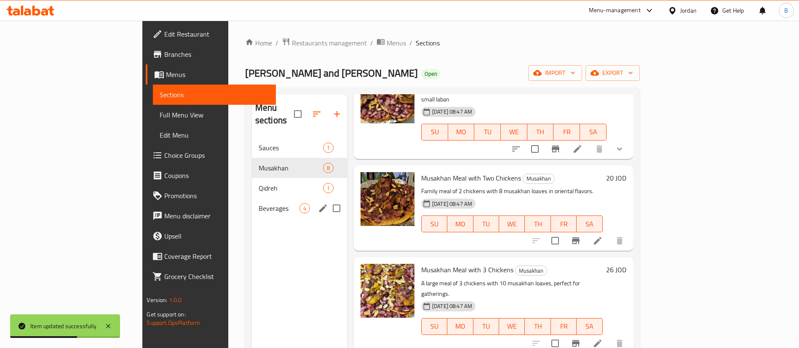
click at [259, 204] on span "Beverages" at bounding box center [279, 209] width 41 height 10
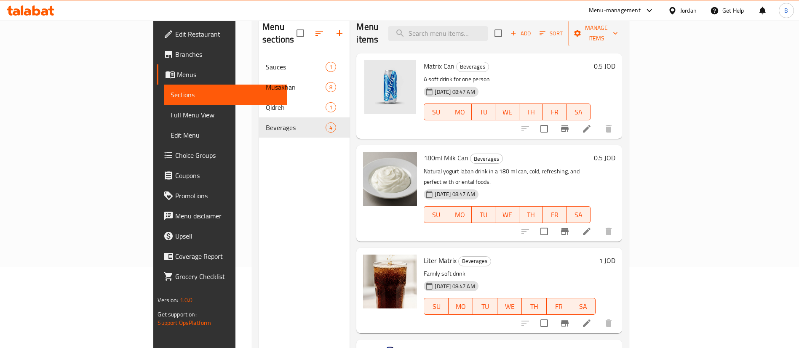
scroll to position [55, 0]
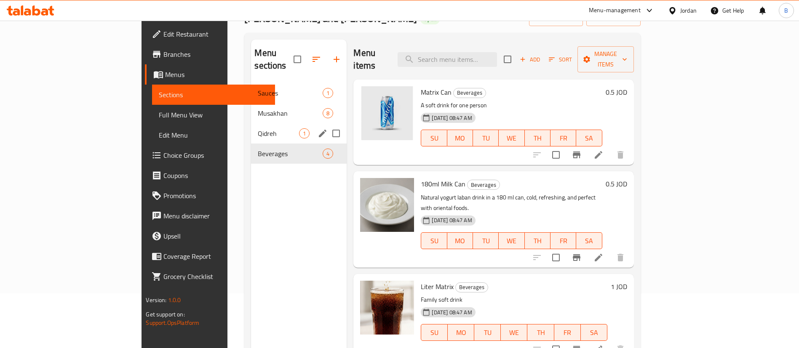
click at [258, 129] on span "Qidreh" at bounding box center [278, 134] width 41 height 10
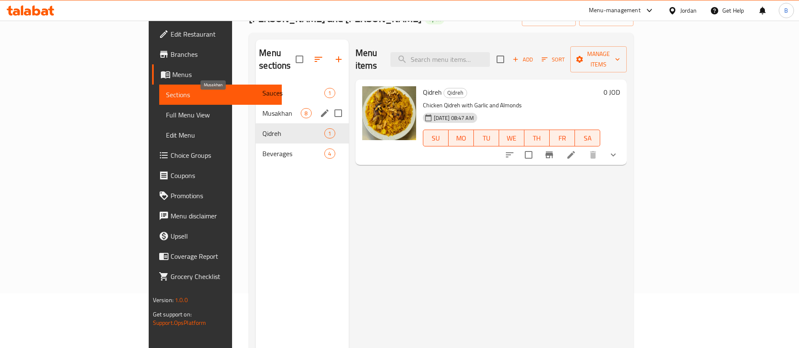
click at [263, 108] on span "Musakhan" at bounding box center [282, 113] width 38 height 10
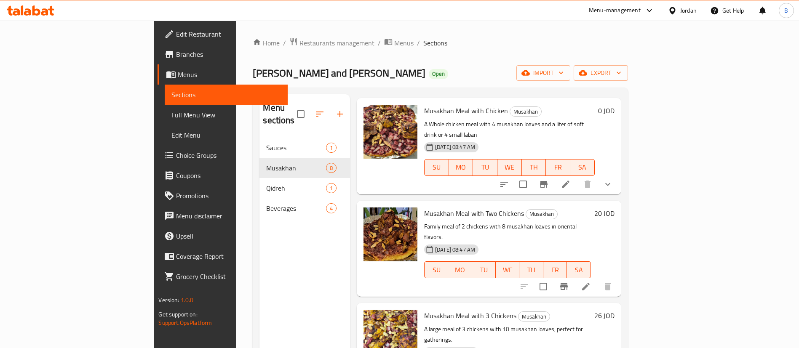
scroll to position [283, 0]
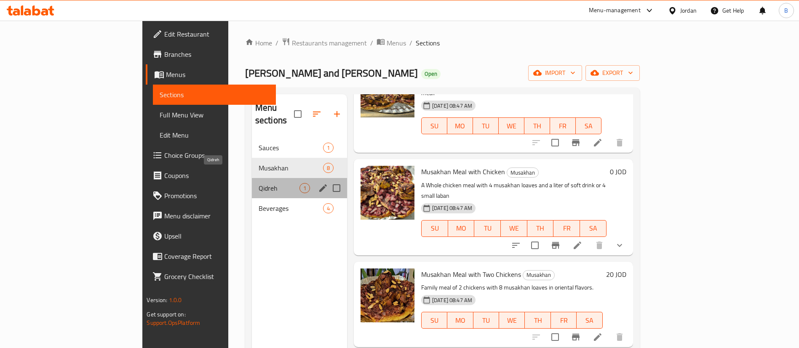
click at [259, 183] on span "Qidreh" at bounding box center [279, 188] width 41 height 10
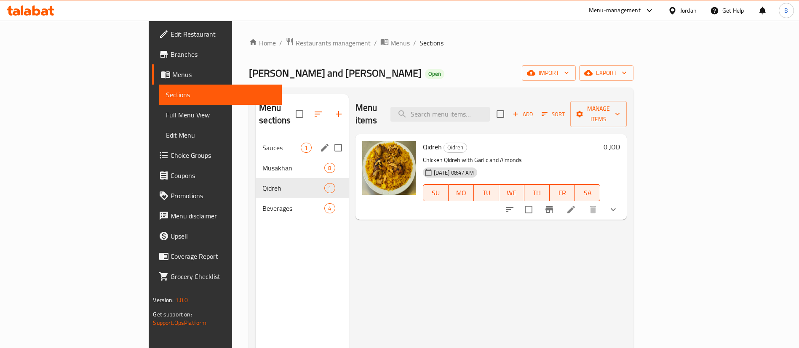
click at [263, 143] on span "Sauces" at bounding box center [282, 148] width 38 height 10
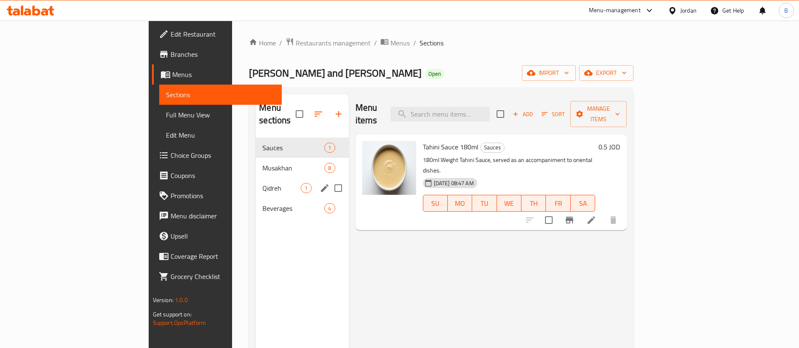
click at [256, 178] on div "Qidreh 1" at bounding box center [302, 188] width 93 height 20
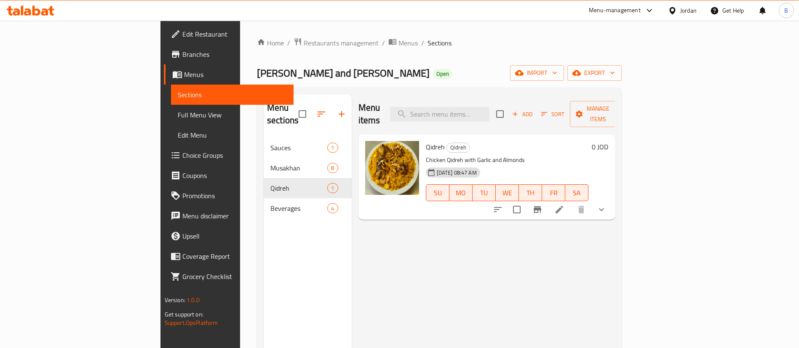
click at [563, 206] on icon at bounding box center [560, 210] width 8 height 8
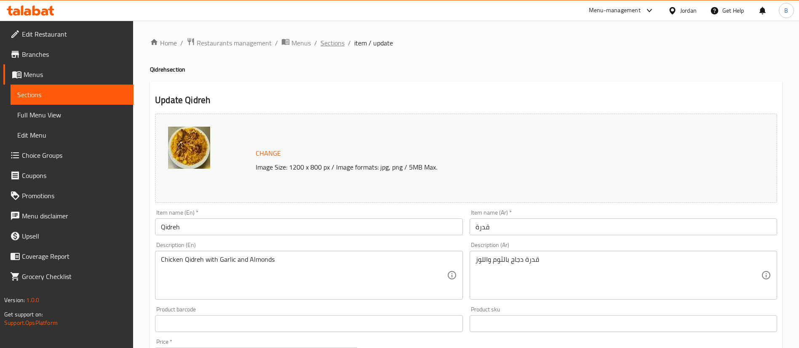
click at [327, 41] on span "Sections" at bounding box center [333, 43] width 24 height 10
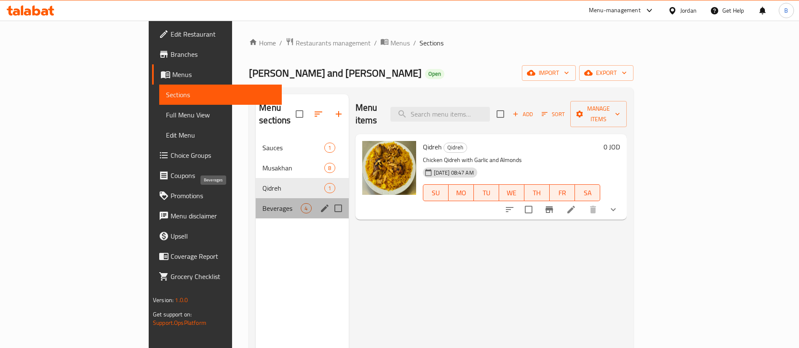
click at [263, 204] on span "Beverages" at bounding box center [282, 209] width 38 height 10
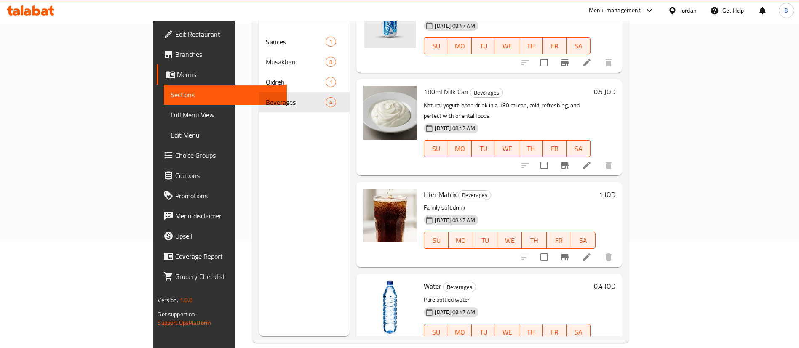
scroll to position [118, 0]
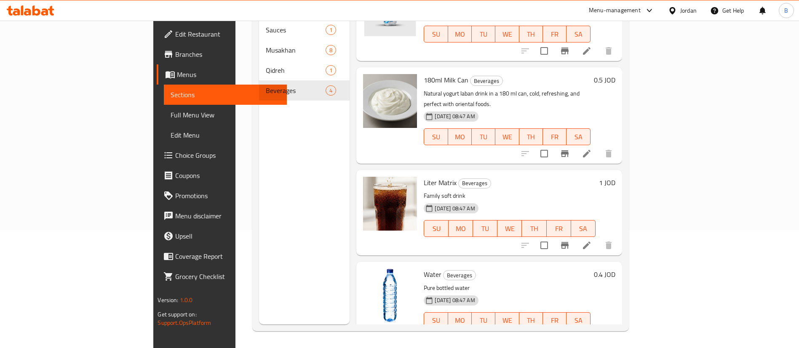
click at [30, 4] on div at bounding box center [30, 10] width 61 height 17
click at [25, 3] on div at bounding box center [30, 10] width 61 height 17
click at [25, 13] on icon at bounding box center [27, 11] width 7 height 7
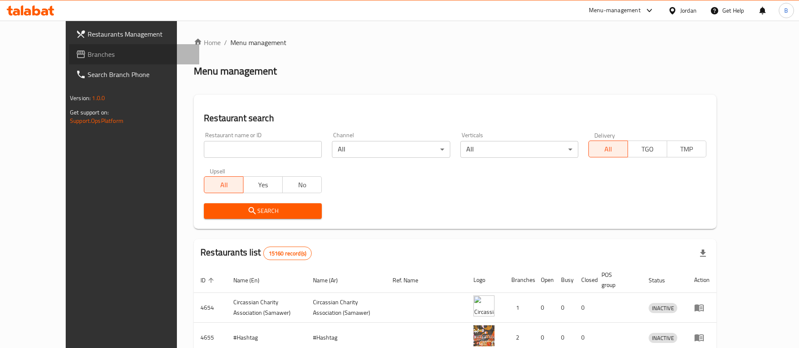
click at [69, 63] on link "Branches" at bounding box center [134, 54] width 130 height 20
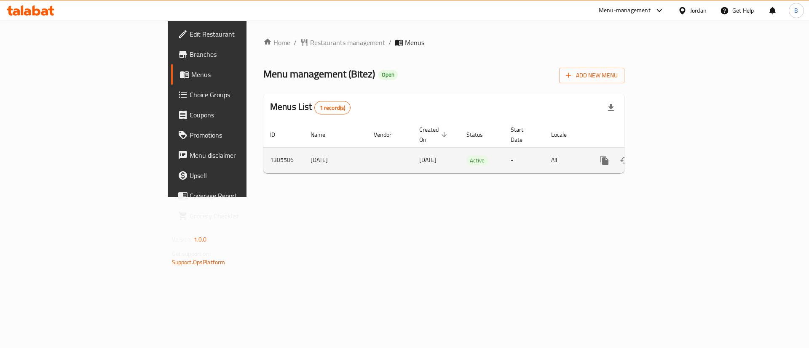
click at [670, 155] on icon "enhanced table" at bounding box center [665, 160] width 10 height 10
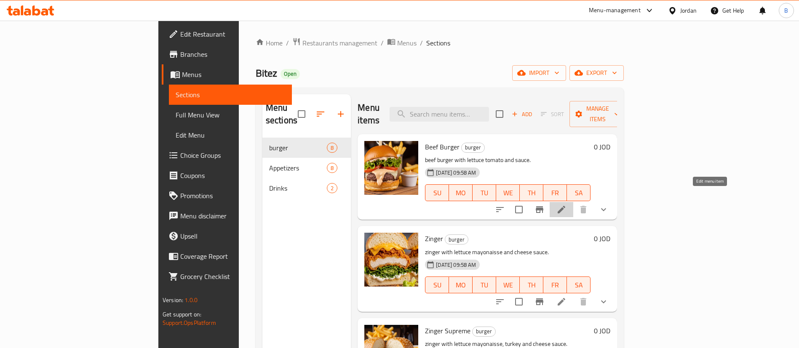
click at [567, 205] on icon at bounding box center [562, 210] width 10 height 10
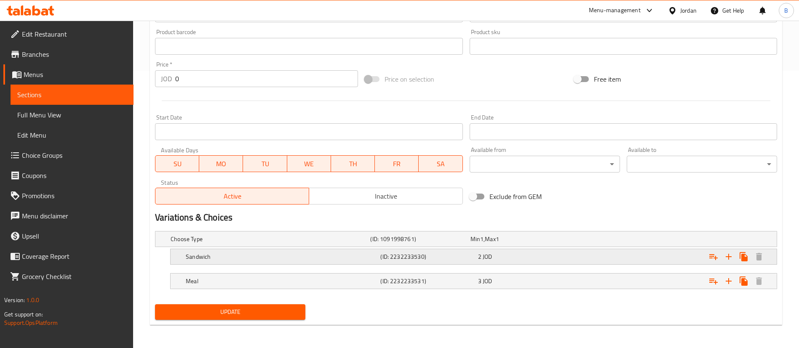
scroll to position [278, 0]
click at [514, 243] on div "2 JOD" at bounding box center [519, 239] width 96 height 8
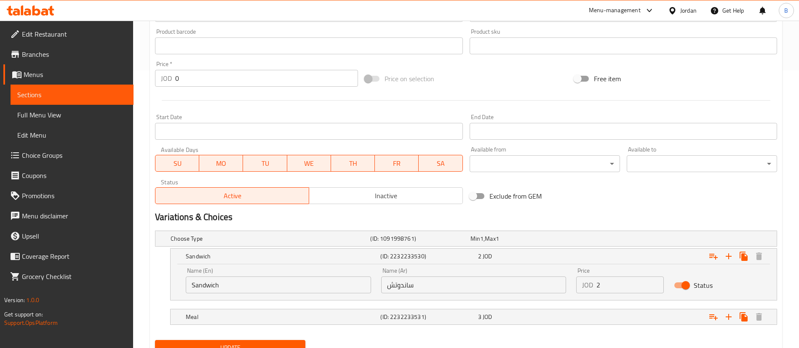
click at [618, 290] on input "2" at bounding box center [630, 285] width 67 height 17
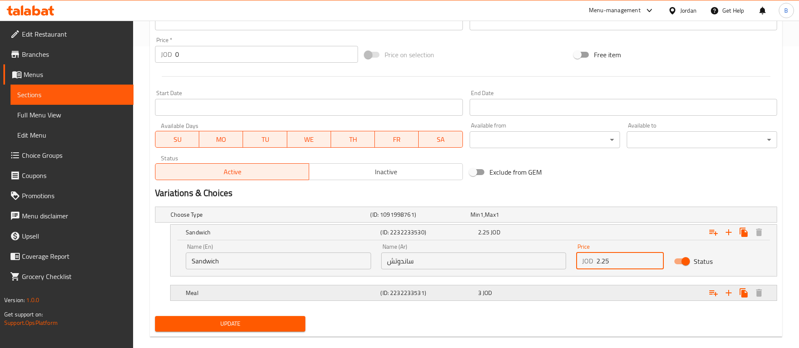
scroll to position [314, 0]
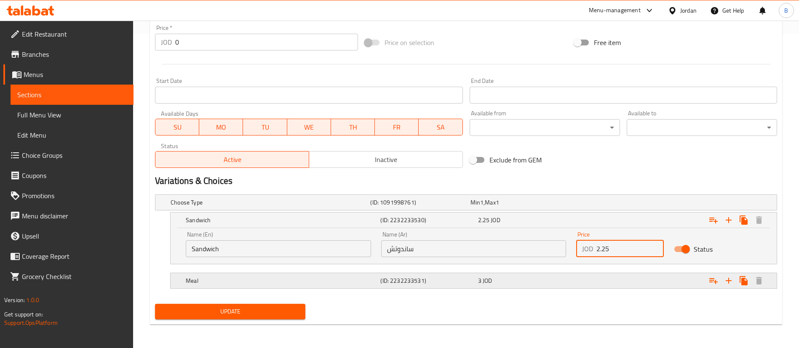
type input "2.25"
click at [538, 207] on div "3 JOD" at bounding box center [519, 202] width 96 height 8
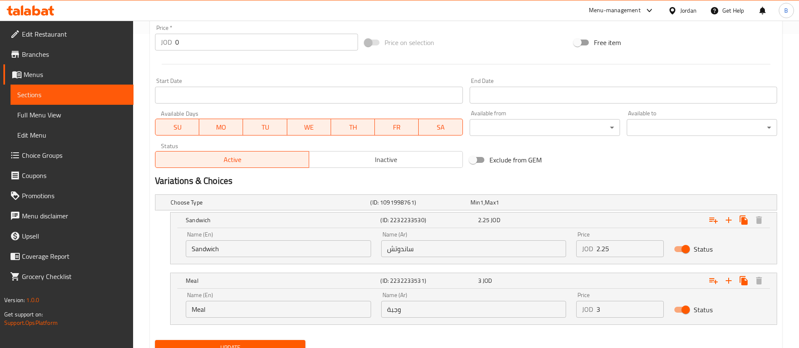
click at [608, 311] on input "3" at bounding box center [630, 309] width 67 height 17
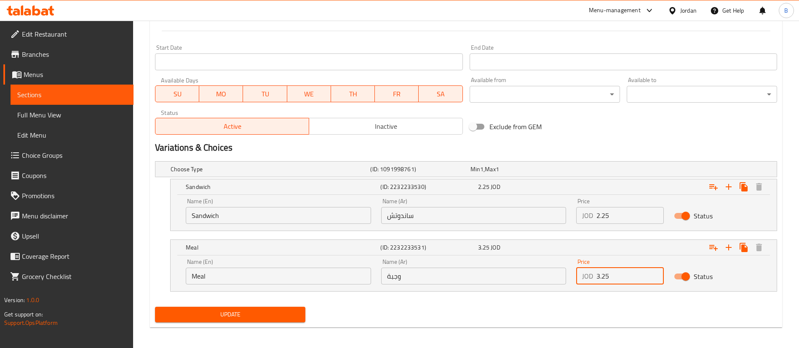
scroll to position [351, 0]
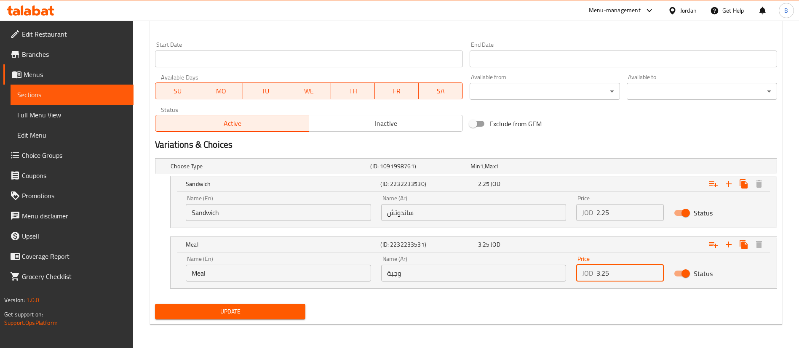
type input "3.25"
click at [283, 307] on span "Update" at bounding box center [230, 312] width 137 height 11
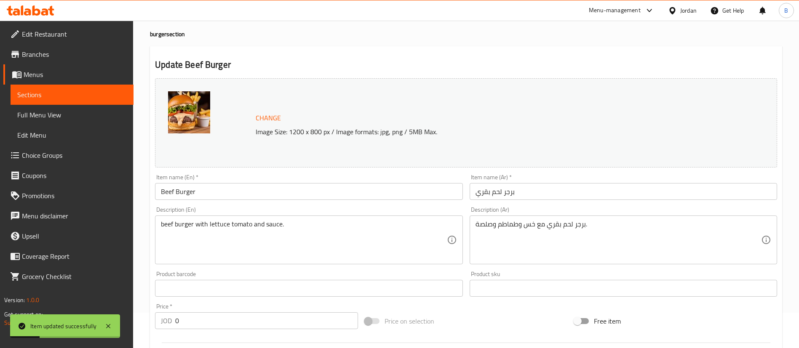
scroll to position [0, 0]
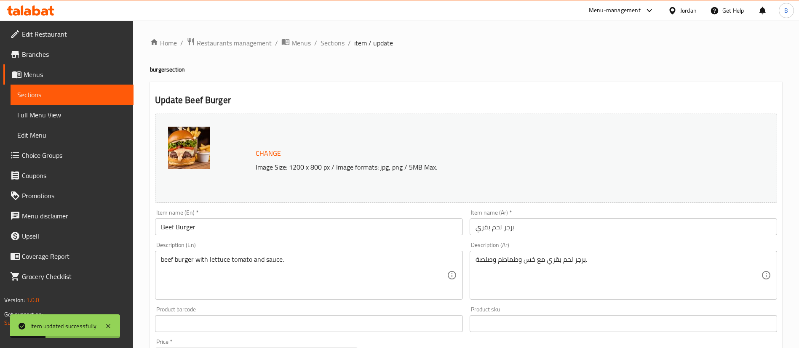
click at [328, 45] on span "Sections" at bounding box center [333, 43] width 24 height 10
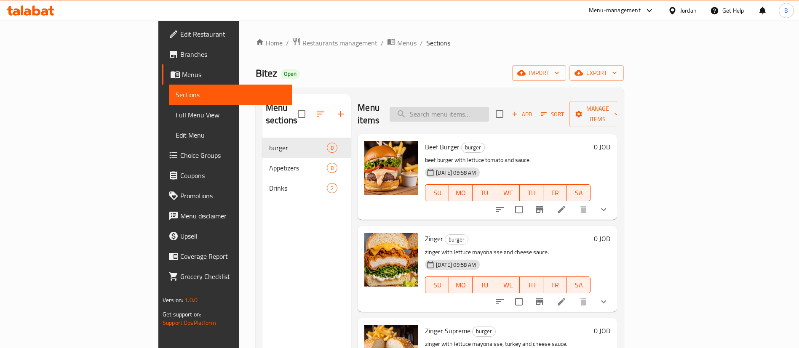
click at [489, 110] on input "search" at bounding box center [439, 114] width 99 height 15
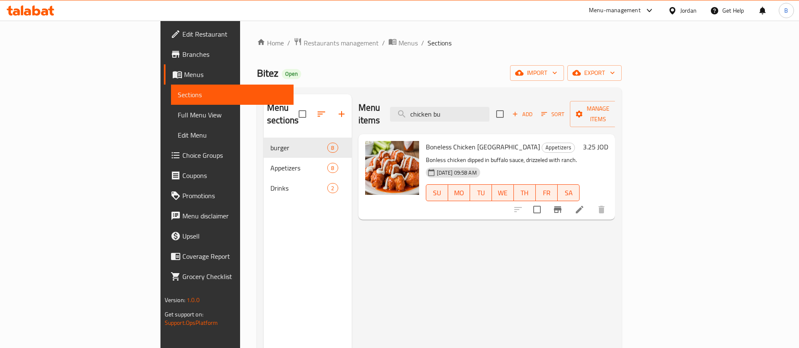
drag, startPoint x: 528, startPoint y: 111, endPoint x: 276, endPoint y: 89, distance: 252.5
click at [284, 89] on div "Menu sections burger 8 Appetizers 8 Drinks 2 Menu items chicken bu Add Sort Man…" at bounding box center [439, 269] width 365 height 362
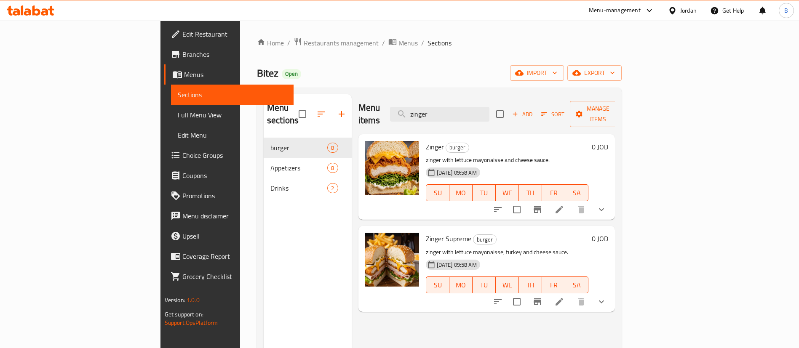
type input "zinger"
click at [565, 205] on icon at bounding box center [559, 210] width 10 height 10
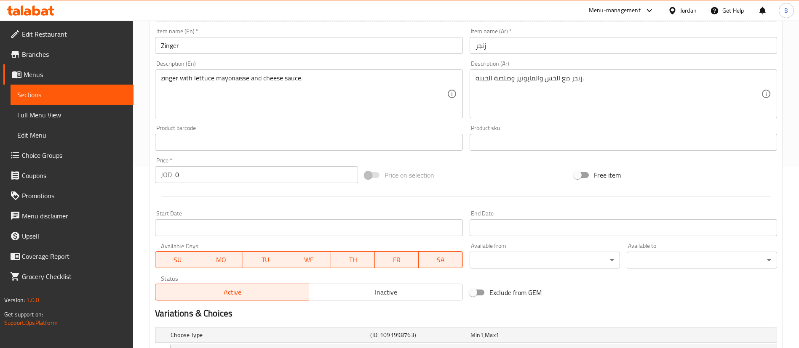
scroll to position [278, 0]
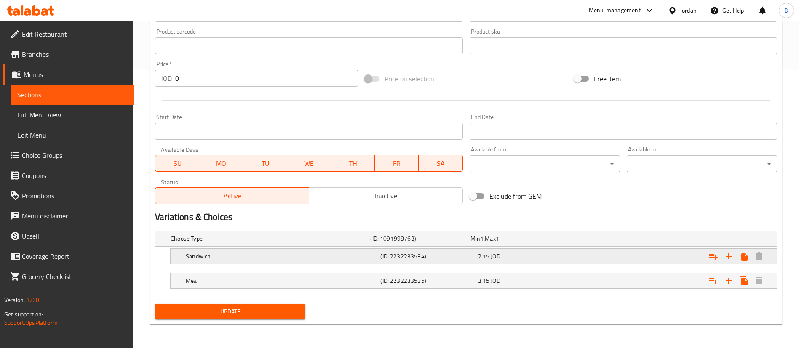
click at [484, 244] on span "JOD" at bounding box center [481, 238] width 3 height 11
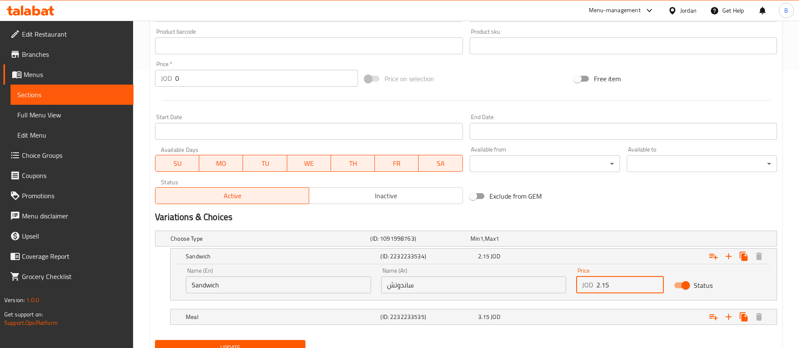
click at [630, 285] on input "2.15" at bounding box center [630, 285] width 67 height 17
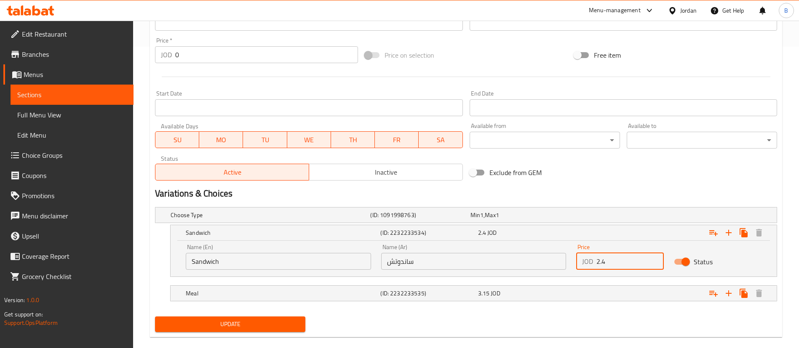
scroll to position [314, 0]
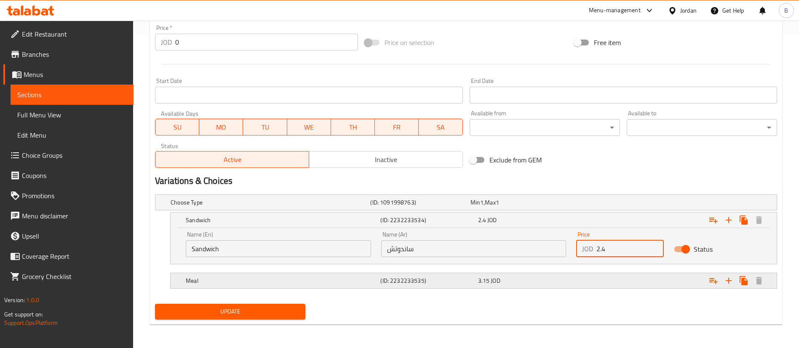
type input "2.4"
click at [528, 209] on div "3.15 JOD" at bounding box center [519, 203] width 100 height 12
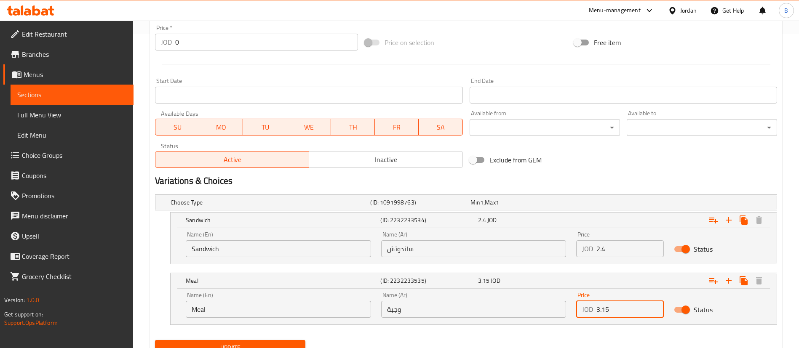
click at [635, 311] on input "3.15" at bounding box center [630, 309] width 67 height 17
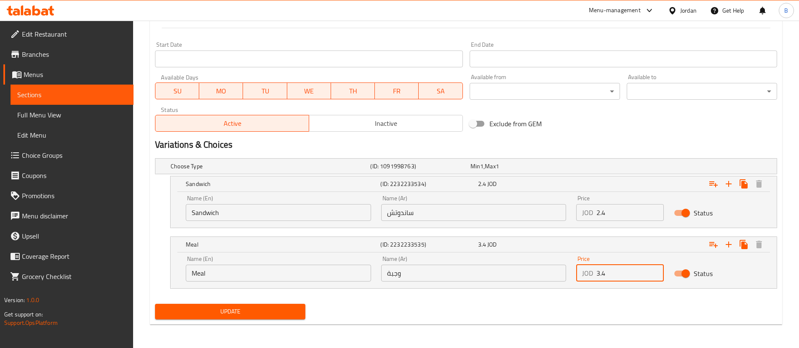
type input "3.4"
click at [251, 309] on span "Update" at bounding box center [230, 312] width 137 height 11
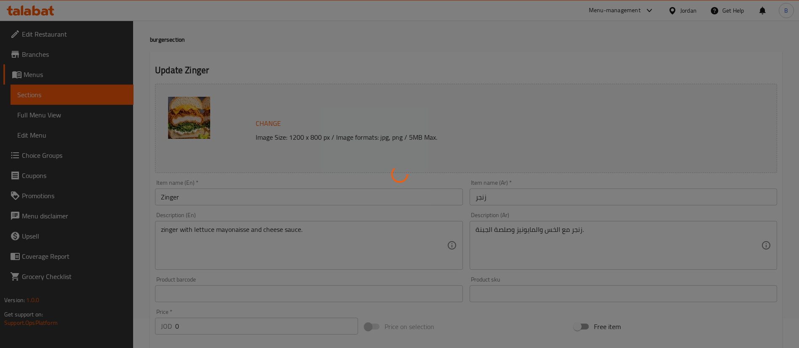
scroll to position [0, 0]
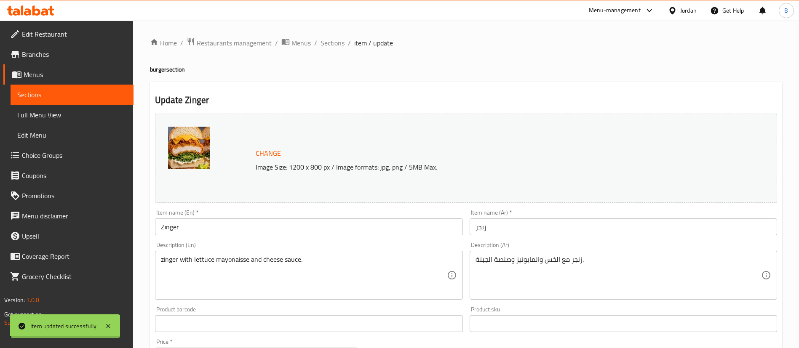
click at [334, 43] on span "Sections" at bounding box center [333, 43] width 24 height 10
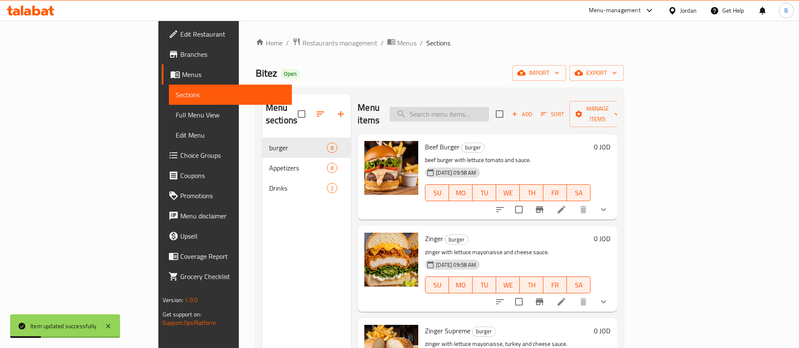
click at [489, 114] on input "search" at bounding box center [439, 114] width 99 height 15
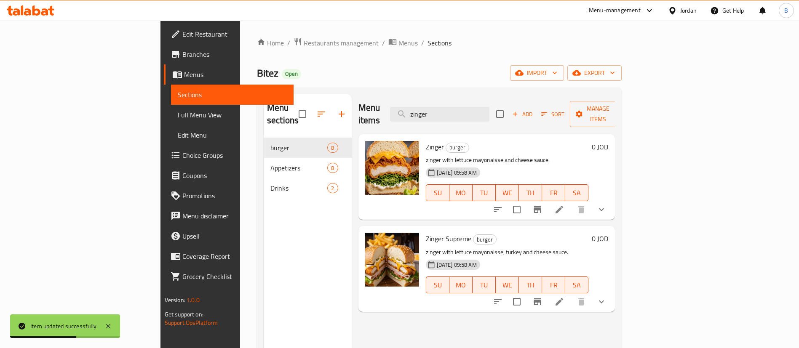
type input "zinger"
click at [571, 295] on li at bounding box center [560, 302] width 24 height 15
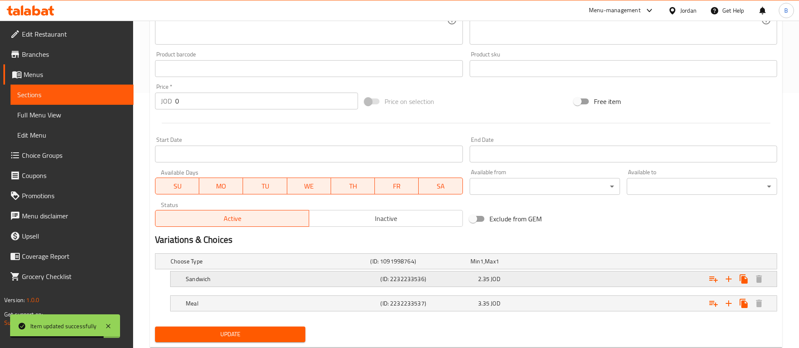
scroll to position [278, 0]
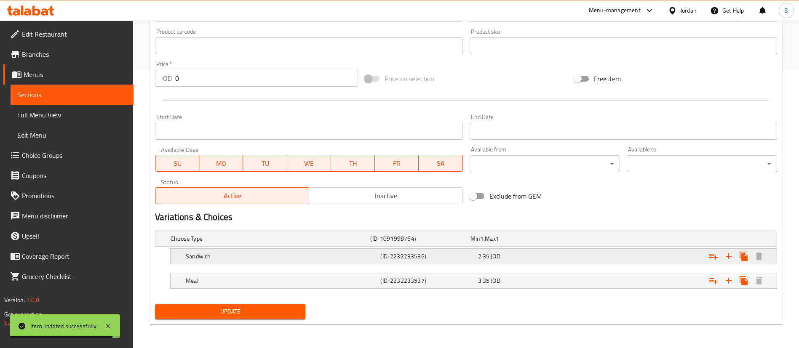
click at [536, 243] on div "2.35 JOD" at bounding box center [519, 239] width 96 height 8
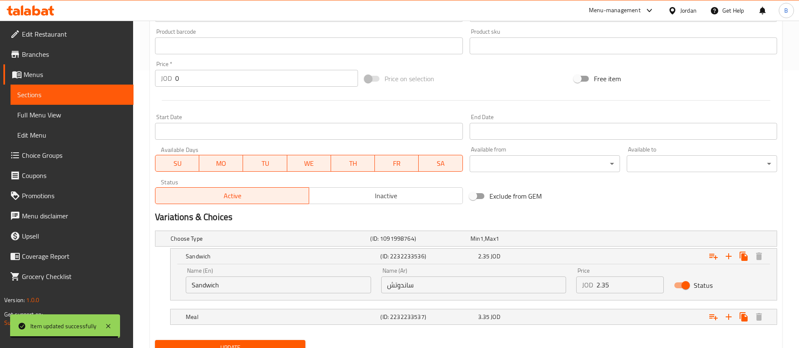
click at [630, 285] on input "2.35" at bounding box center [630, 285] width 67 height 17
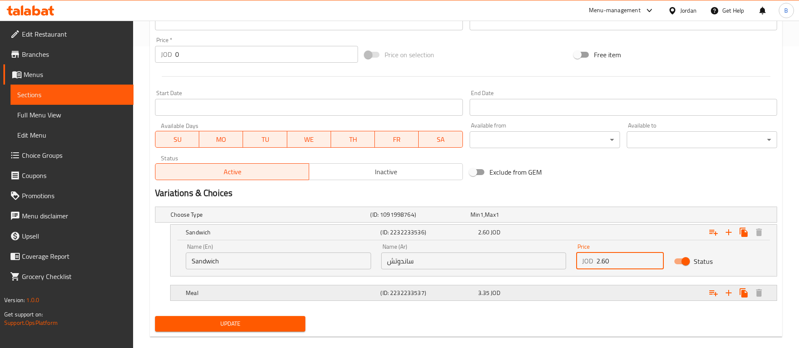
scroll to position [314, 0]
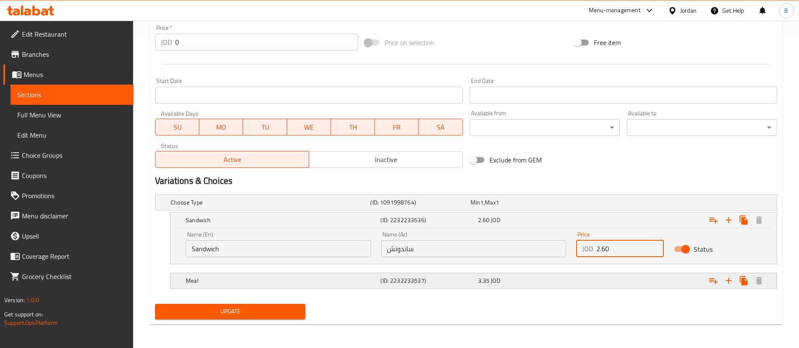
type input "2.60"
click at [490, 207] on div "3.35 JOD" at bounding box center [519, 202] width 96 height 8
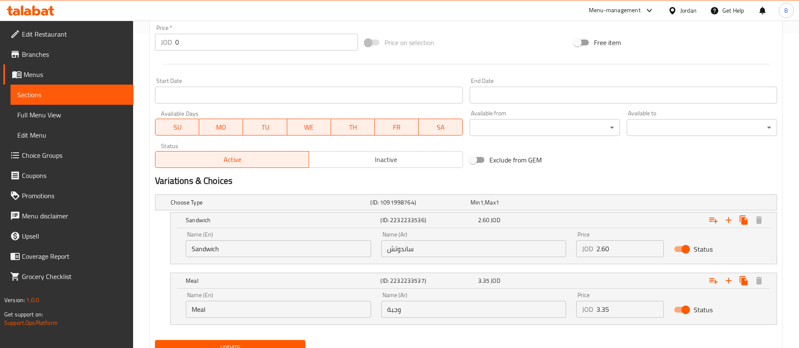
click at [624, 312] on input "3.35" at bounding box center [630, 309] width 67 height 17
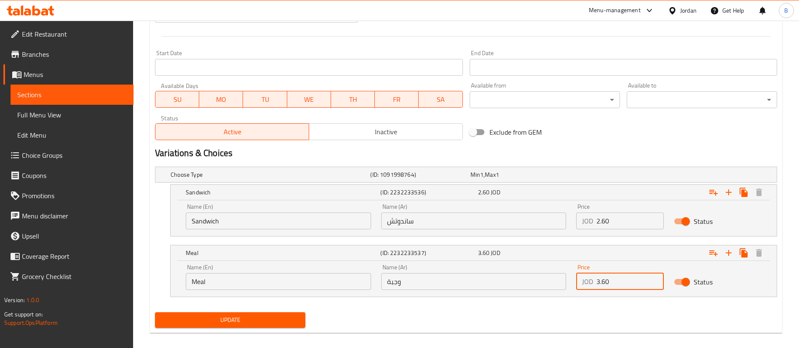
scroll to position [351, 0]
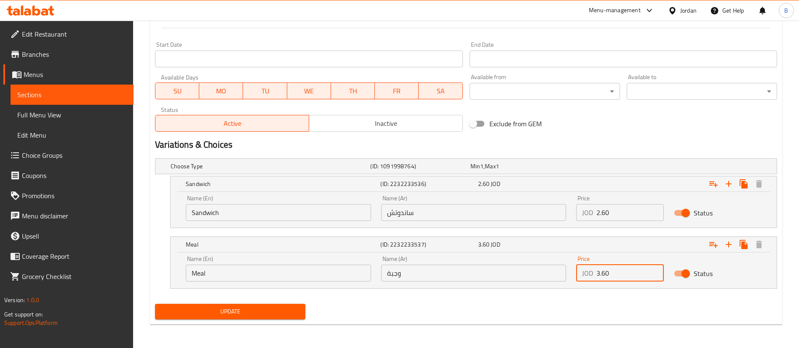
type input "3.60"
click at [255, 311] on span "Update" at bounding box center [230, 312] width 137 height 11
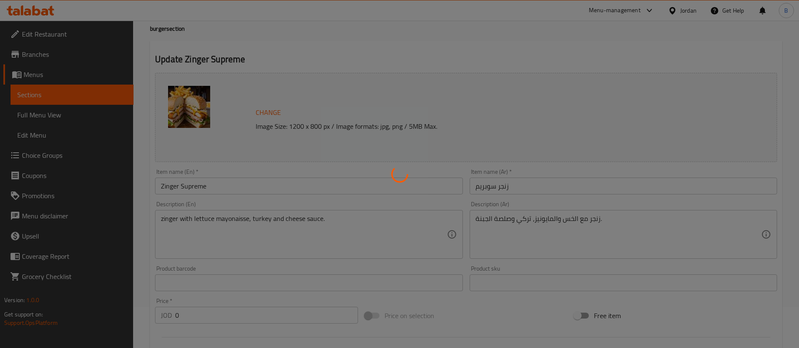
scroll to position [0, 0]
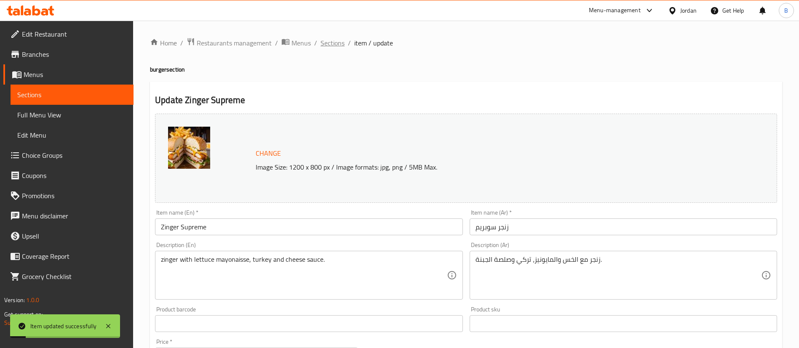
click at [335, 43] on span "Sections" at bounding box center [333, 43] width 24 height 10
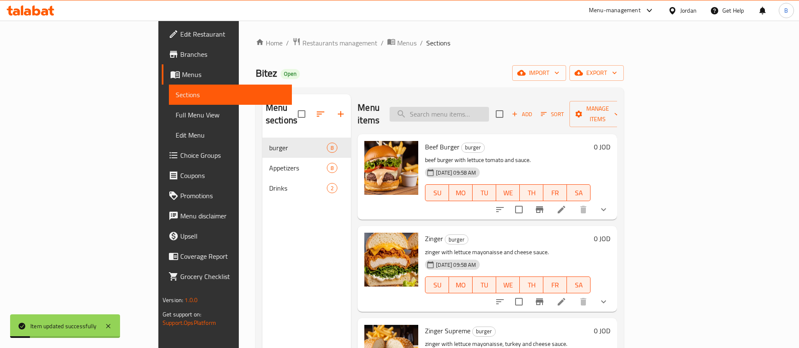
click at [489, 107] on input "search" at bounding box center [439, 114] width 99 height 15
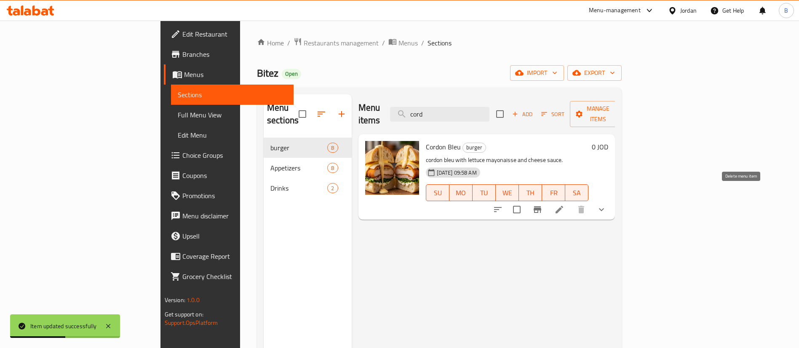
type input "cord"
click at [571, 202] on li at bounding box center [560, 209] width 24 height 15
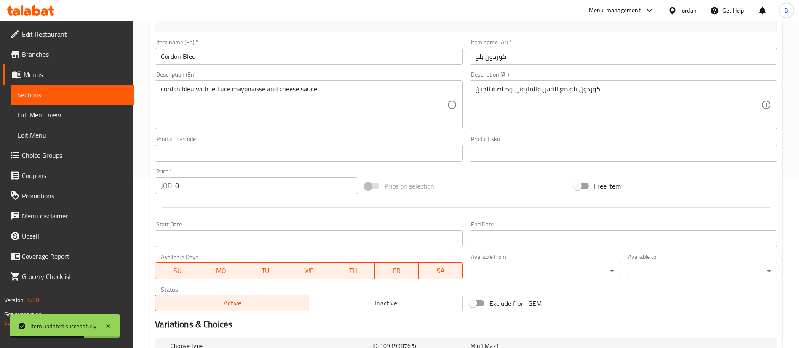
scroll to position [278, 0]
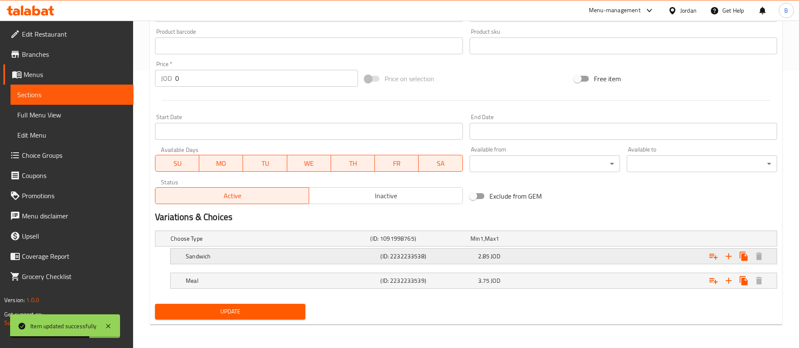
click at [435, 247] on div "Sandwich (ID: 2232233538) 2.85 JOD" at bounding box center [469, 239] width 600 height 19
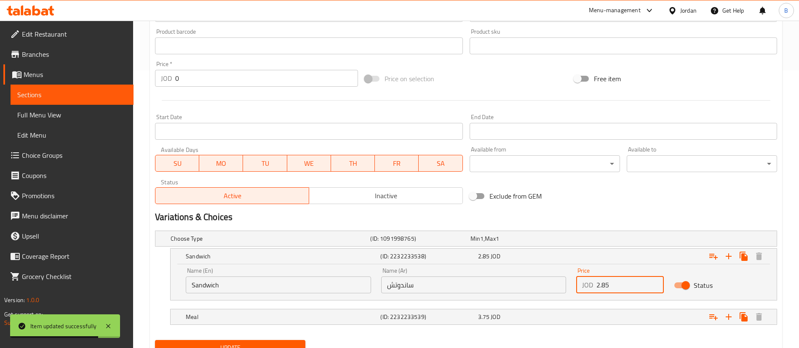
drag, startPoint x: 624, startPoint y: 293, endPoint x: 477, endPoint y: 279, distance: 147.7
click at [480, 275] on div "Name (En) Sandwich Name (En) Name (Ar) ساندوتش Name (Ar) Price JOD 2.85 Price S…" at bounding box center [474, 281] width 586 height 36
type input "3.1"
click at [476, 248] on div "Meal (ID: 2232233539) 3.75 JOD" at bounding box center [469, 239] width 600 height 19
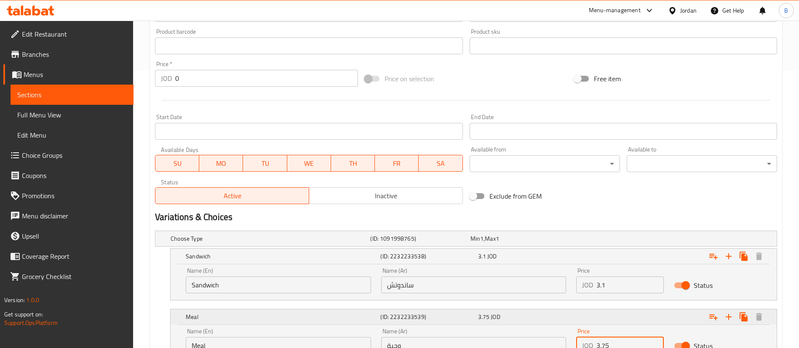
drag, startPoint x: 625, startPoint y: 343, endPoint x: 446, endPoint y: 316, distance: 181.1
click at [455, 316] on div "Meal (ID: 2232233539) 3.75 JOD Name (En) Meal Name (En) Name (Ar) وجبة Name (Ar…" at bounding box center [474, 335] width 606 height 51
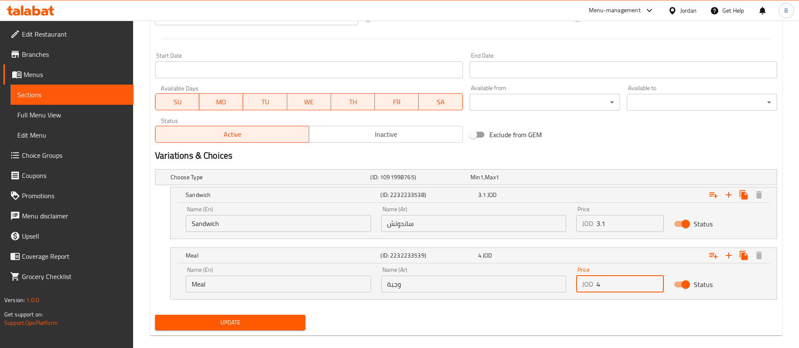
scroll to position [351, 0]
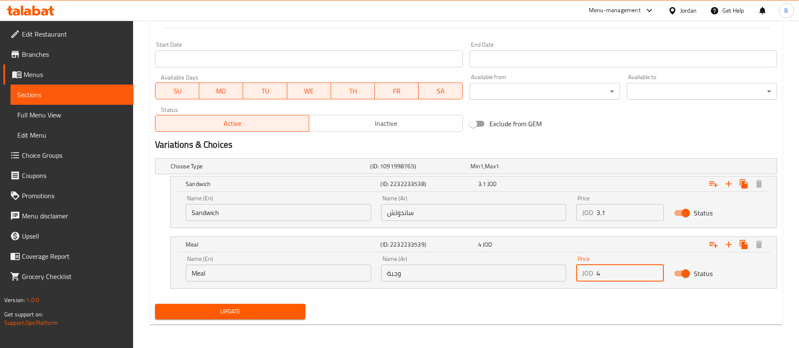
type input "4"
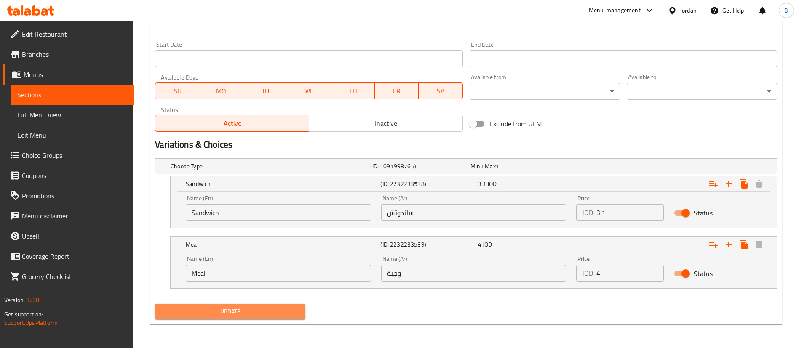
click at [252, 314] on span "Update" at bounding box center [230, 312] width 137 height 11
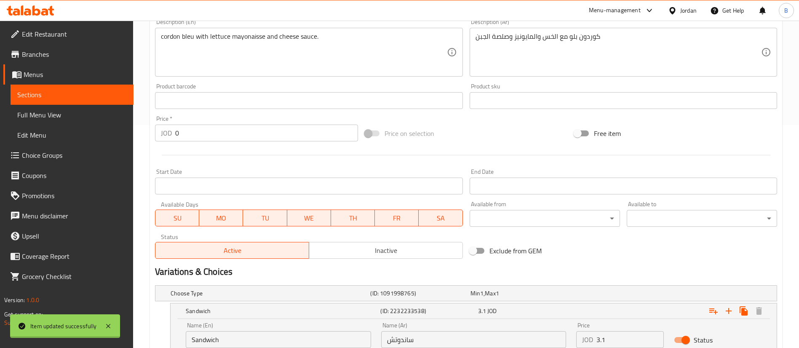
scroll to position [0, 0]
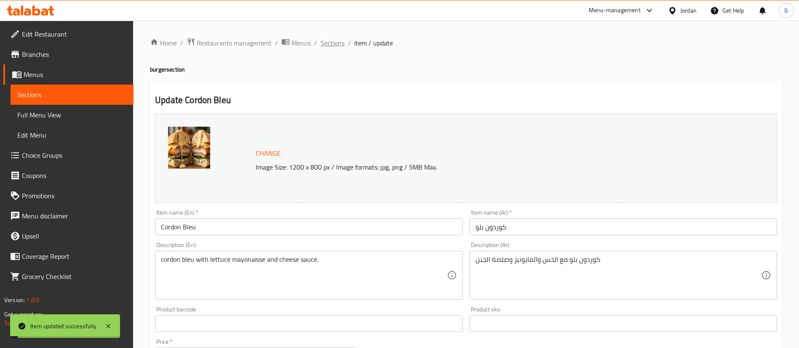
click at [323, 44] on span "Sections" at bounding box center [333, 43] width 24 height 10
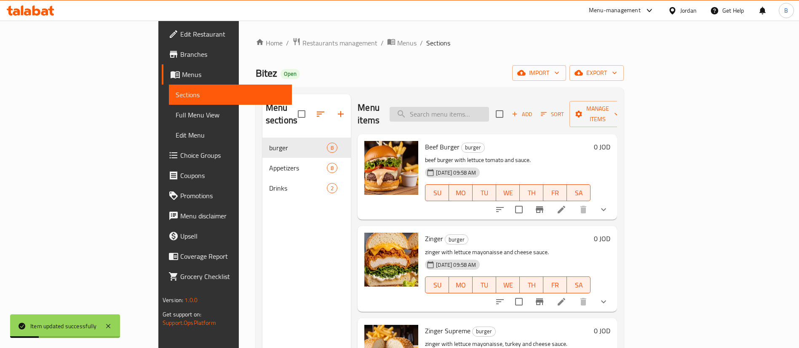
click at [489, 111] on input "search" at bounding box center [439, 114] width 99 height 15
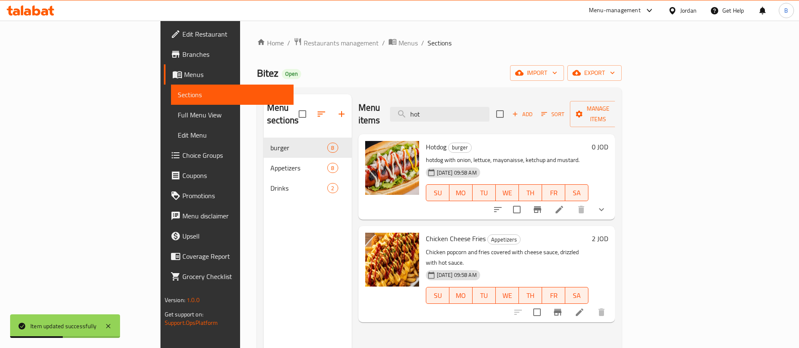
type input "hot"
click at [565, 205] on icon at bounding box center [559, 210] width 10 height 10
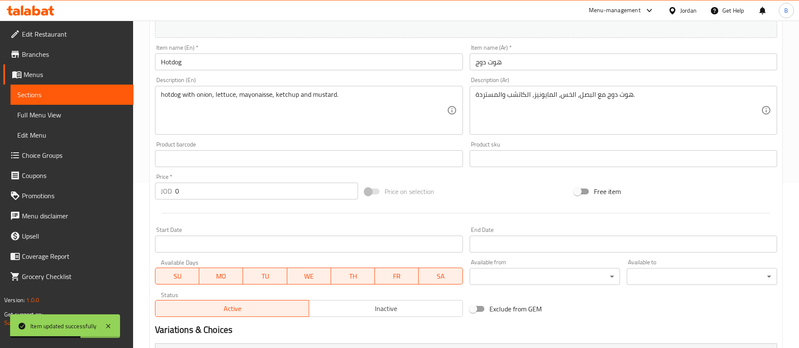
scroll to position [253, 0]
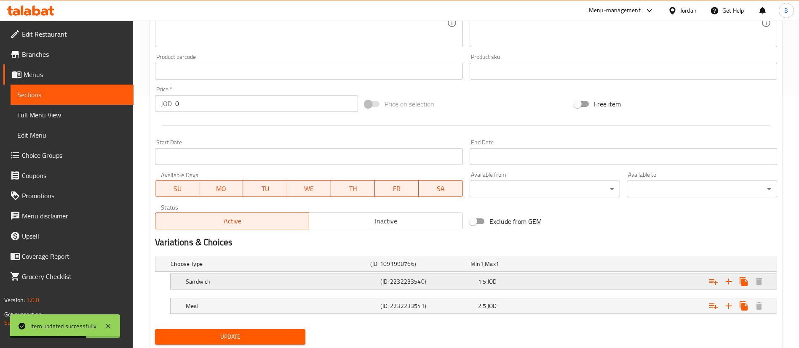
click at [478, 270] on span "1.5" at bounding box center [476, 264] width 10 height 11
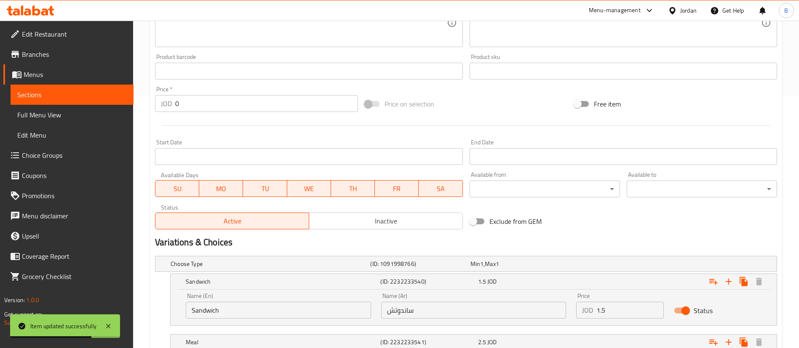
click at [612, 311] on input "1.5" at bounding box center [630, 310] width 67 height 17
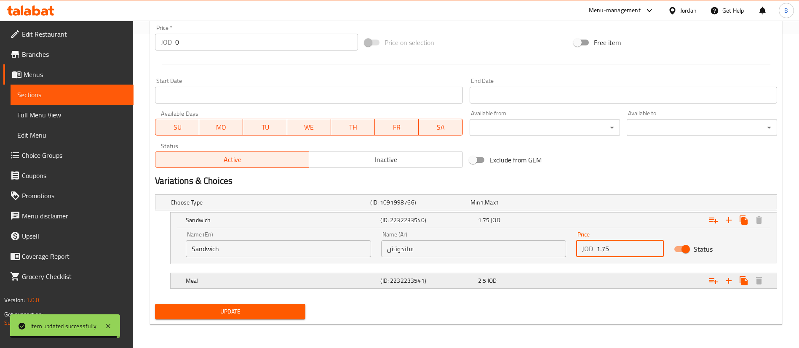
type input "1.75"
click at [480, 208] on span "2.5" at bounding box center [476, 202] width 10 height 11
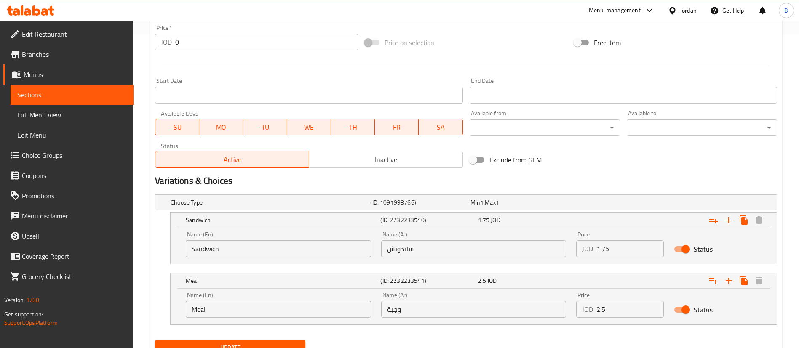
click at [621, 305] on input "2.5" at bounding box center [630, 309] width 67 height 17
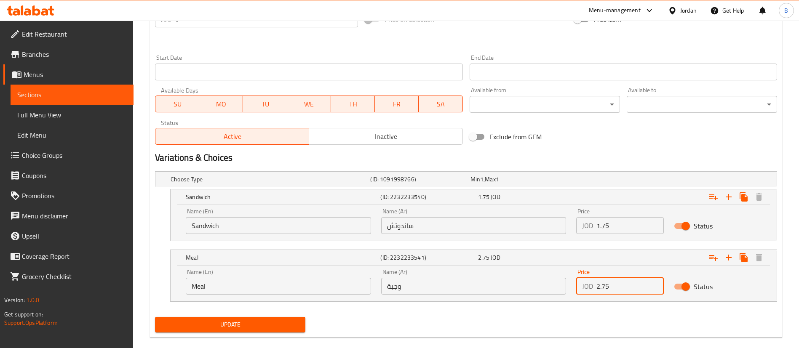
scroll to position [351, 0]
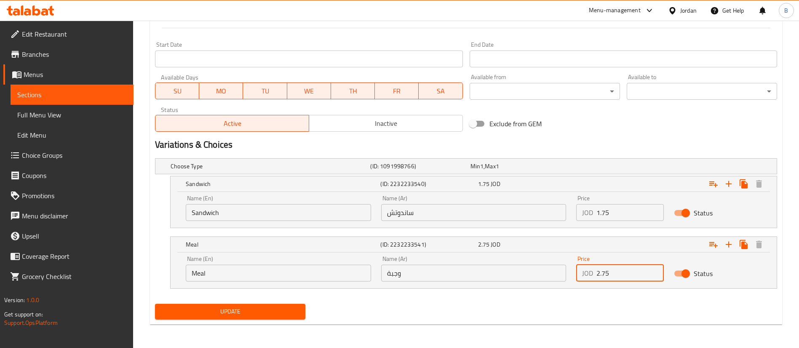
type input "2.75"
click at [252, 316] on span "Update" at bounding box center [230, 312] width 137 height 11
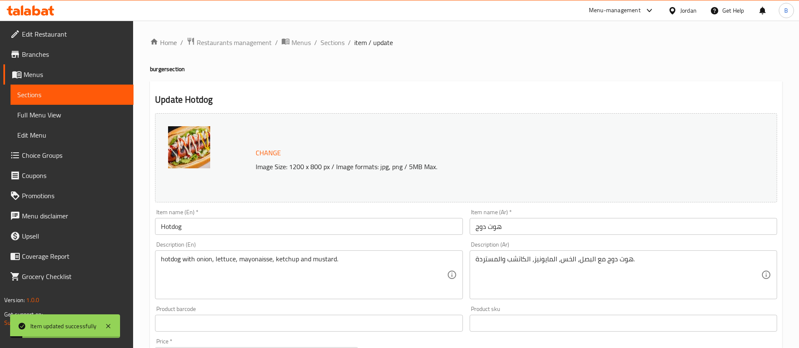
scroll to position [0, 0]
click at [333, 46] on span "Sections" at bounding box center [333, 43] width 24 height 10
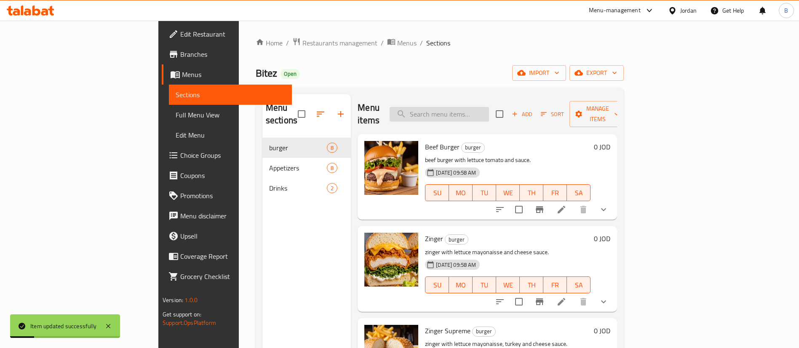
click at [489, 111] on input "search" at bounding box center [439, 114] width 99 height 15
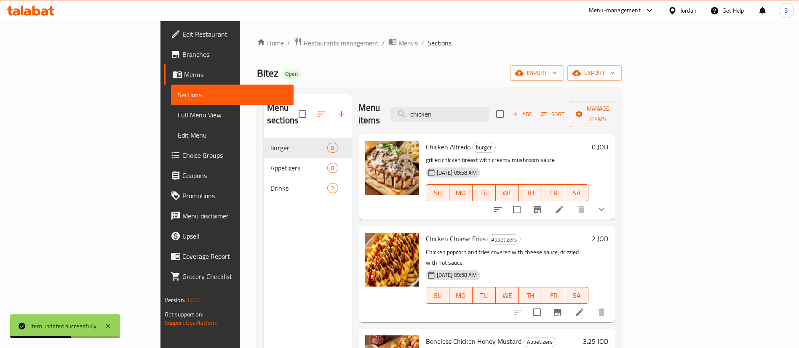
type input "chicken"
click at [571, 202] on li at bounding box center [560, 209] width 24 height 15
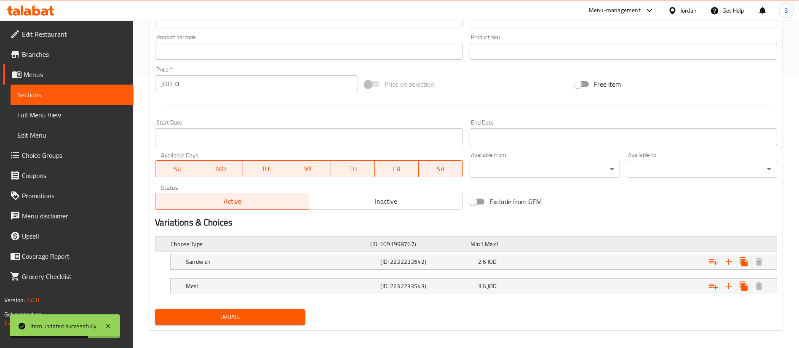
scroll to position [278, 0]
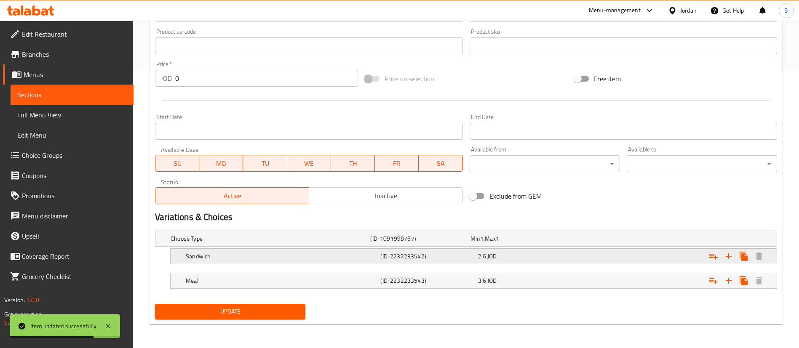
click at [443, 243] on h5 "(ID: 2232233542)" at bounding box center [418, 239] width 96 height 8
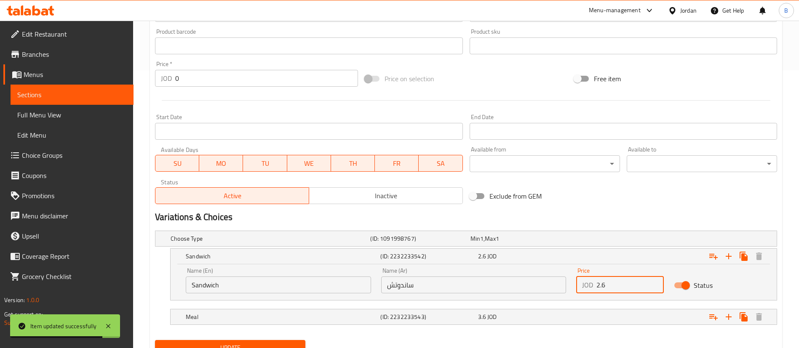
click at [636, 291] on input "2.6" at bounding box center [630, 285] width 67 height 17
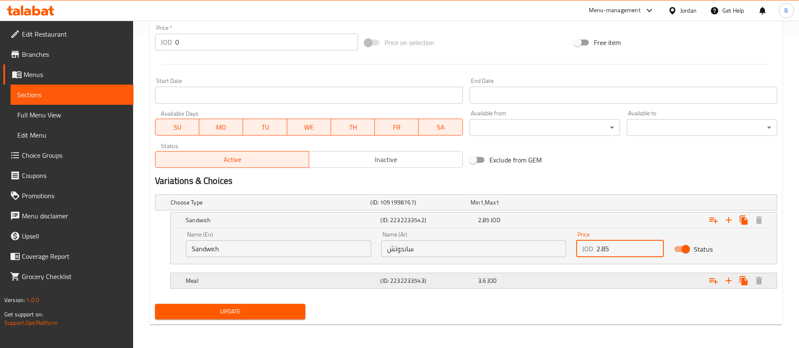
type input "2.85"
click at [486, 207] on div "3.6 JOD" at bounding box center [519, 202] width 96 height 8
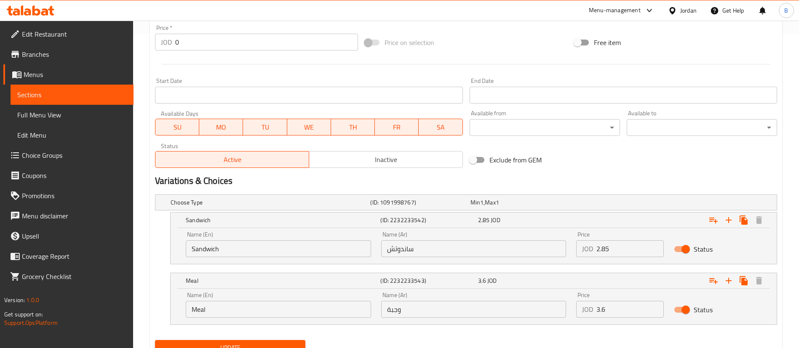
click at [618, 304] on input "3.6" at bounding box center [630, 309] width 67 height 17
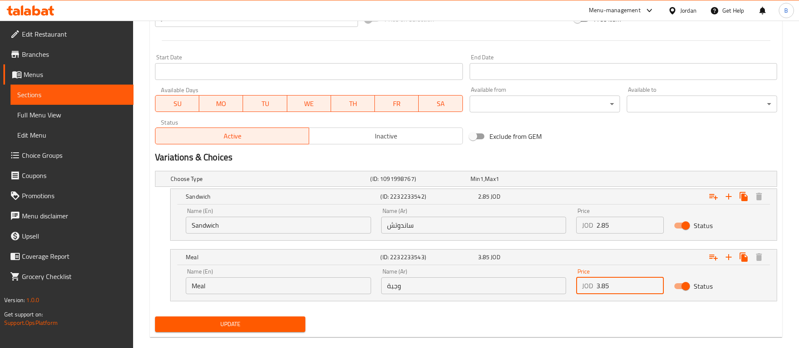
scroll to position [351, 0]
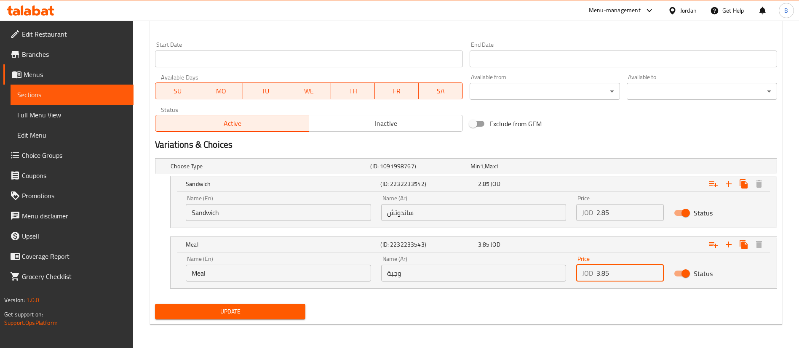
type input "3.85"
click at [224, 309] on span "Update" at bounding box center [230, 312] width 137 height 11
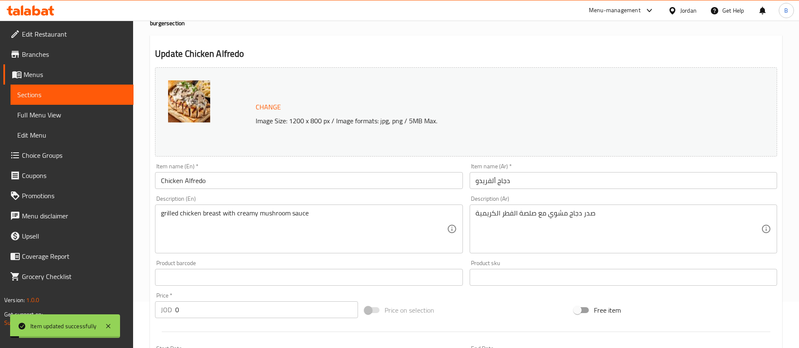
scroll to position [0, 0]
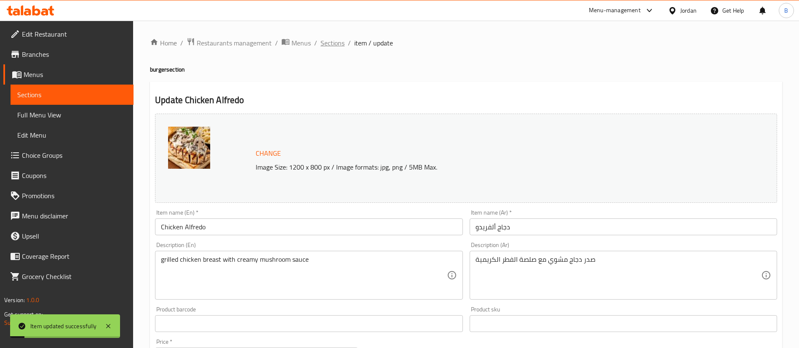
click at [338, 38] on span "Sections" at bounding box center [333, 43] width 24 height 10
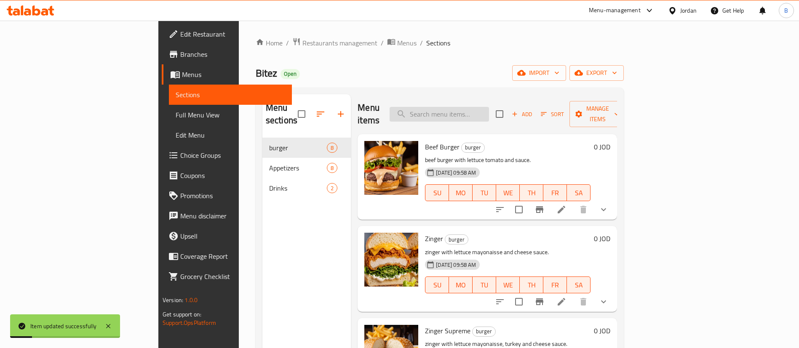
click at [489, 113] on input "search" at bounding box center [439, 114] width 99 height 15
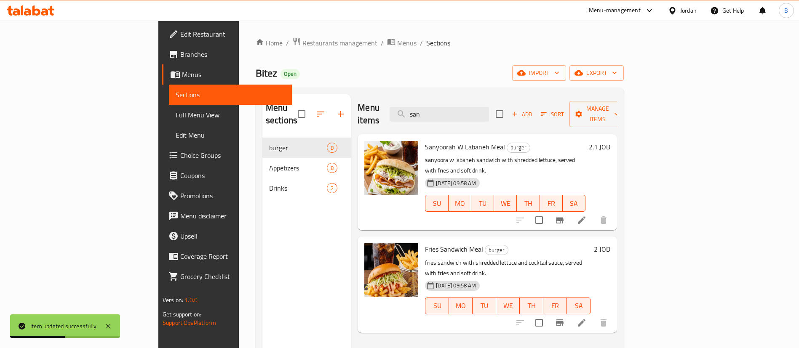
type input "san"
click at [611, 141] on h6 "2.1 JOD" at bounding box center [599, 147] width 21 height 12
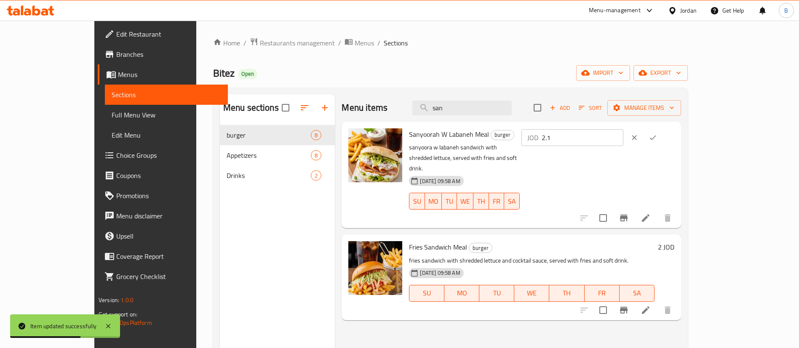
click at [624, 137] on input "2.1" at bounding box center [583, 137] width 82 height 17
type input "2.35"
click at [657, 137] on icon "ok" at bounding box center [653, 138] width 8 height 8
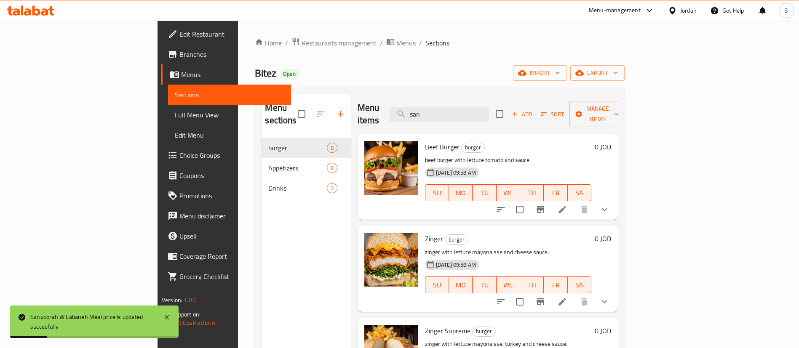
drag, startPoint x: 490, startPoint y: 107, endPoint x: 342, endPoint y: 82, distance: 149.9
click at [367, 86] on div "Home / Restaurants management / Menus / Sections Bitez Open import export Menu …" at bounding box center [440, 244] width 370 height 412
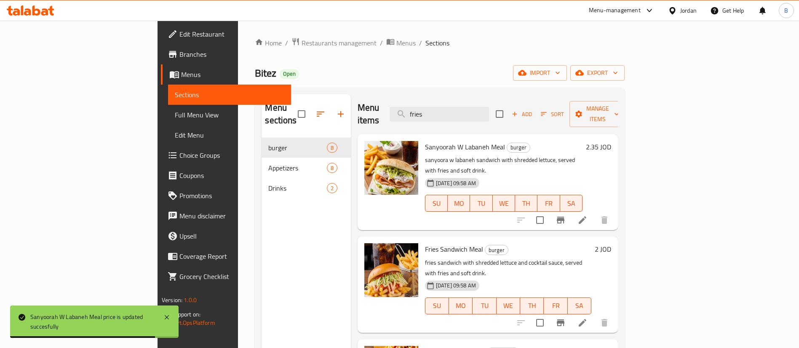
scroll to position [63, 0]
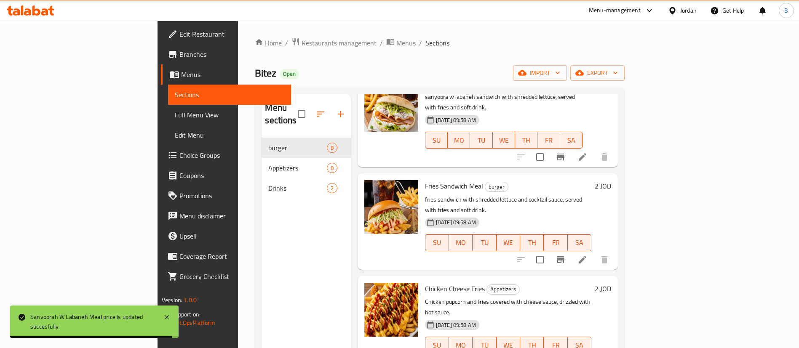
type input "fries"
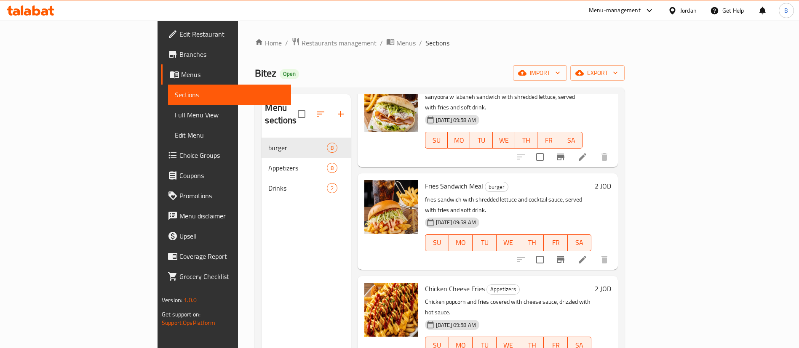
click at [611, 180] on h6 "2 JOD" at bounding box center [603, 186] width 16 height 12
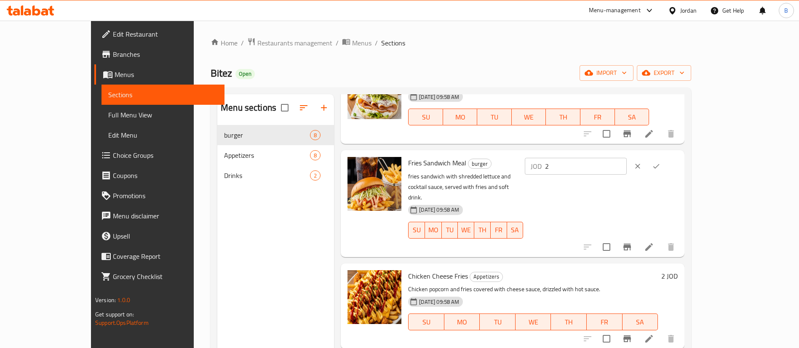
click at [627, 170] on input "2" at bounding box center [586, 166] width 82 height 17
type input "2.25"
click at [666, 159] on button "ok" at bounding box center [656, 166] width 19 height 19
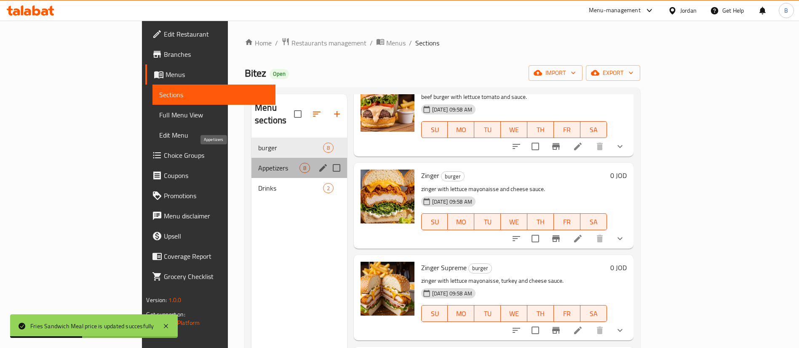
click at [258, 163] on span "Appetizers" at bounding box center [278, 168] width 41 height 10
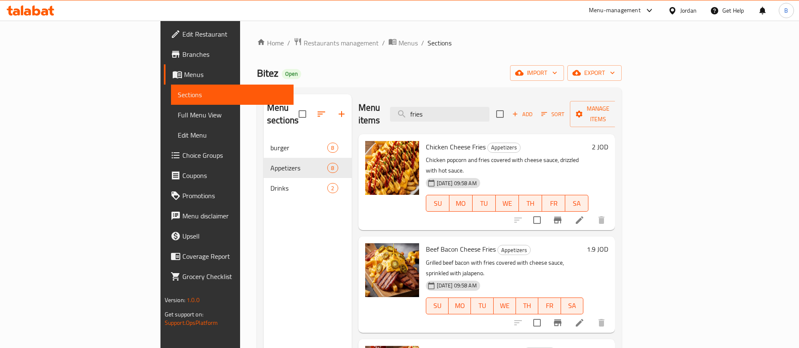
click at [608, 141] on h6 "2 JOD" at bounding box center [600, 147] width 16 height 12
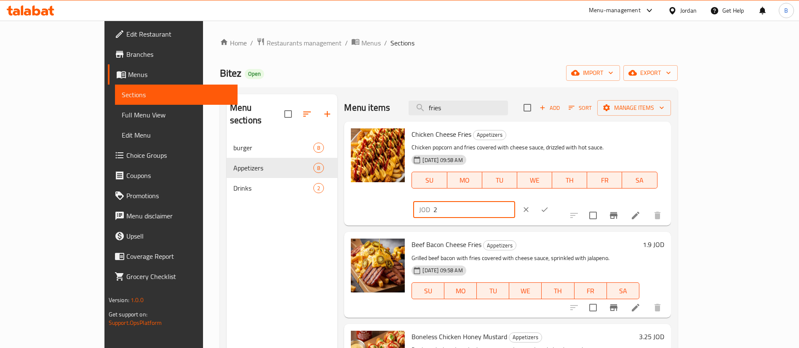
click at [515, 201] on input "2" at bounding box center [475, 209] width 82 height 17
type input "0.25"
click at [554, 201] on button "ok" at bounding box center [545, 210] width 19 height 19
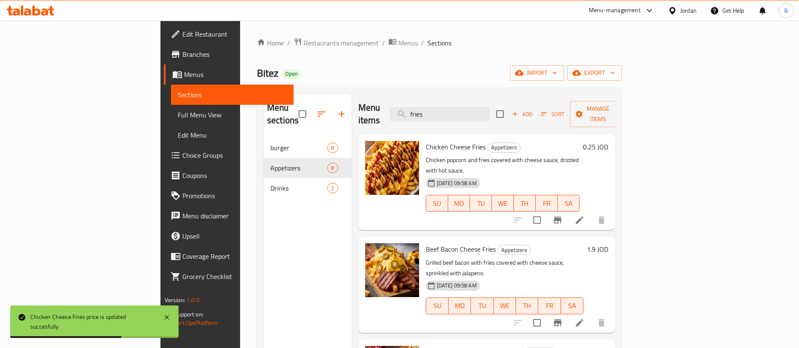
click at [608, 244] on h6 "1.9 JOD" at bounding box center [597, 250] width 21 height 12
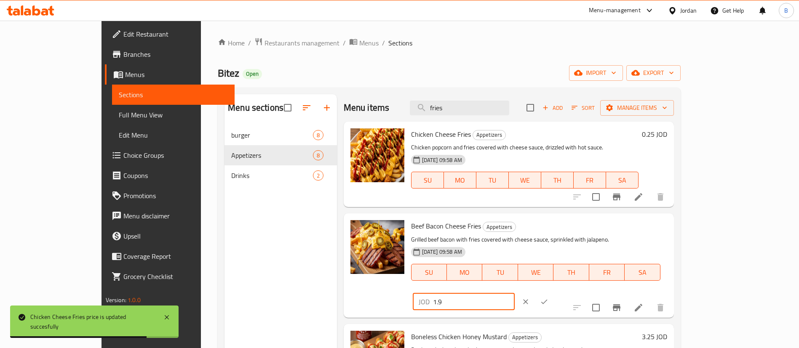
drag, startPoint x: 694, startPoint y: 226, endPoint x: 580, endPoint y: 220, distance: 114.3
click at [593, 224] on div "Beef Bacon Cheese Fries Appetizers Grilled beef bacon with fries covered with c…" at bounding box center [539, 265] width 263 height 97
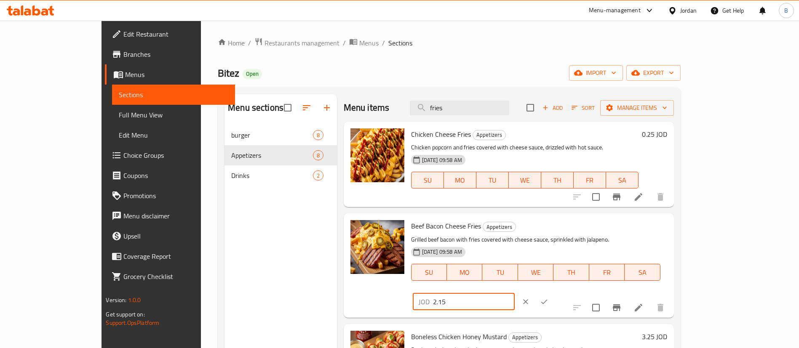
type input "2.15"
click at [554, 293] on button "ok" at bounding box center [544, 302] width 19 height 19
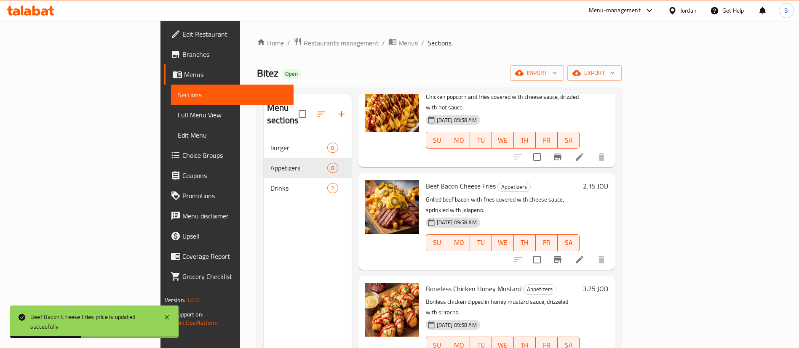
scroll to position [126, 0]
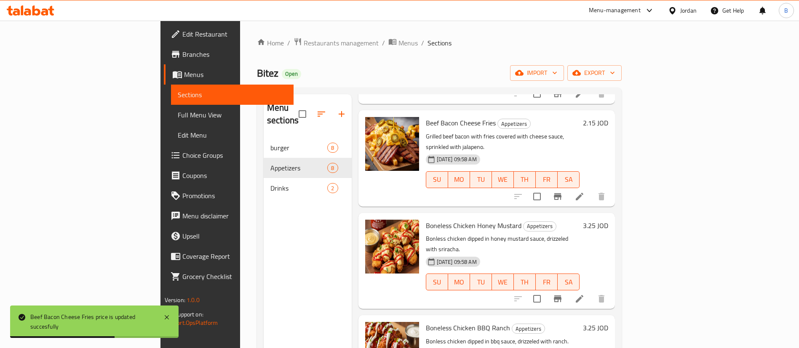
click at [608, 220] on h6 "3.25 JOD" at bounding box center [595, 226] width 25 height 12
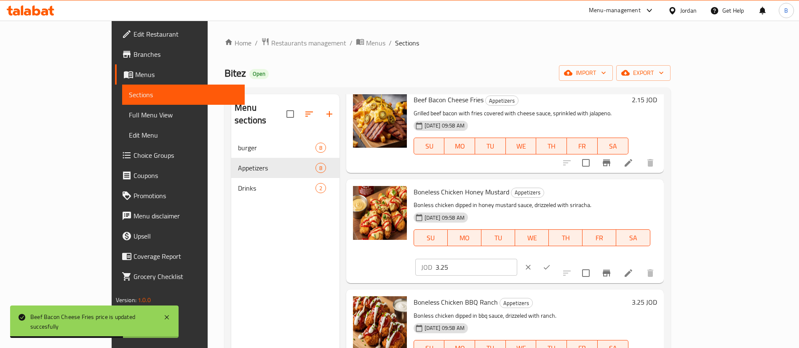
click at [517, 259] on input "3.25" at bounding box center [477, 267] width 82 height 17
type input "3.50"
click at [551, 263] on icon "ok" at bounding box center [547, 267] width 8 height 8
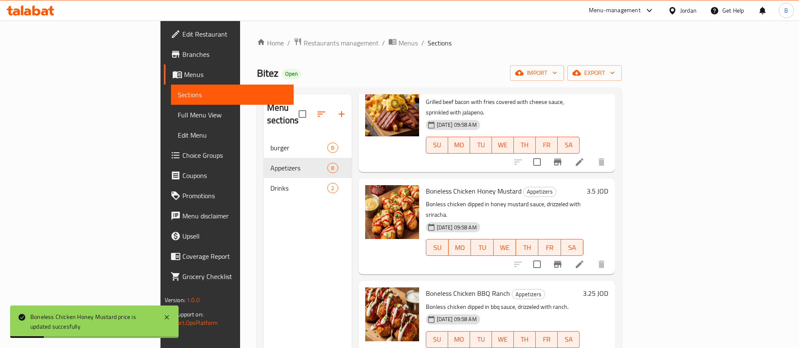
scroll to position [190, 0]
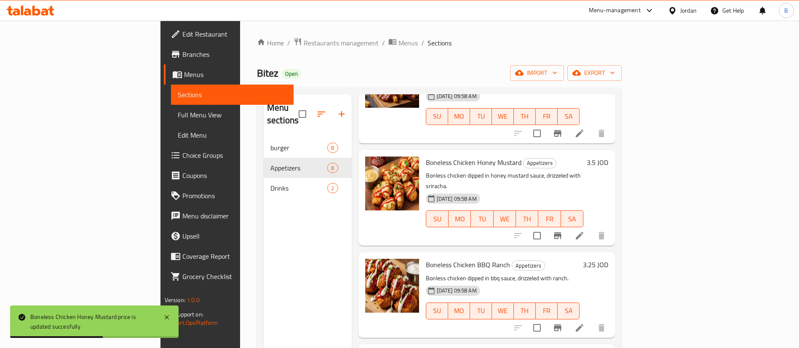
click at [608, 259] on h6 "3.25 JOD" at bounding box center [595, 265] width 25 height 12
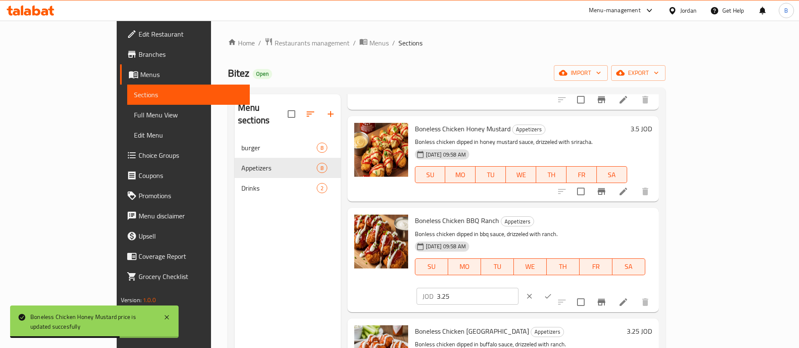
click at [519, 288] on input "3.25" at bounding box center [478, 296] width 82 height 17
type input "3.50"
click at [552, 292] on icon "ok" at bounding box center [548, 296] width 8 height 8
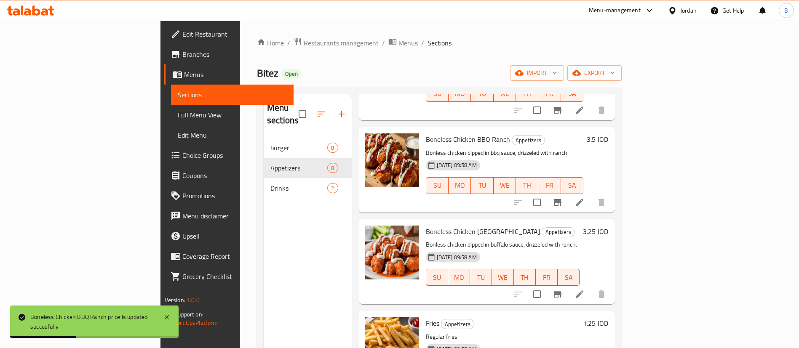
scroll to position [316, 0]
click at [608, 225] on h6 "3.25 JOD" at bounding box center [595, 231] width 25 height 12
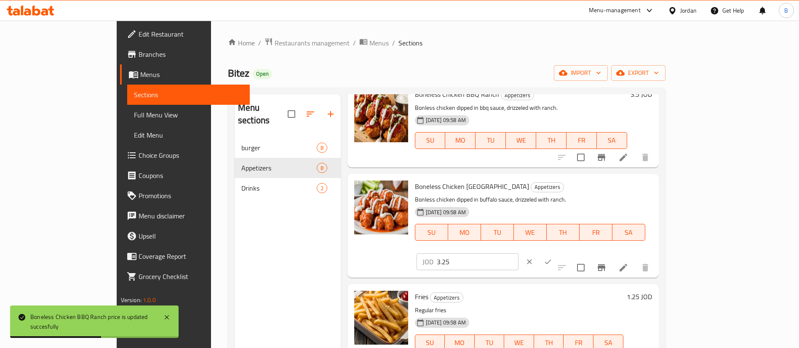
click at [519, 254] on input "3.25" at bounding box center [478, 262] width 82 height 17
type input "3.50"
click at [557, 253] on button "ok" at bounding box center [548, 262] width 19 height 19
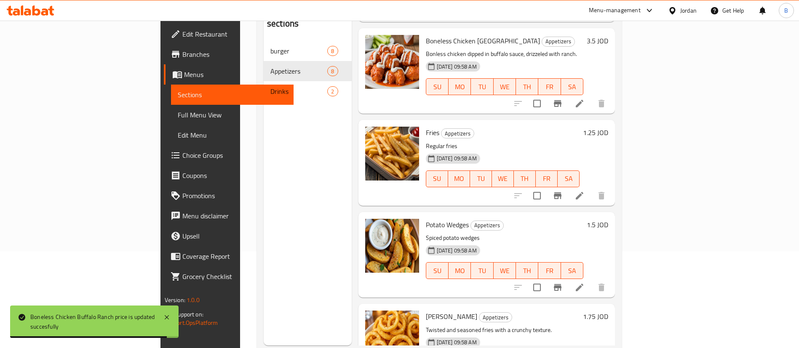
scroll to position [118, 0]
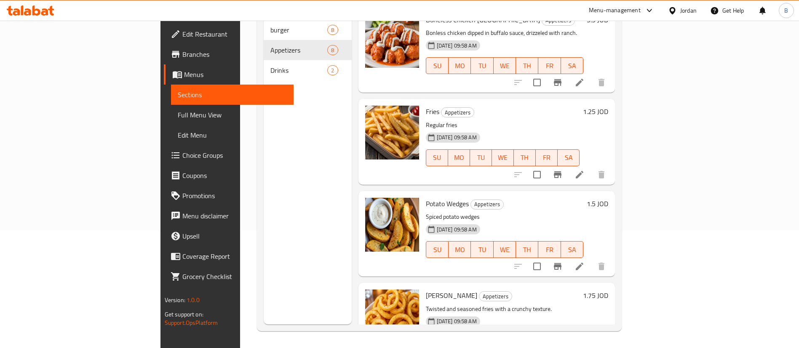
click at [608, 198] on h6 "1.5 JOD" at bounding box center [597, 204] width 21 height 12
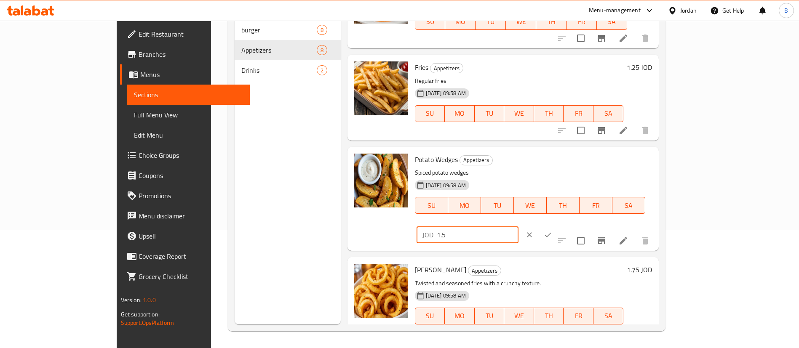
click at [519, 227] on input "1.5" at bounding box center [478, 235] width 82 height 17
type input "1.75"
click at [552, 233] on icon "ok" at bounding box center [548, 235] width 6 height 5
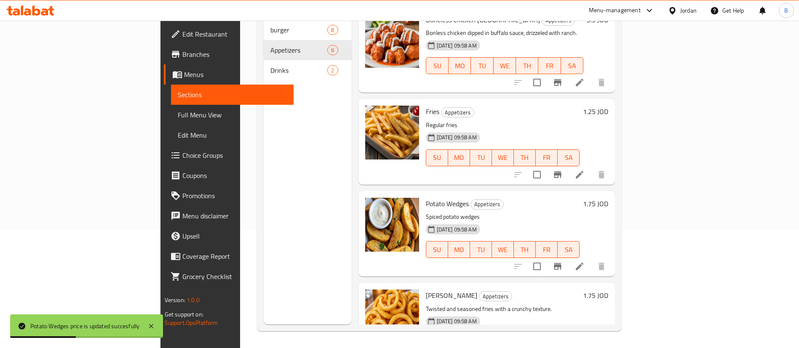
click at [608, 290] on h6 "1.75 JOD" at bounding box center [595, 296] width 25 height 12
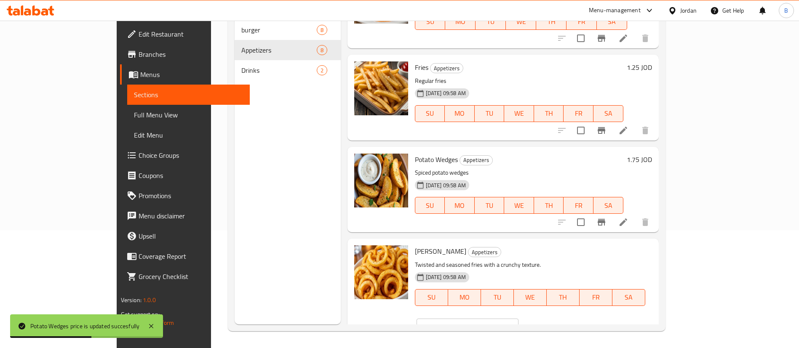
drag, startPoint x: 678, startPoint y: 252, endPoint x: 573, endPoint y: 252, distance: 104.9
click at [575, 252] on div "Curley Fries Appetizers Twisted and seasoned fries with a crunchy texture. 13-0…" at bounding box center [534, 290] width 244 height 97
type input "2"
click at [557, 318] on button "ok" at bounding box center [548, 327] width 19 height 19
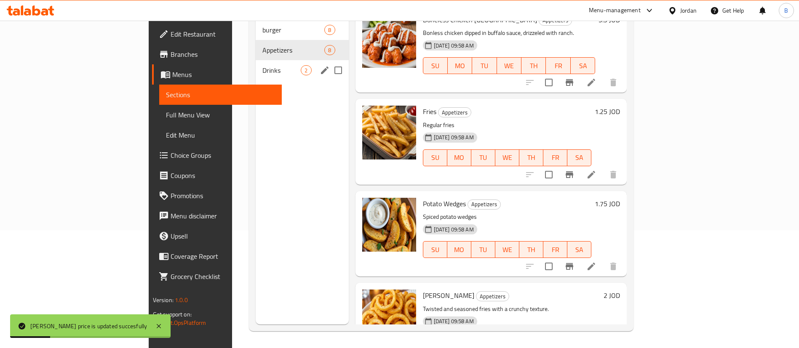
drag, startPoint x: 182, startPoint y: 63, endPoint x: 314, endPoint y: 163, distance: 166.0
click at [256, 63] on div "Drinks 2" at bounding box center [302, 70] width 93 height 20
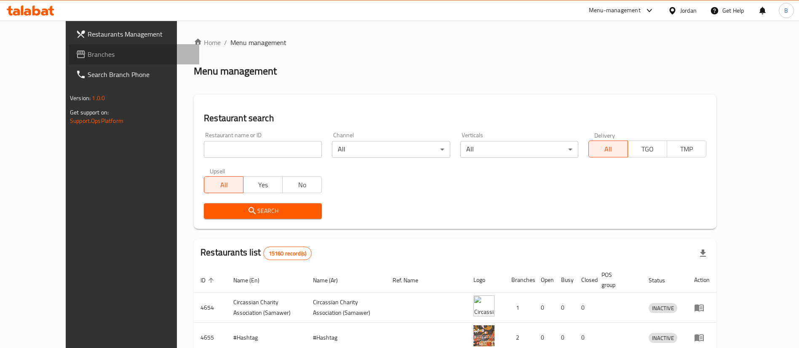
click at [88, 51] on span "Branches" at bounding box center [140, 54] width 105 height 10
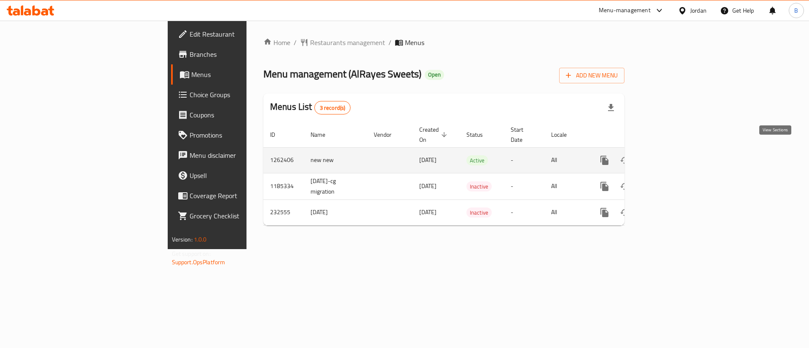
click at [670, 155] on icon "enhanced table" at bounding box center [665, 160] width 10 height 10
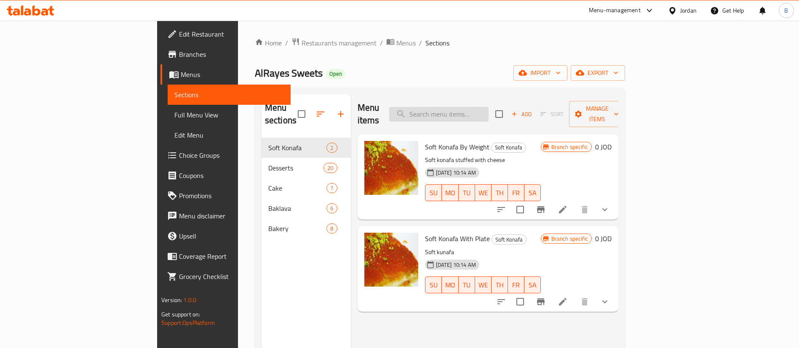
click at [489, 110] on input "search" at bounding box center [438, 114] width 99 height 15
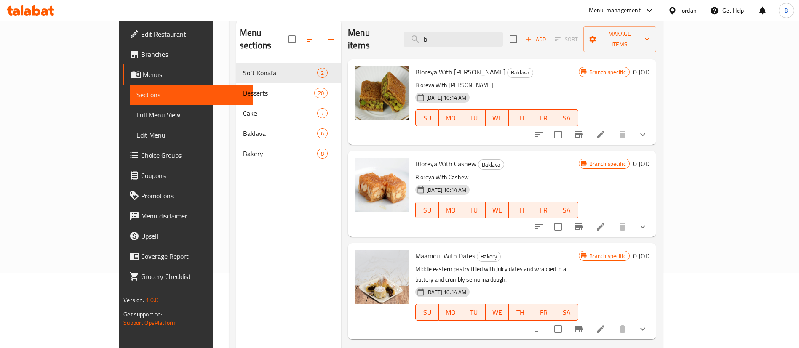
scroll to position [55, 0]
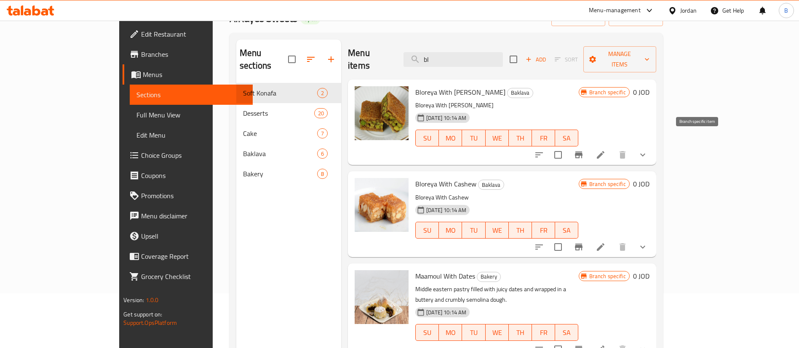
type input "bl"
click at [606, 150] on icon at bounding box center [601, 155] width 10 height 10
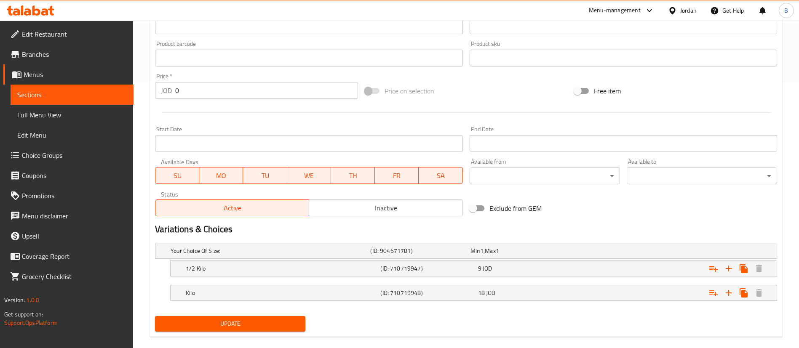
scroll to position [278, 0]
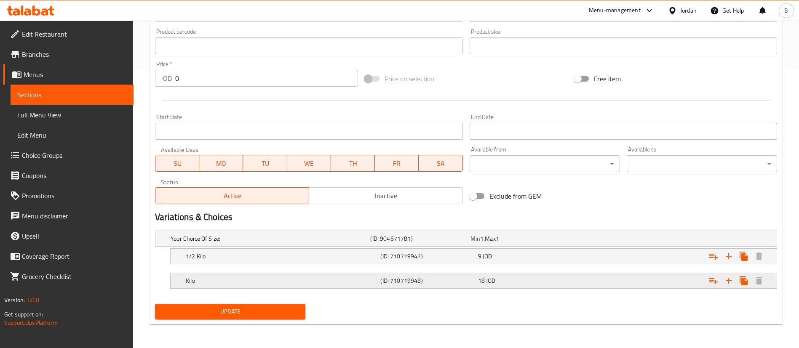
click at [517, 243] on div "18 JOD" at bounding box center [519, 239] width 96 height 8
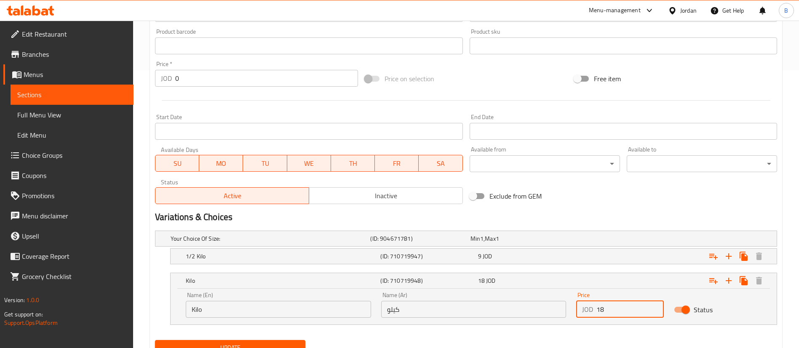
drag, startPoint x: 608, startPoint y: 308, endPoint x: 567, endPoint y: 308, distance: 41.7
click at [568, 308] on div "Name (En) Kilo Name (En) Name (Ar) كيلو Name (Ar) Price JOD 18 Price Status" at bounding box center [474, 305] width 586 height 36
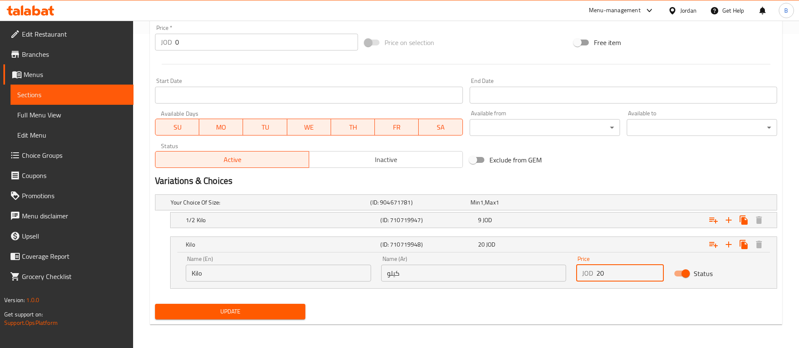
type input "20"
click at [289, 303] on div "Update" at bounding box center [230, 312] width 157 height 22
click at [290, 309] on span "Update" at bounding box center [230, 312] width 137 height 11
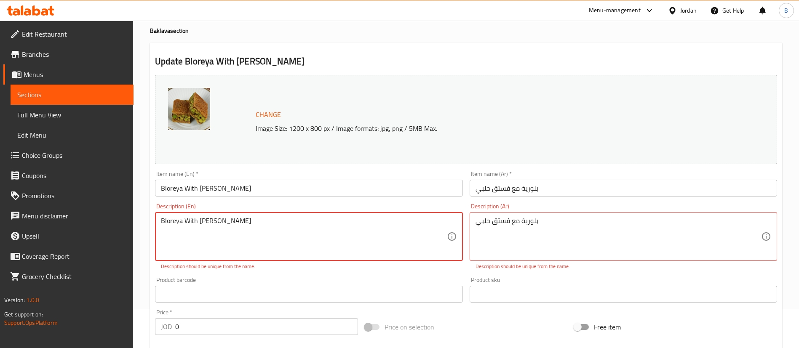
scroll to position [0, 0]
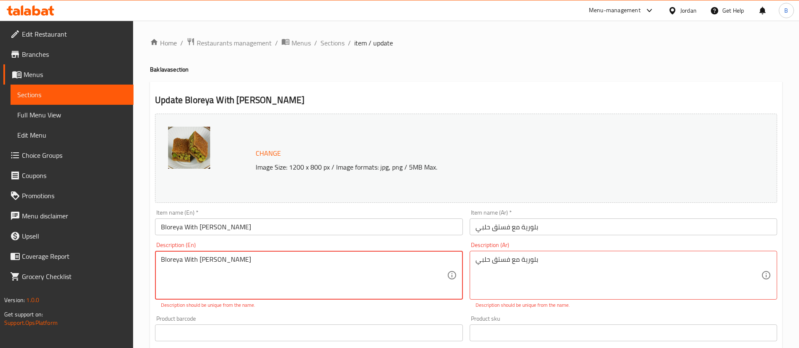
click at [182, 261] on textarea "Bloreya With [PERSON_NAME]" at bounding box center [304, 276] width 286 height 40
type textarea "Bloreyaa With [PERSON_NAME]"
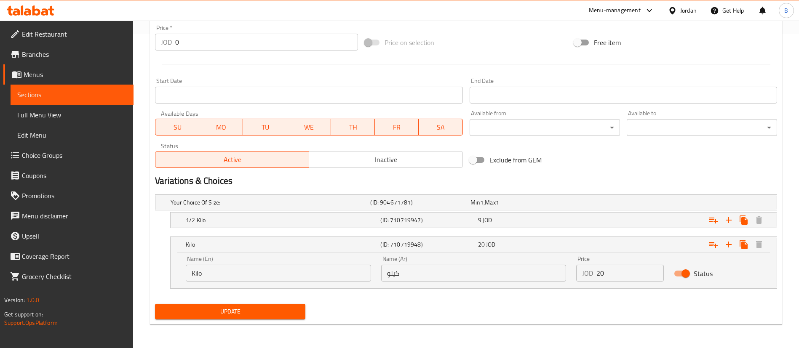
type textarea "بلوورية مع [PERSON_NAME]"
click at [273, 312] on span "Update" at bounding box center [230, 312] width 137 height 11
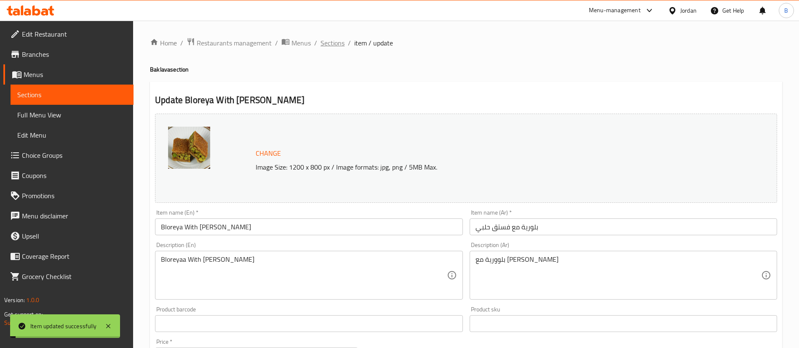
click at [331, 45] on span "Sections" at bounding box center [333, 43] width 24 height 10
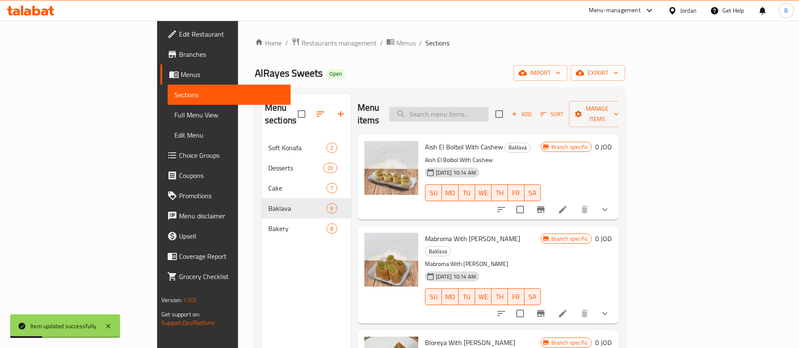
drag, startPoint x: 508, startPoint y: 98, endPoint x: 508, endPoint y: 107, distance: 8.9
click at [508, 104] on div "Menu items Add Sort Manage items" at bounding box center [488, 114] width 261 height 40
click at [489, 107] on input "search" at bounding box center [438, 114] width 99 height 15
type input "ل"
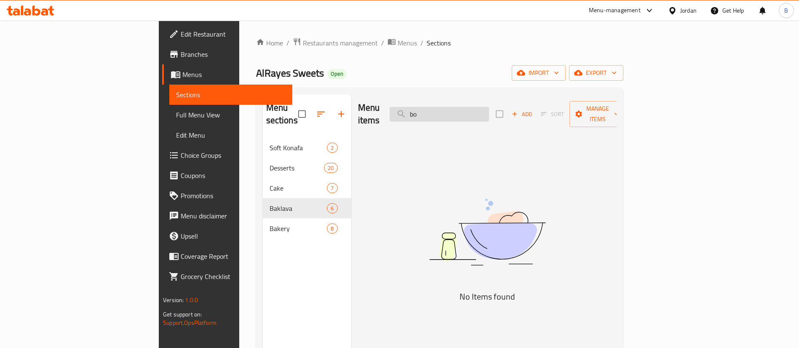
type input "b"
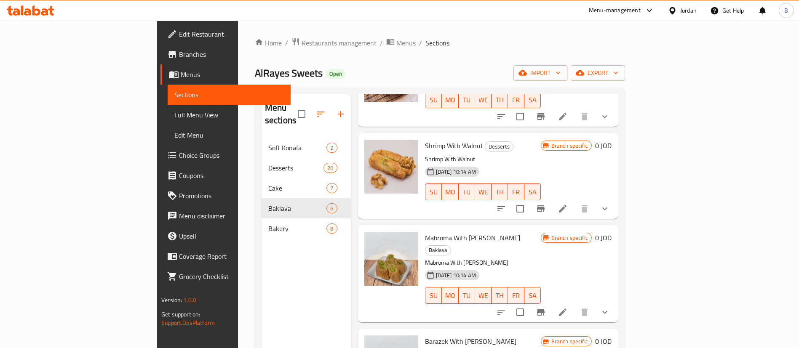
scroll to position [133, 0]
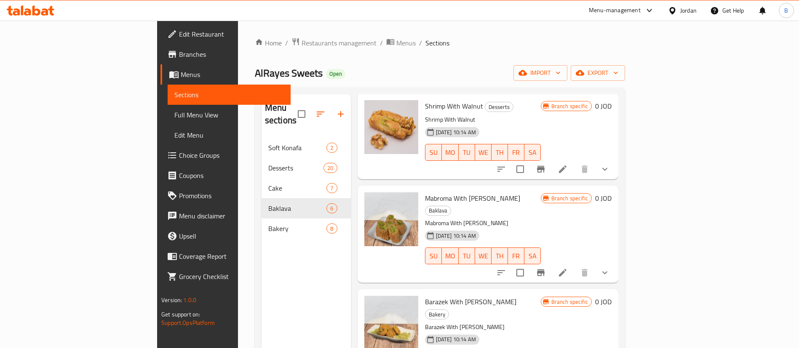
type input "بر"
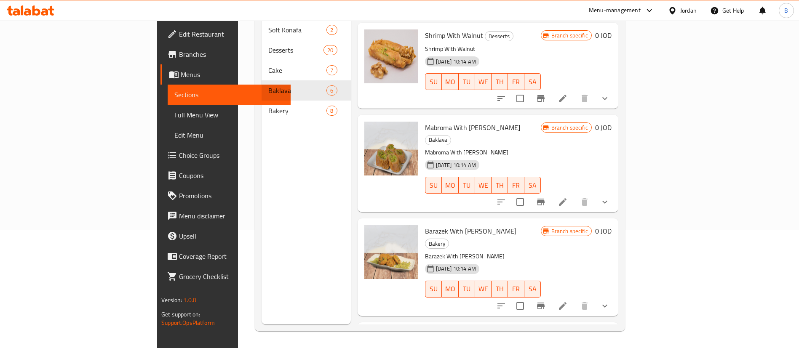
scroll to position [70, 0]
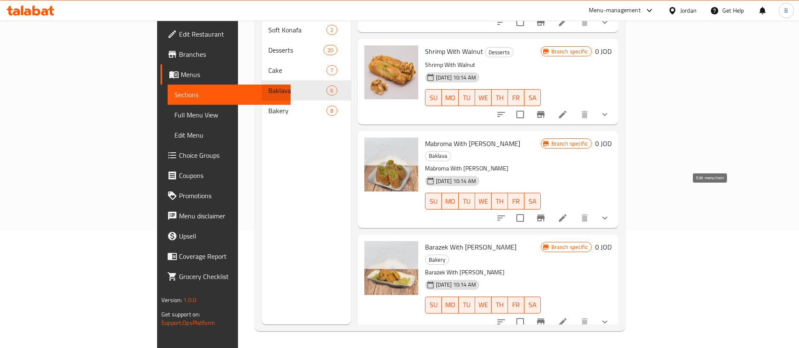
click at [568, 213] on icon at bounding box center [563, 218] width 10 height 10
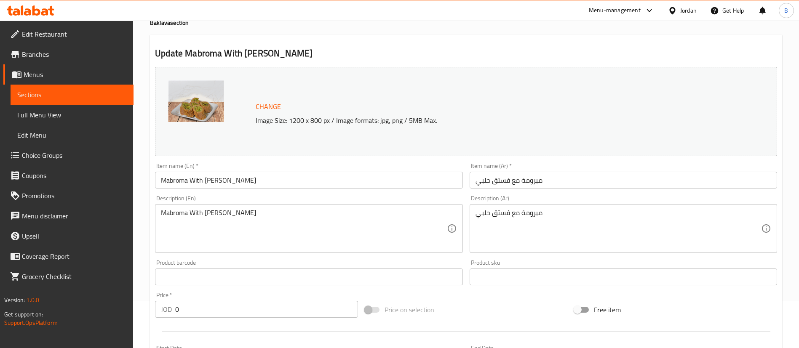
scroll to position [278, 0]
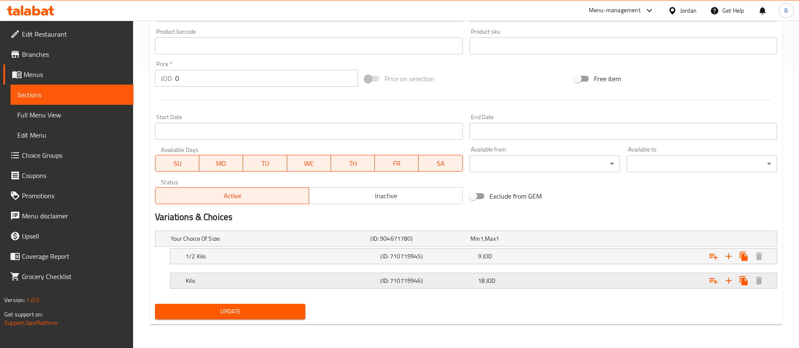
click at [477, 245] on div "18 JOD" at bounding box center [519, 239] width 100 height 12
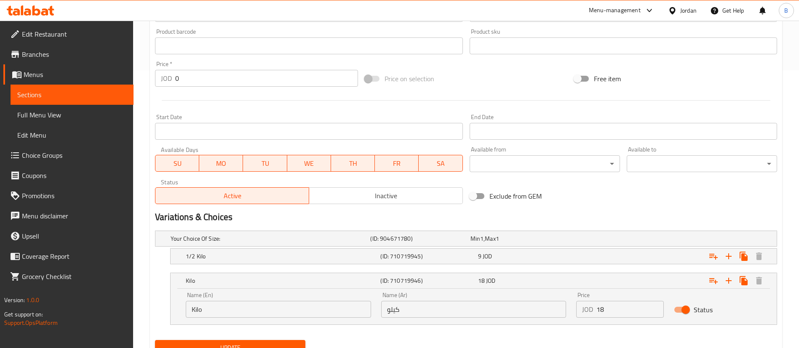
drag, startPoint x: 613, startPoint y: 312, endPoint x: 523, endPoint y: 312, distance: 90.2
click at [523, 312] on div "Name (En) Kilo Name (En) Name (Ar) كيلو Name (Ar) Price JOD 18 Price Status" at bounding box center [474, 305] width 586 height 36
type input "2"
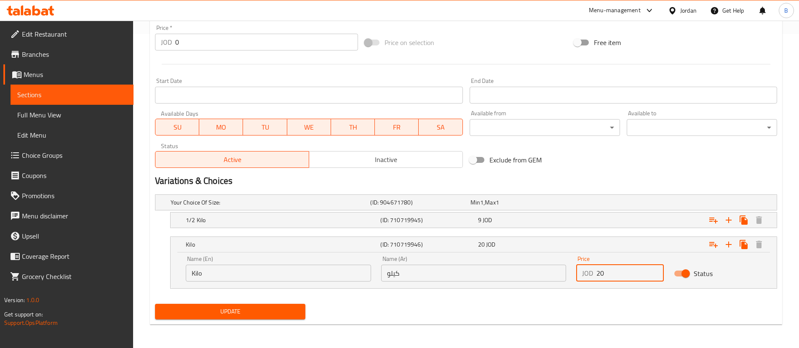
type input "20"
click at [297, 314] on span "Update" at bounding box center [230, 312] width 137 height 11
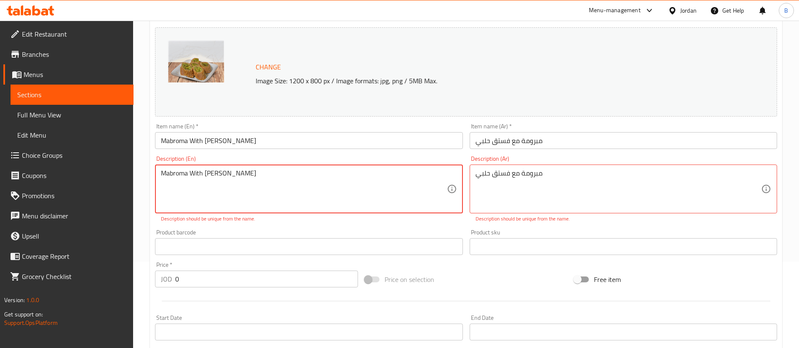
click at [180, 175] on textarea "Mabroma With [PERSON_NAME]" at bounding box center [304, 189] width 286 height 40
type textarea "Mabrooma With Halabi Pistachio"
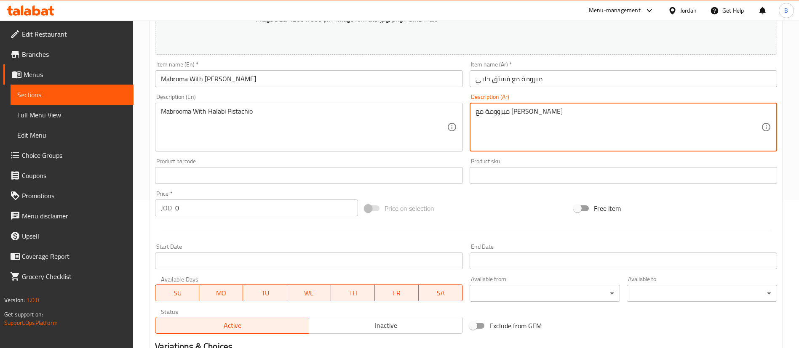
scroll to position [314, 0]
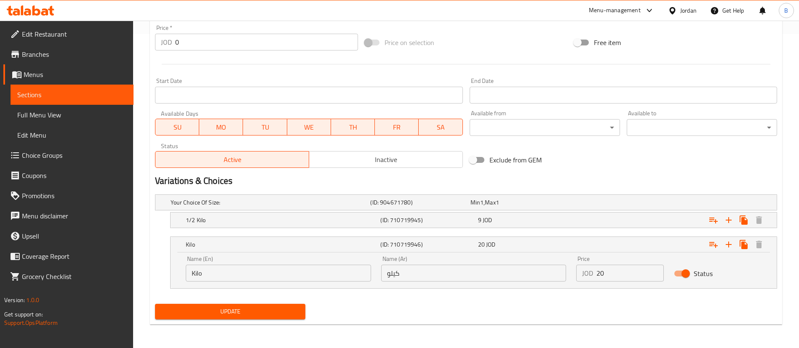
type textarea "مبروومة مع [PERSON_NAME]"
click at [230, 312] on span "Update" at bounding box center [230, 312] width 137 height 11
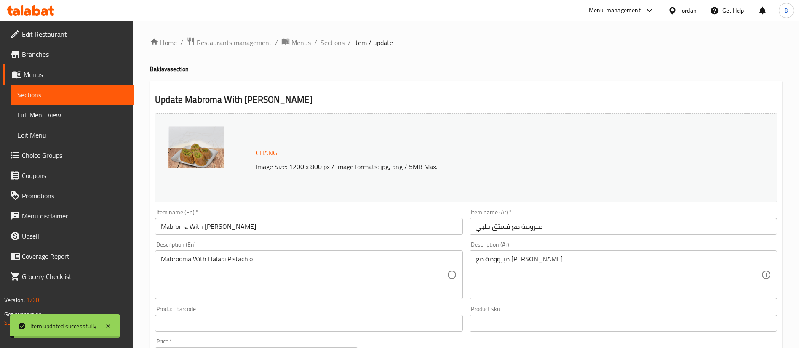
scroll to position [0, 0]
click at [343, 43] on span "Sections" at bounding box center [333, 43] width 24 height 10
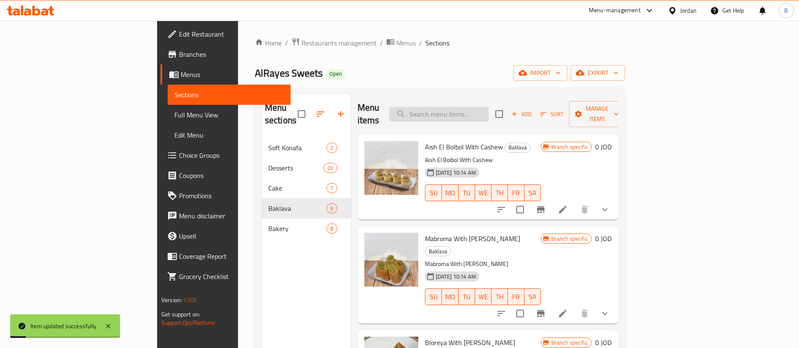
click at [489, 107] on input "search" at bounding box center [438, 114] width 99 height 15
type input "ة"
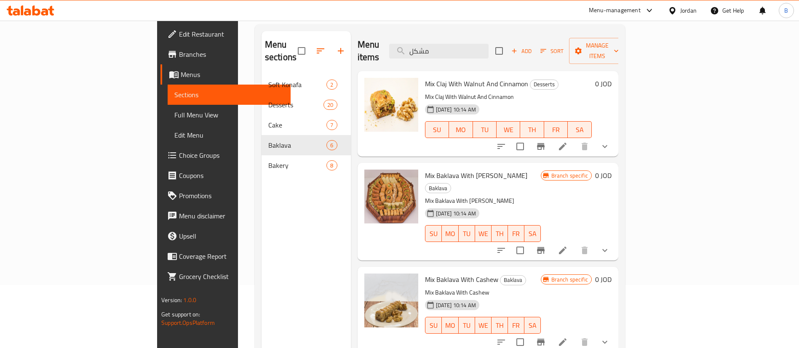
scroll to position [118, 0]
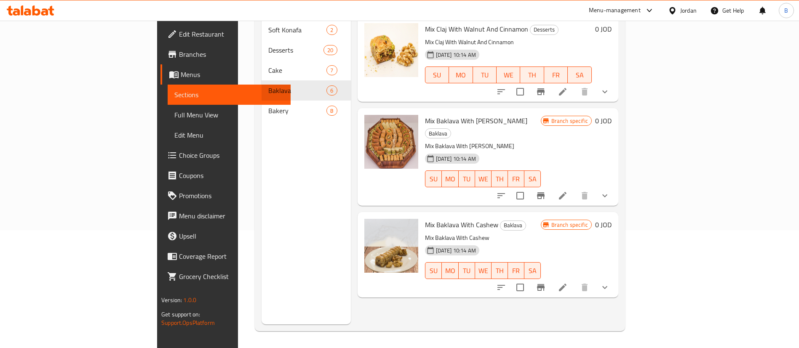
type input "مشكل"
click at [568, 191] on icon at bounding box center [563, 196] width 10 height 10
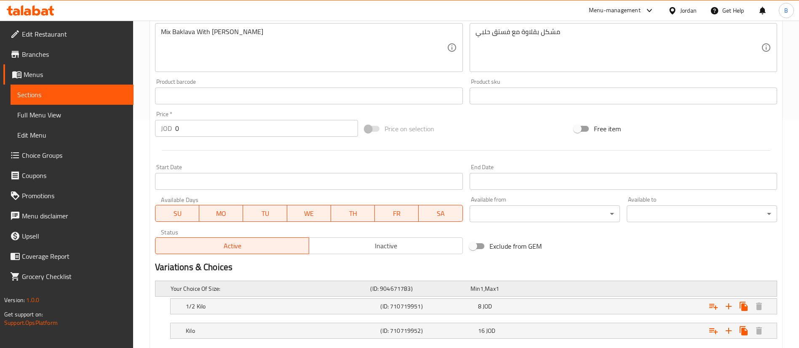
scroll to position [253, 0]
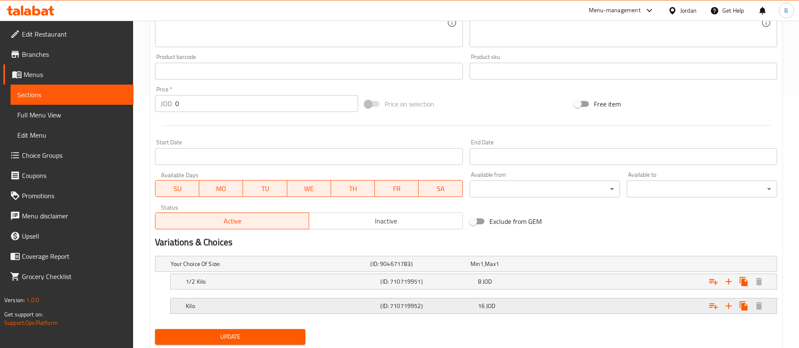
click at [511, 268] on div "16 JOD" at bounding box center [519, 264] width 96 height 8
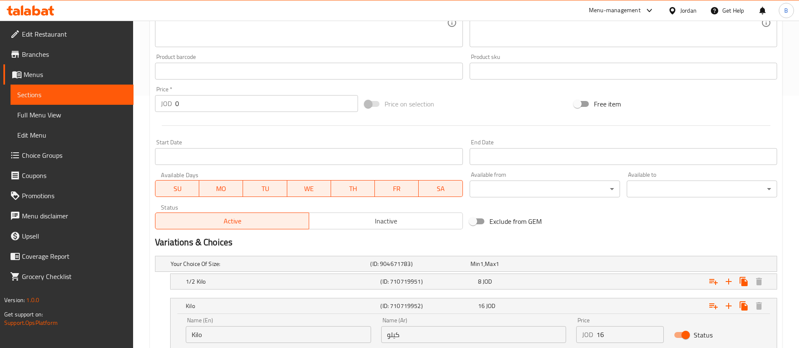
drag, startPoint x: 567, startPoint y: 332, endPoint x: 541, endPoint y: 330, distance: 25.4
click at [556, 332] on div "Name (En) Kilo Name (En) Name (Ar) كيلو Name (Ar) Price JOD 16 Price Status" at bounding box center [474, 331] width 586 height 36
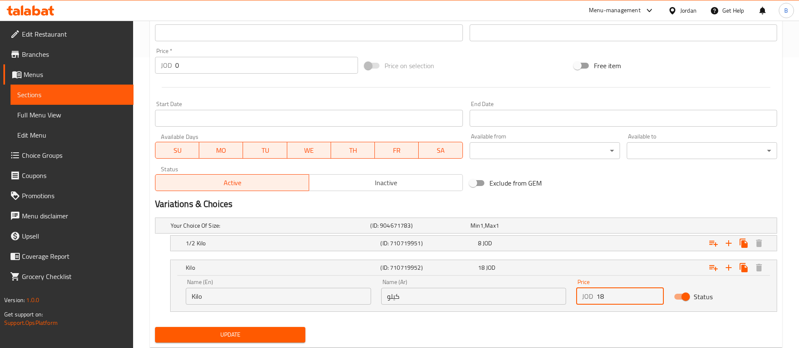
scroll to position [314, 0]
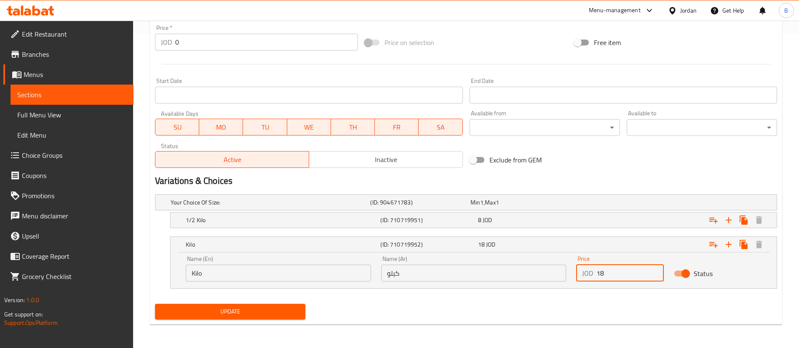
type input "18"
click at [247, 321] on div "Update" at bounding box center [230, 312] width 157 height 22
click at [252, 320] on div "Update" at bounding box center [230, 312] width 157 height 22
click at [260, 315] on span "Update" at bounding box center [230, 312] width 137 height 11
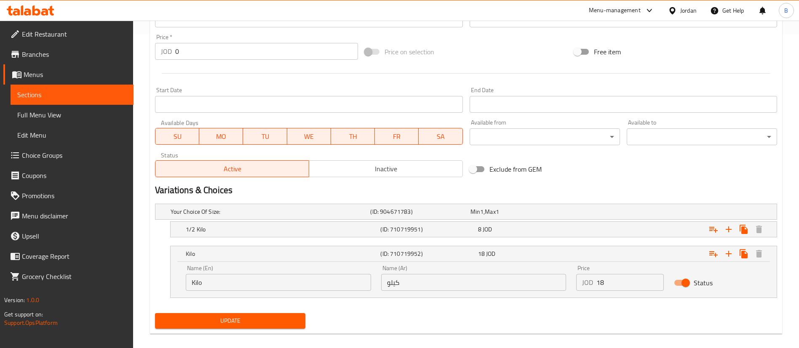
scroll to position [86, 0]
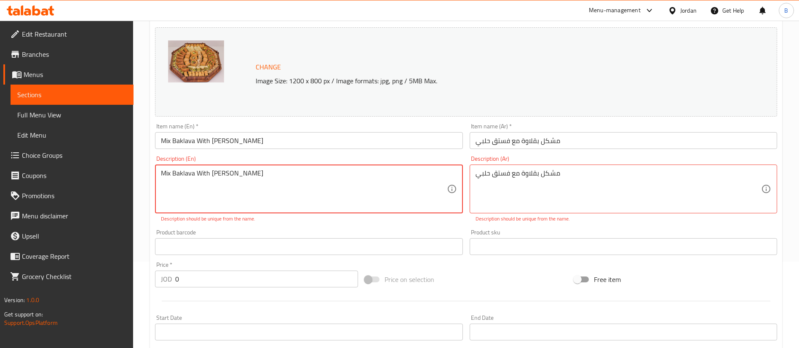
click at [185, 175] on textarea "Mix Baklava With [PERSON_NAME]" at bounding box center [304, 189] width 286 height 40
type textarea "Mix Baklaava With [PERSON_NAME]"
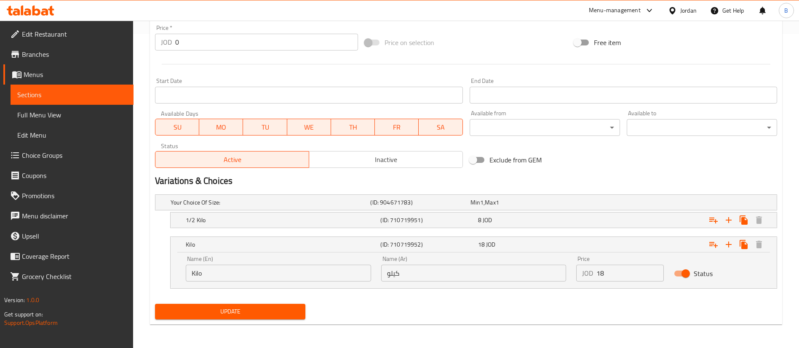
type textarea "مشكل بقلااوة مع فستق حلبي"
click at [262, 317] on button "Update" at bounding box center [230, 312] width 150 height 16
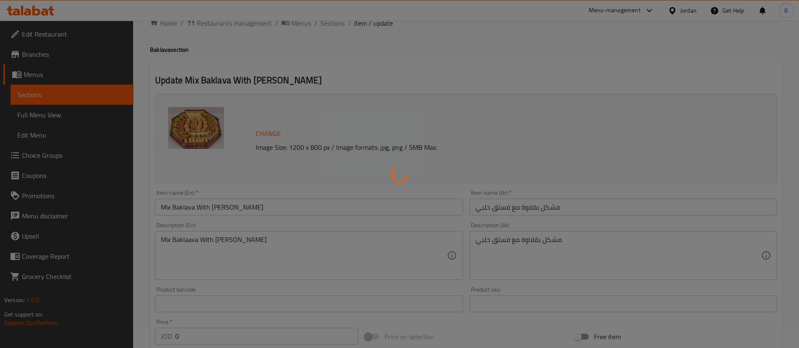
scroll to position [0, 0]
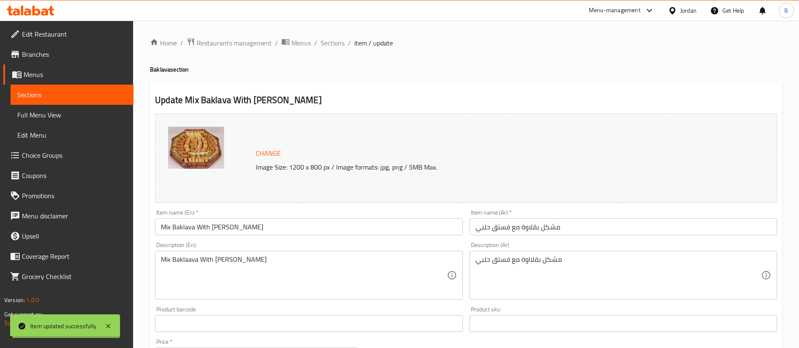
click at [332, 42] on span "Sections" at bounding box center [333, 43] width 24 height 10
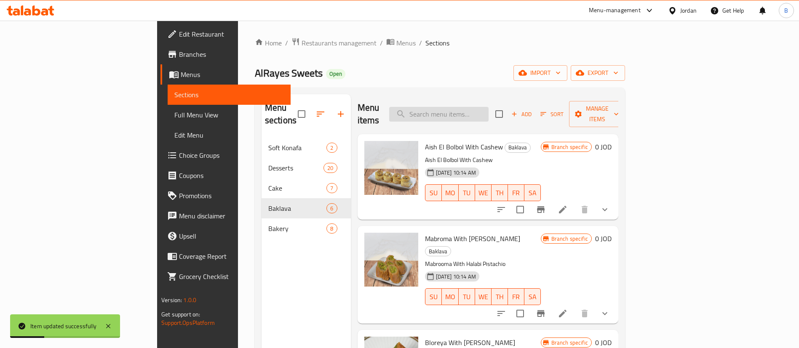
click at [488, 113] on input "search" at bounding box center [438, 114] width 99 height 15
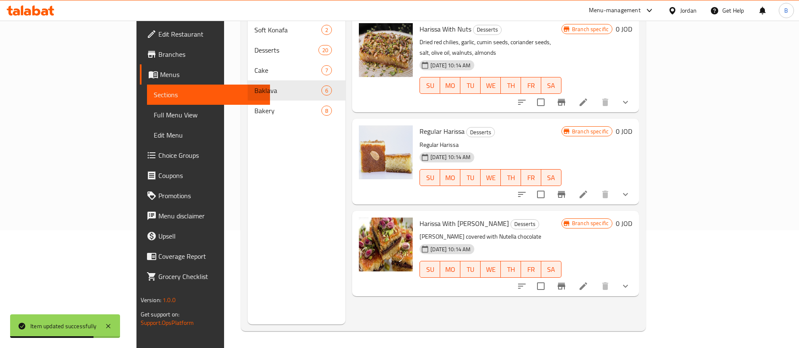
scroll to position [55, 0]
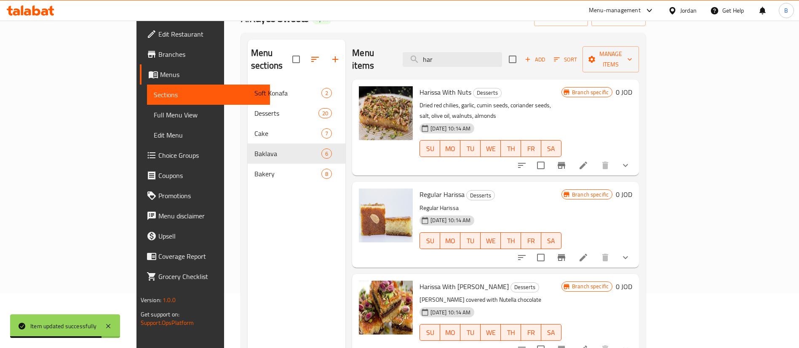
type input "har"
click at [587, 162] on icon at bounding box center [584, 166] width 8 height 8
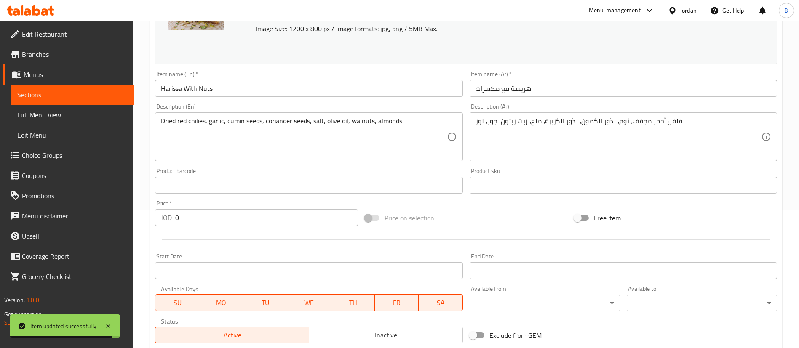
scroll to position [278, 0]
